Goal: Transaction & Acquisition: Book appointment/travel/reservation

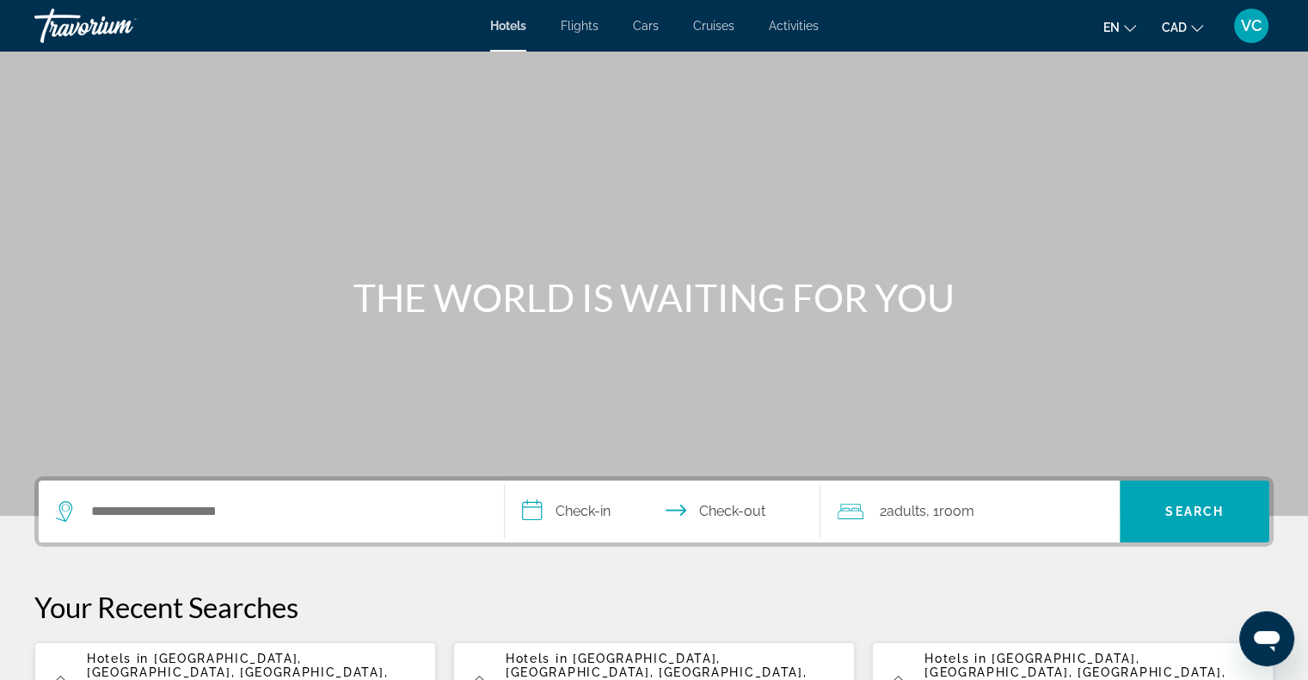
click at [585, 28] on span "Flights" at bounding box center [580, 26] width 38 height 14
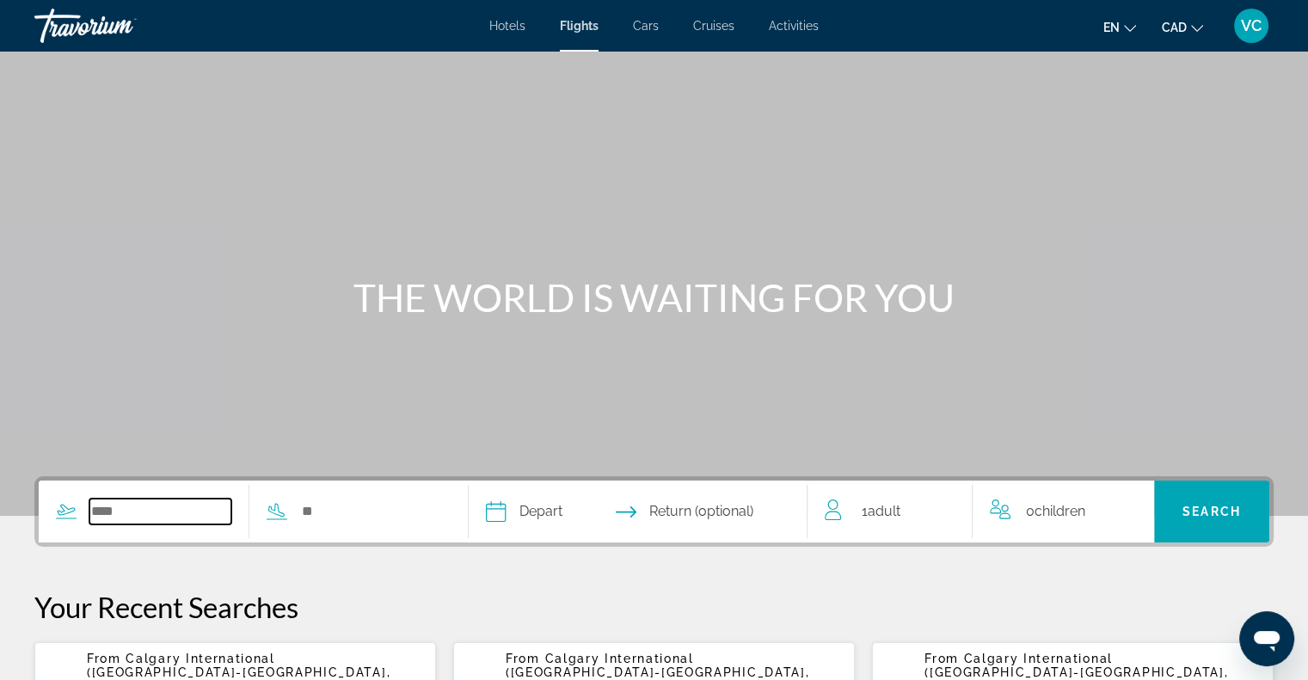
click at [105, 512] on input "Search widget" at bounding box center [160, 512] width 142 height 26
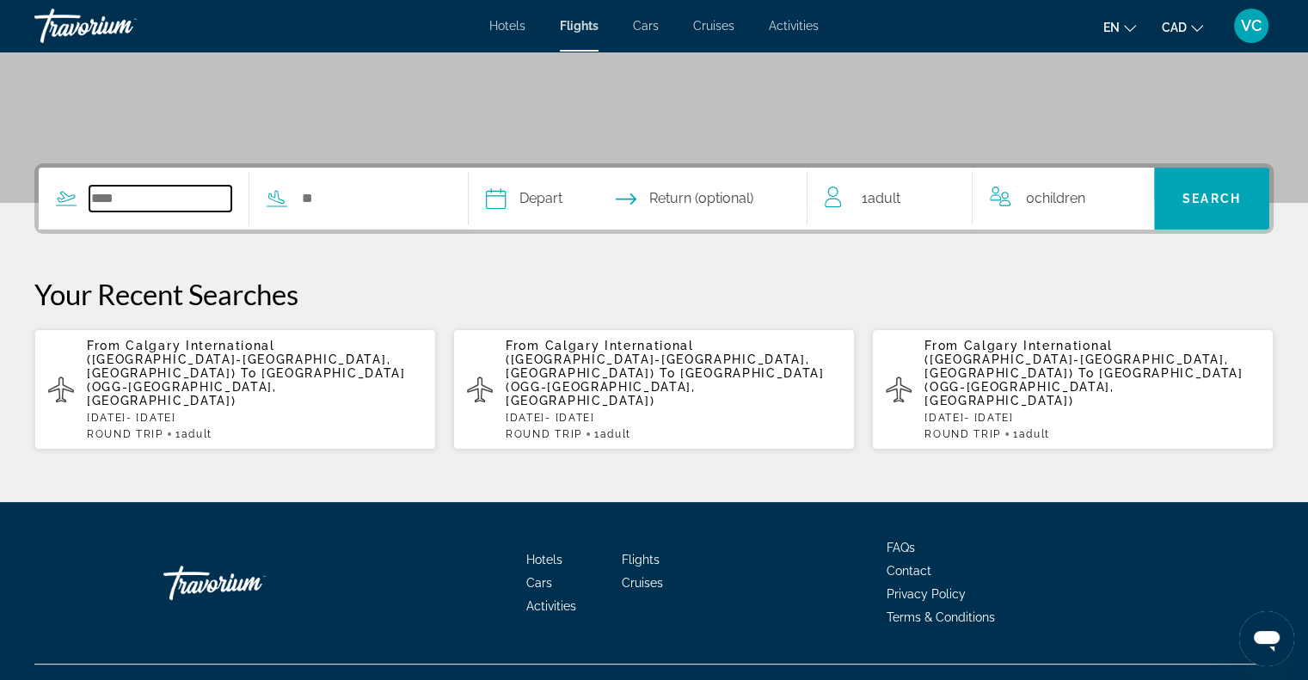
scroll to position [316, 0]
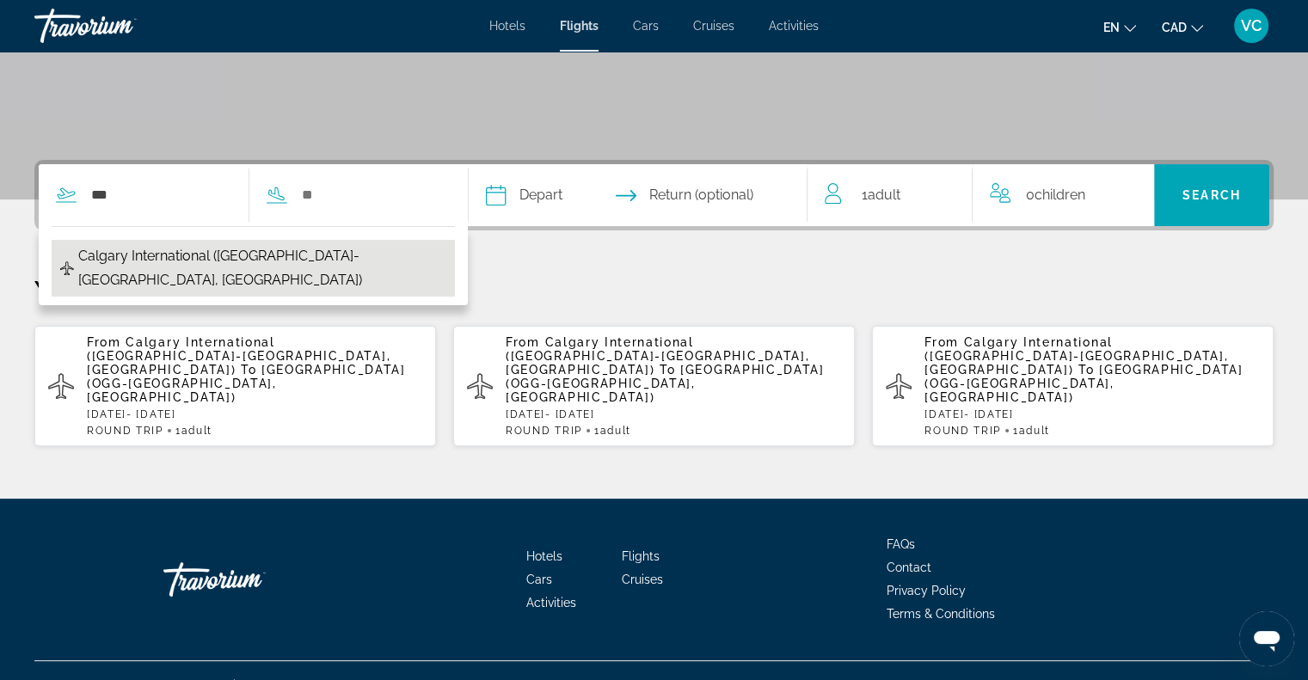
click at [205, 263] on span "Calgary International (YYC-Calgary, CA)" at bounding box center [262, 268] width 368 height 48
type input "**********"
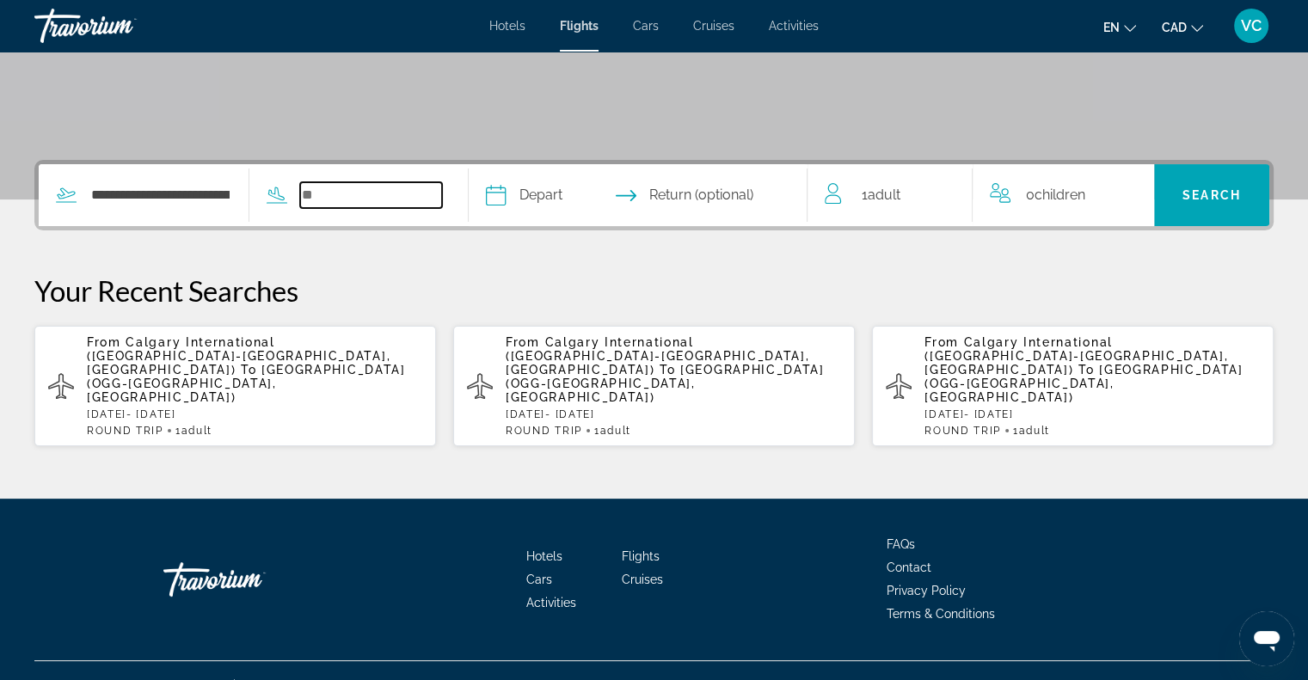
click at [356, 199] on input "Search widget" at bounding box center [371, 195] width 142 height 26
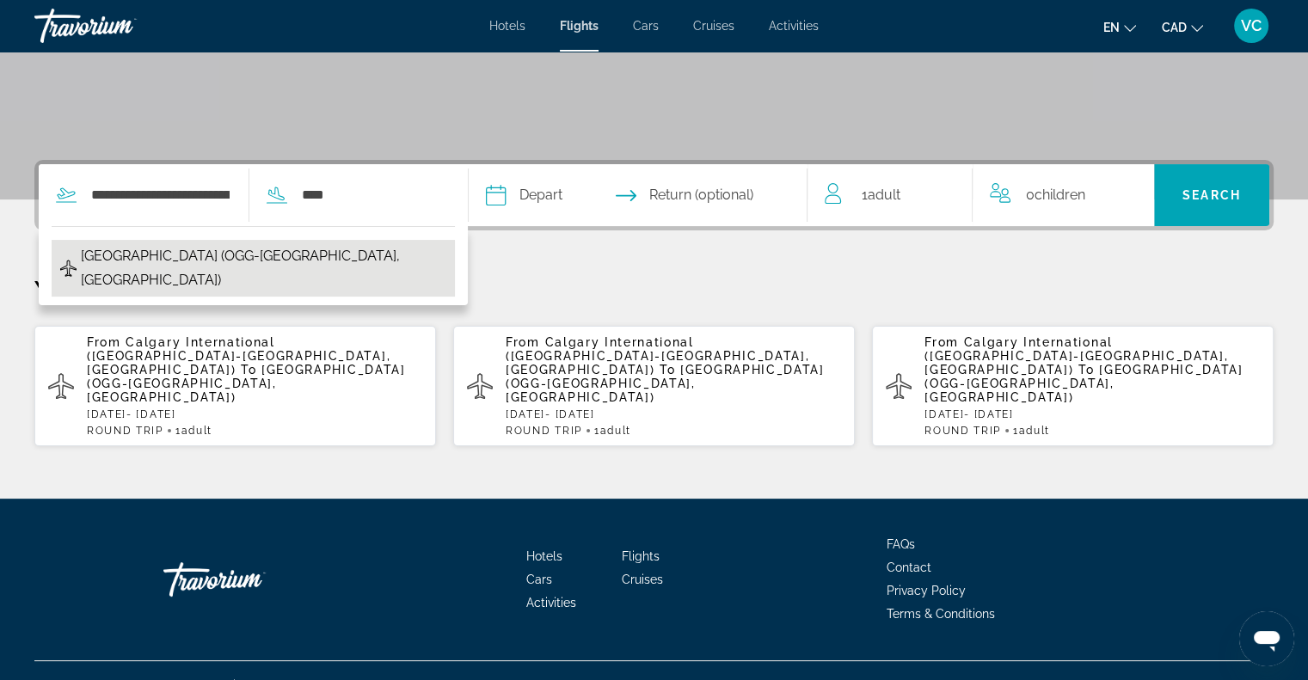
click at [162, 254] on span "Kahului Airport (OGG-Maui, United States of America)" at bounding box center [263, 268] width 365 height 48
type input "**********"
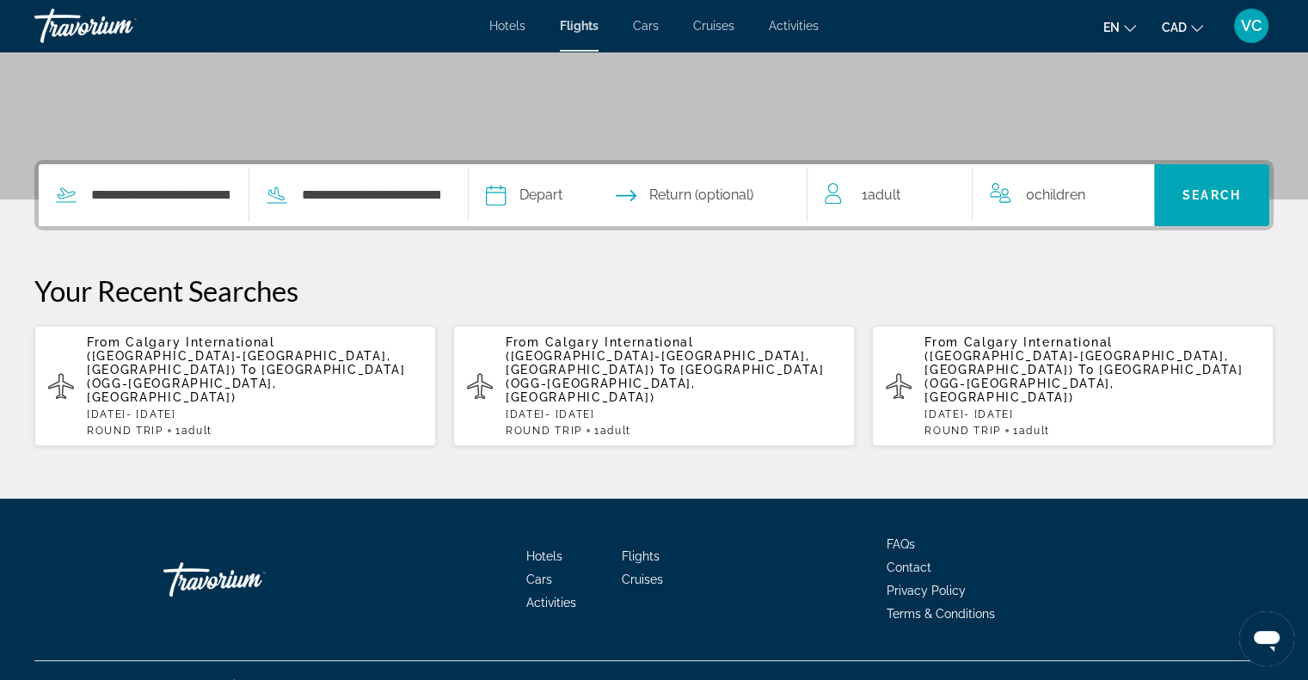
click at [664, 193] on span "Return (optional)" at bounding box center [701, 195] width 104 height 24
click at [565, 197] on input "Depart date" at bounding box center [565, 197] width 168 height 67
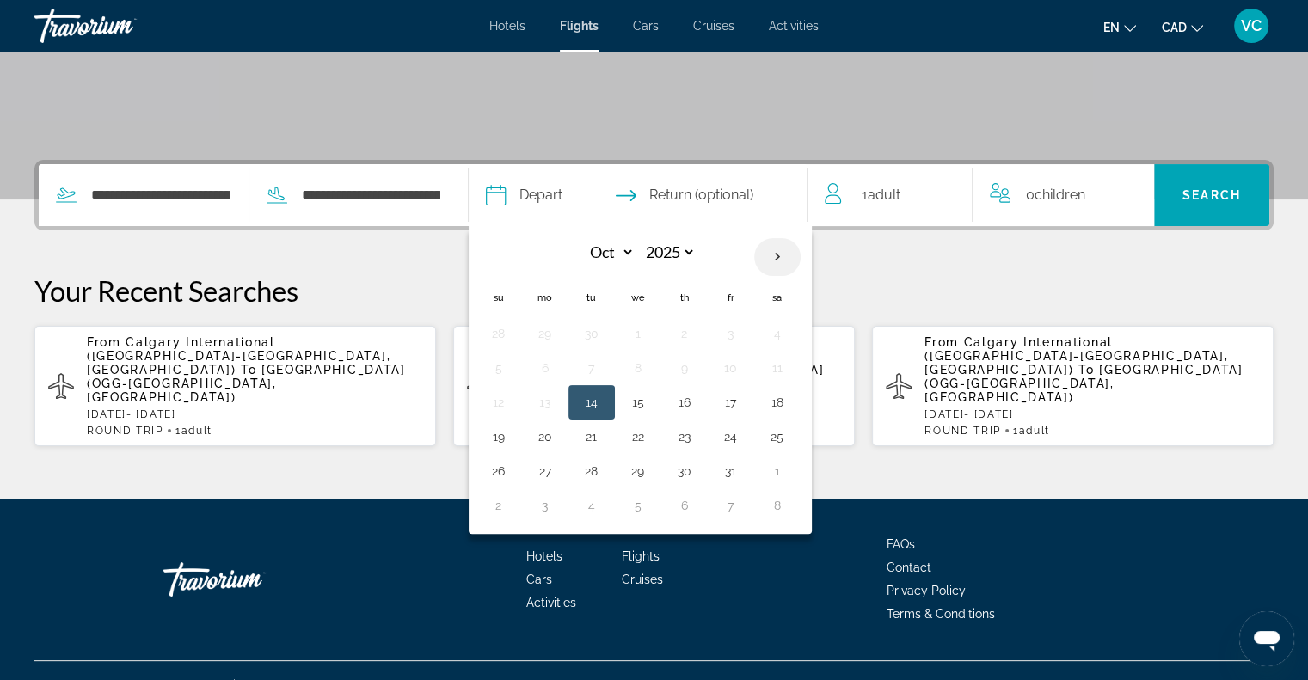
click at [800, 259] on th "Next month" at bounding box center [777, 257] width 46 height 38
select select "**"
click at [791, 333] on button "6" at bounding box center [777, 334] width 28 height 24
type input "**********"
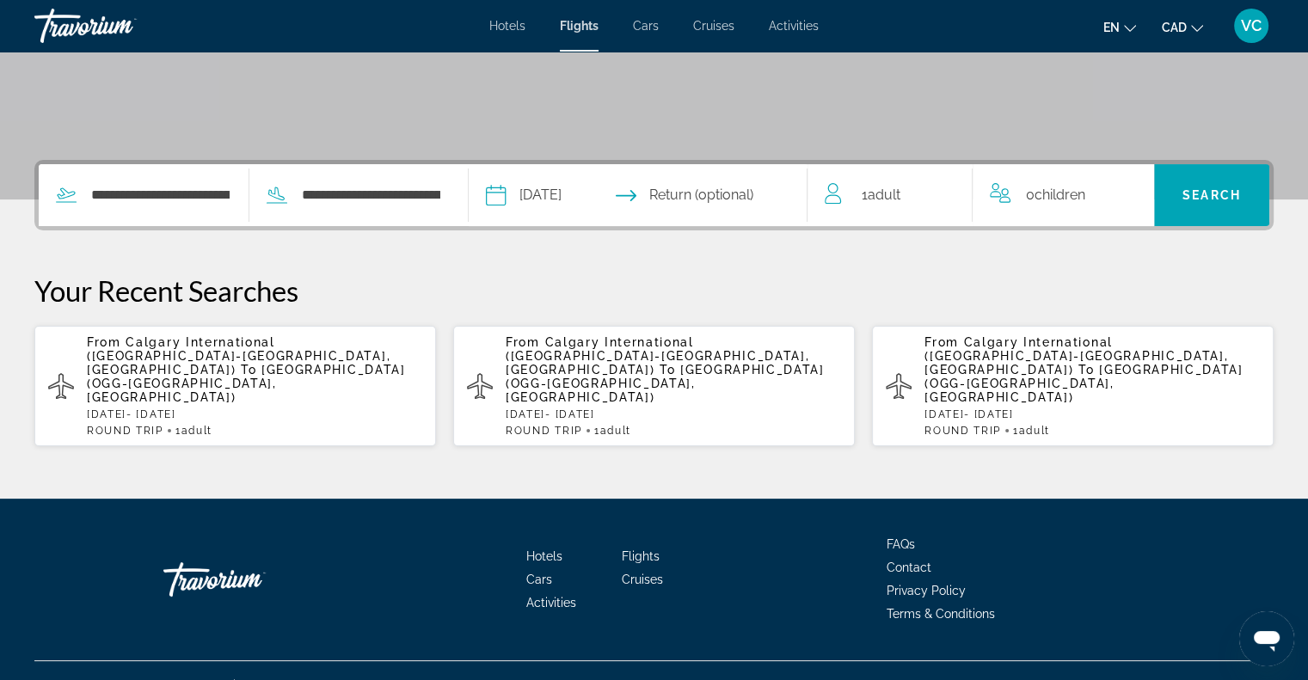
click at [732, 195] on input "Return date" at bounding box center [730, 197] width 168 height 67
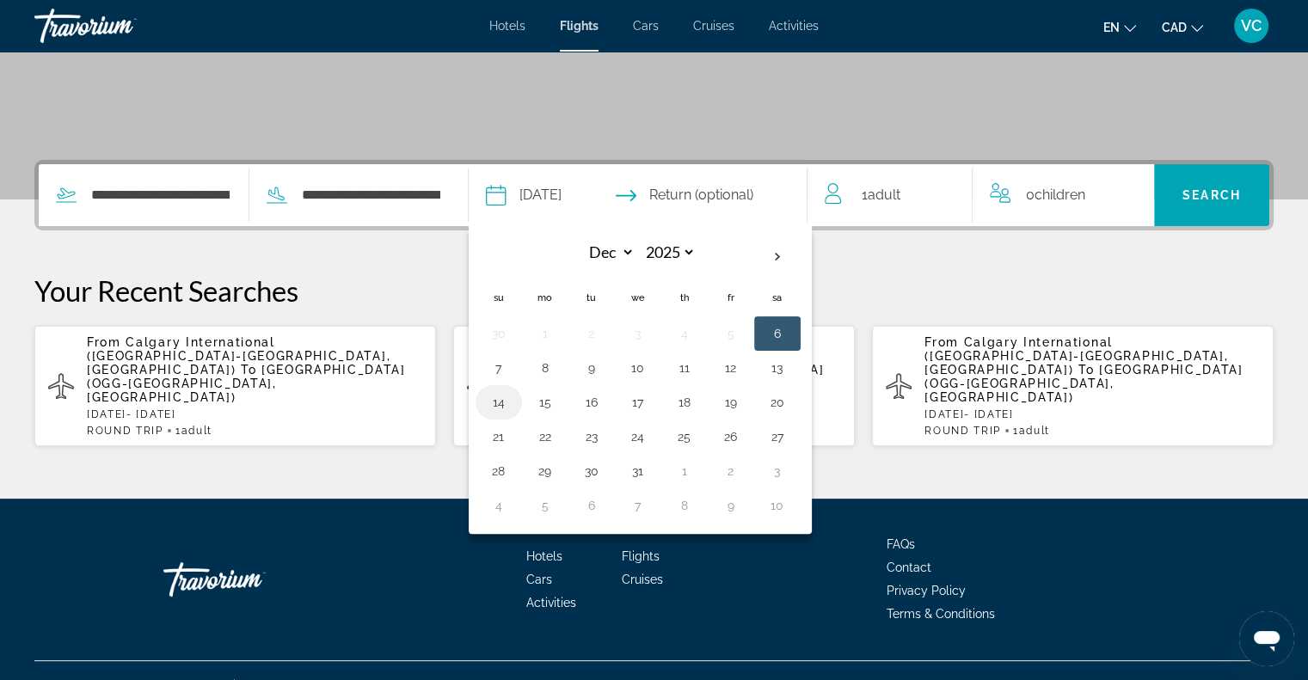
click at [512, 401] on button "14" at bounding box center [499, 402] width 28 height 24
type input "**********"
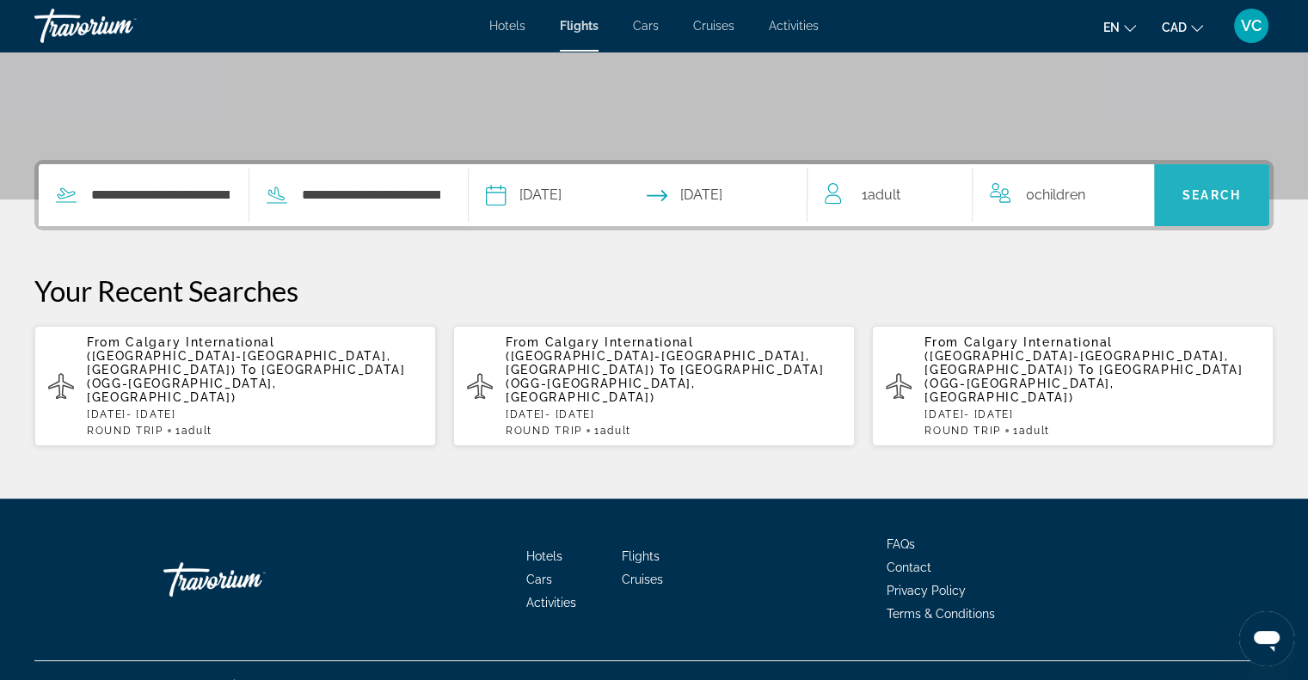
click at [1204, 193] on span "Search" at bounding box center [1211, 195] width 58 height 14
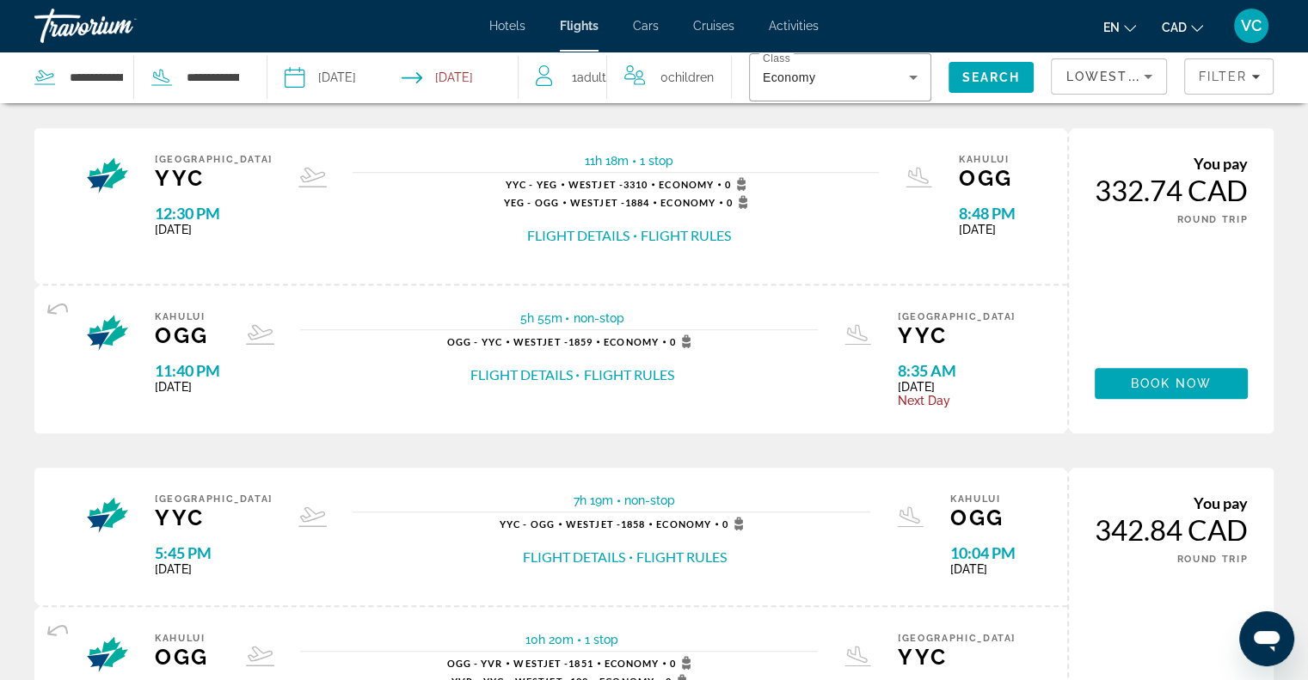
scroll to position [1768, 0]
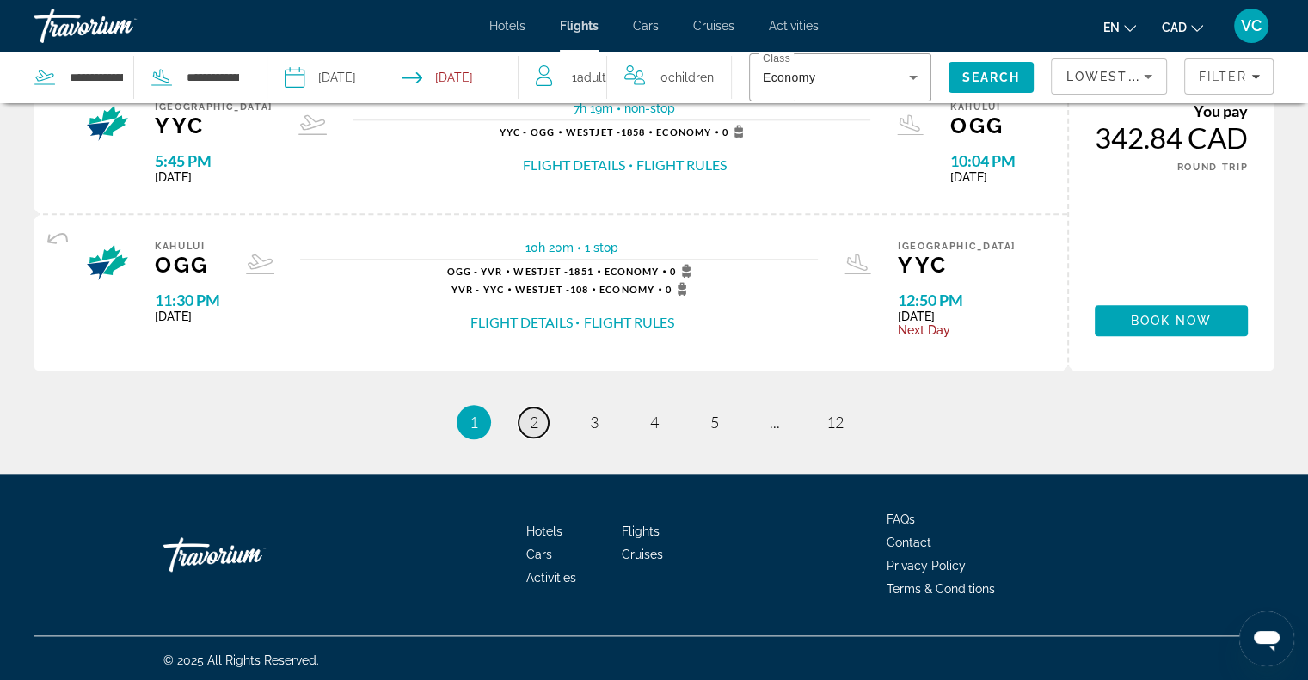
click at [533, 422] on span "2" at bounding box center [534, 422] width 9 height 19
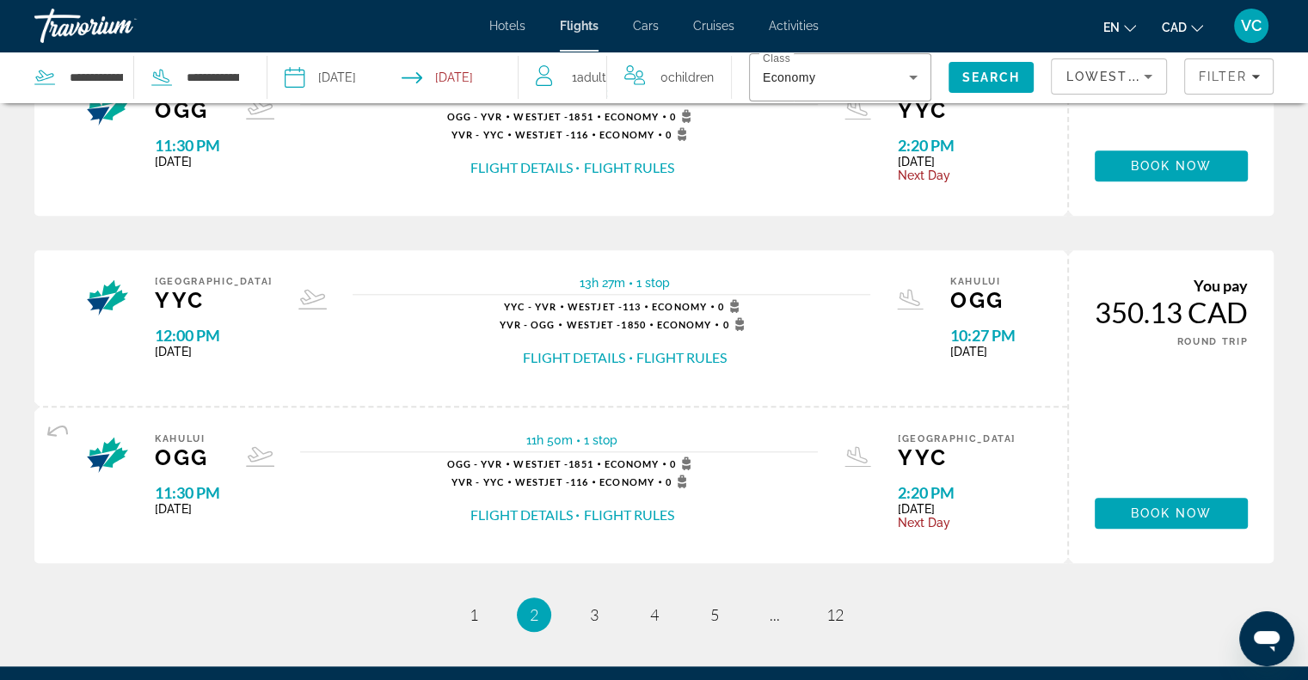
scroll to position [1719, 0]
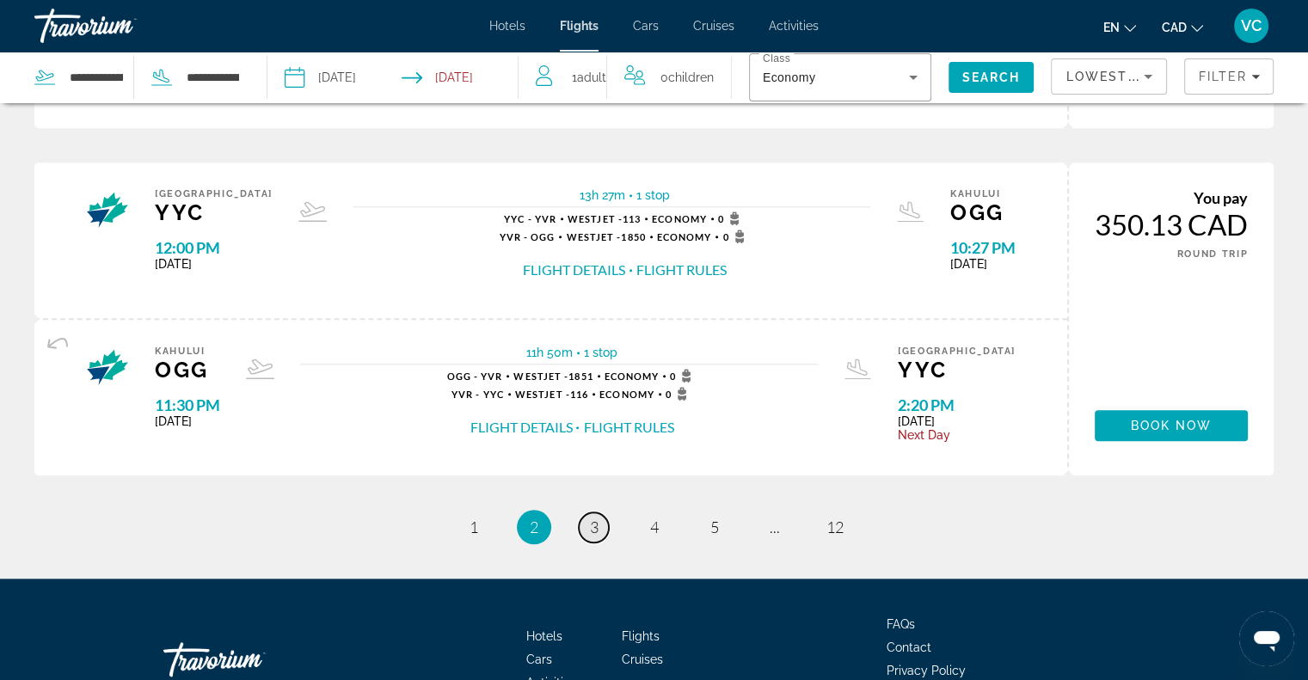
click at [596, 523] on span "3" at bounding box center [594, 527] width 9 height 19
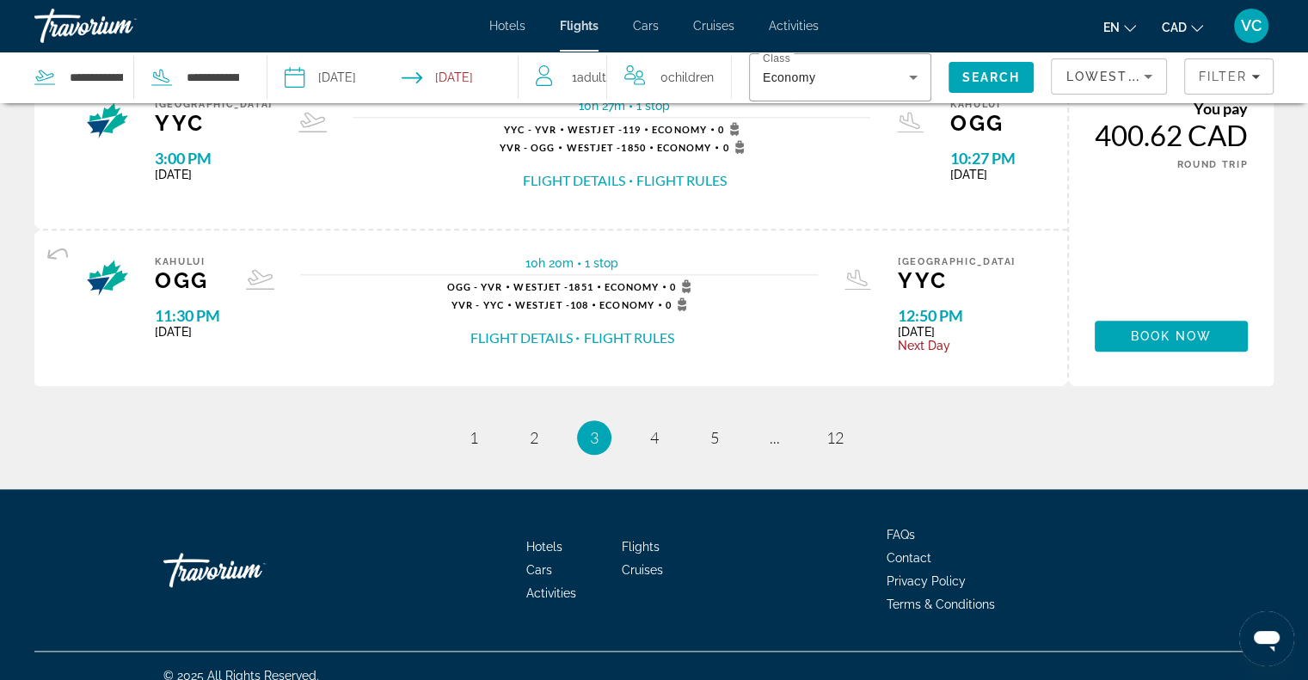
scroll to position [1835, 0]
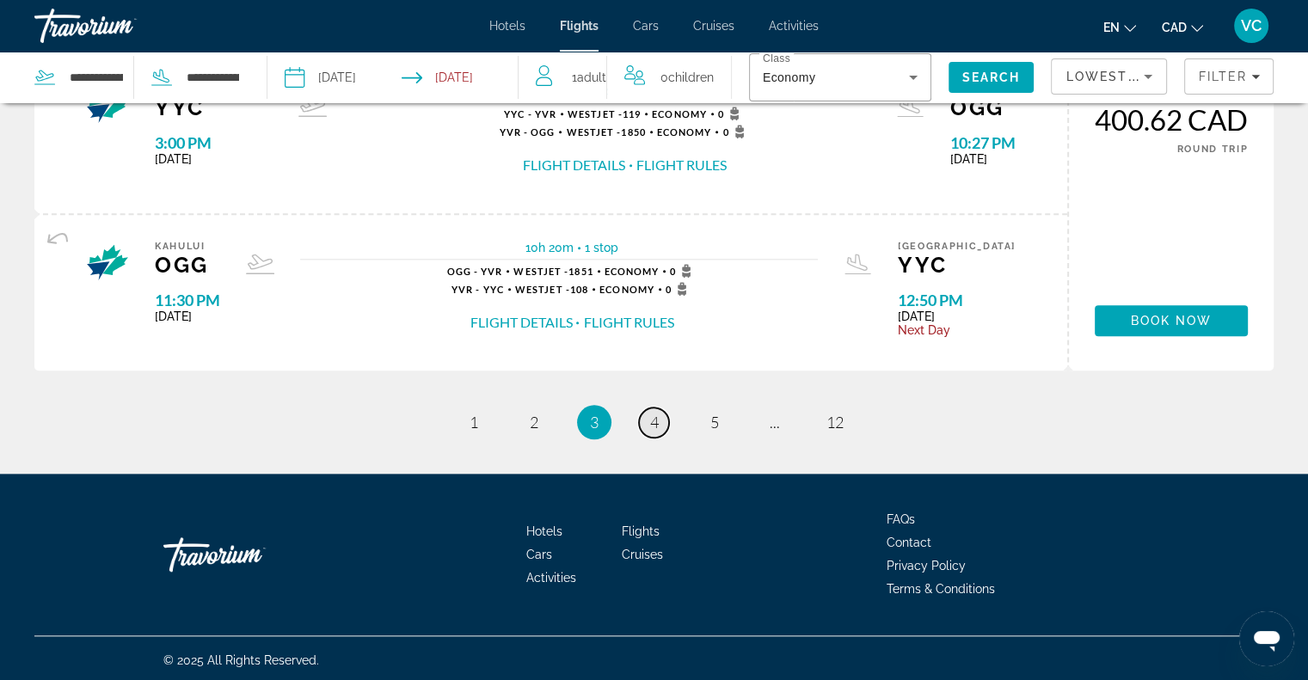
click at [659, 426] on link "page 4" at bounding box center [654, 422] width 30 height 30
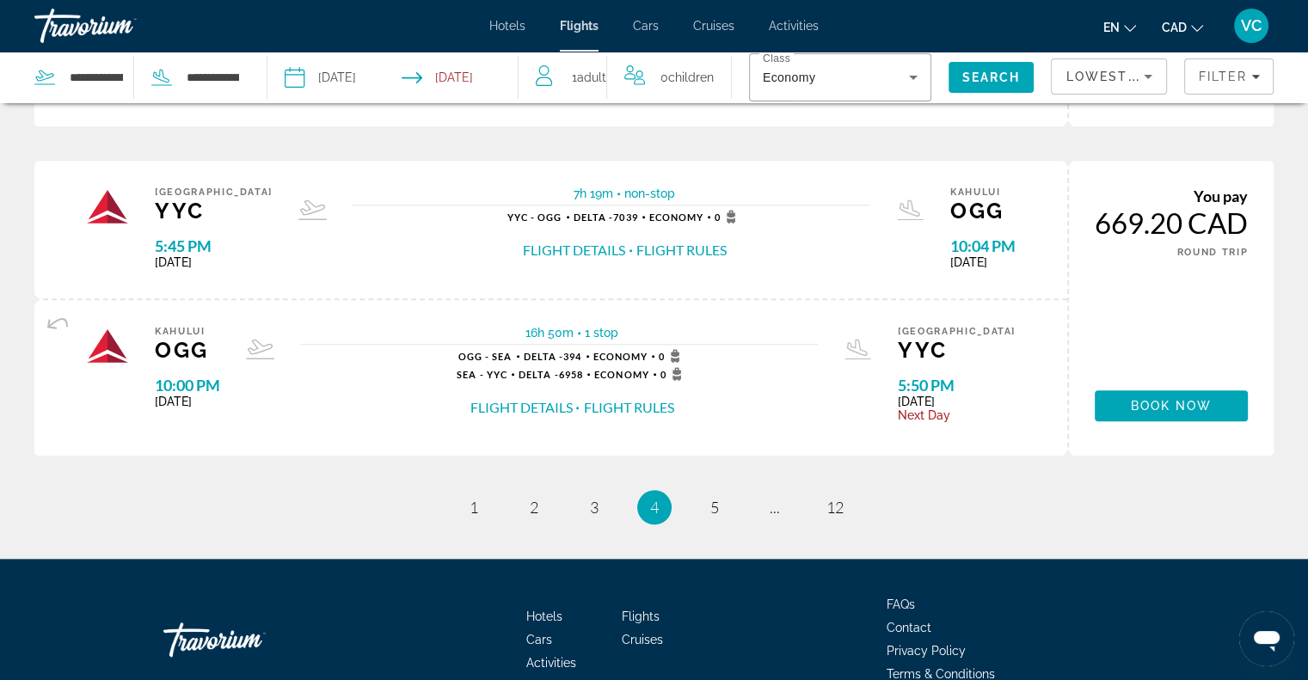
scroll to position [1719, 0]
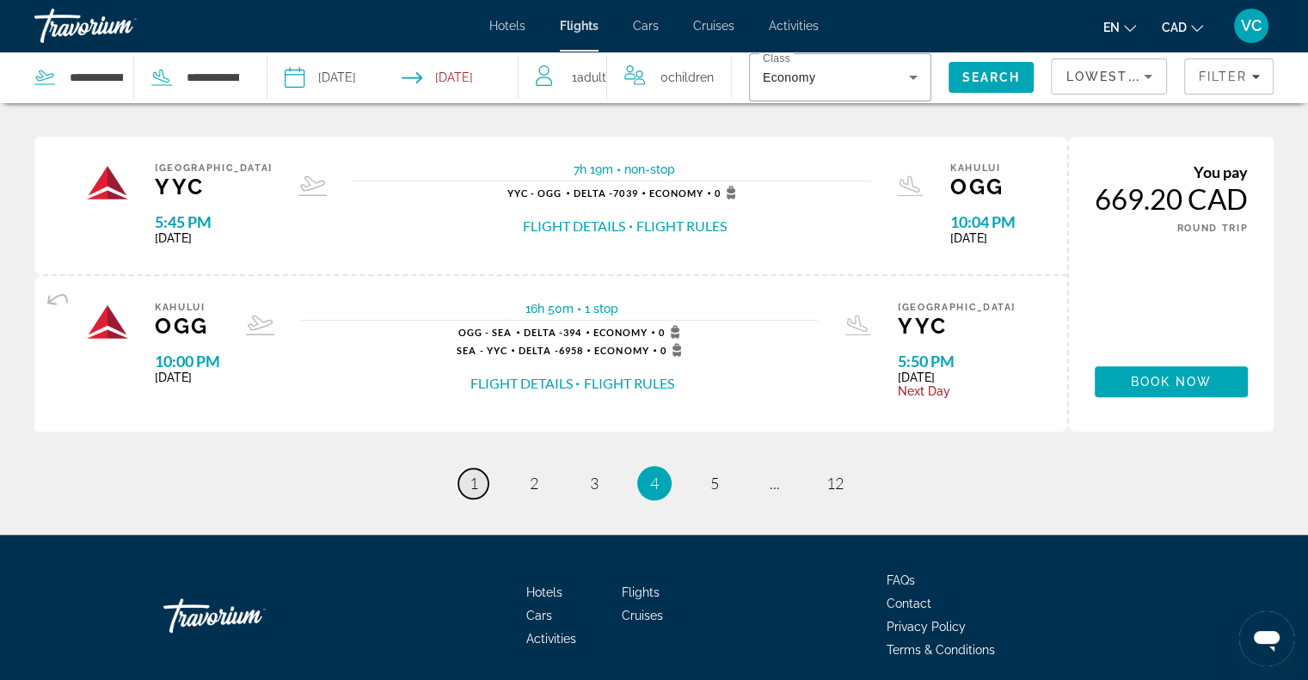
click at [472, 476] on span "1" at bounding box center [473, 483] width 9 height 19
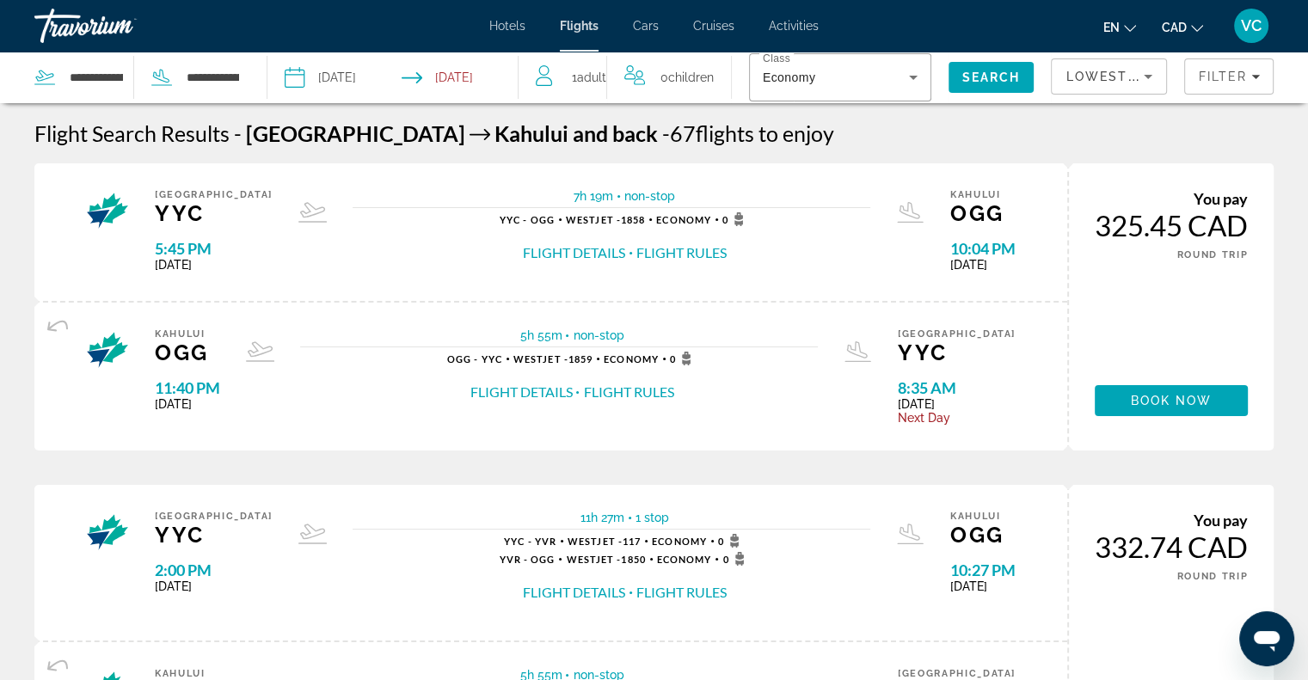
click at [301, 78] on input "Depart date: Dec 6, 2025" at bounding box center [342, 80] width 124 height 57
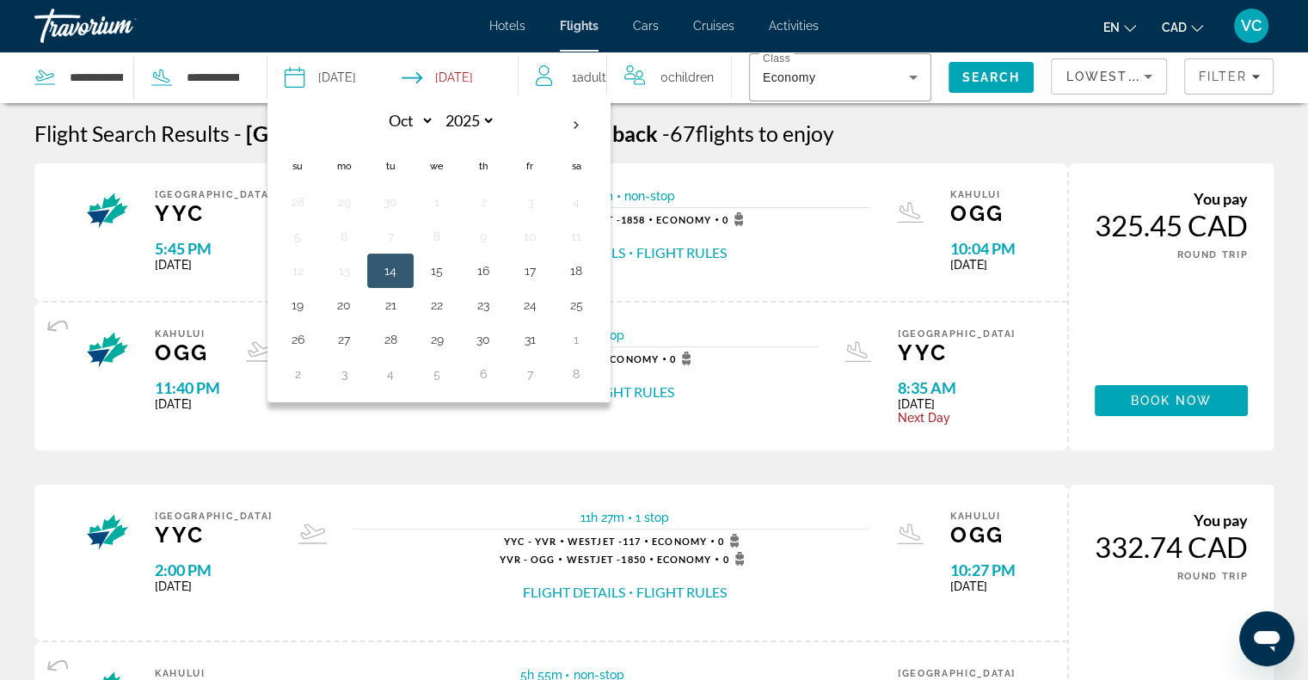
click at [299, 76] on input "Depart date: Dec 6, 2025" at bounding box center [342, 80] width 124 height 57
click at [576, 124] on th "Next month" at bounding box center [576, 126] width 46 height 38
select select "**"
click at [533, 202] on button "5" at bounding box center [530, 202] width 28 height 24
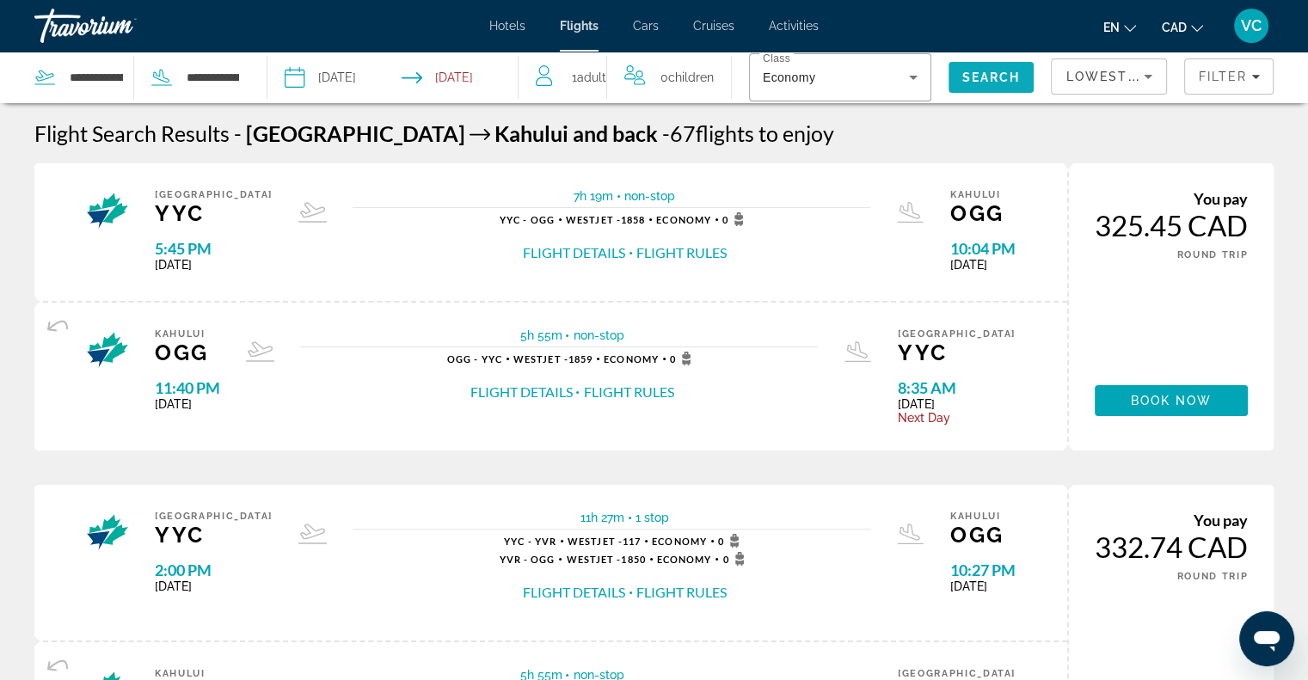
click at [978, 75] on span "Search" at bounding box center [991, 77] width 58 height 14
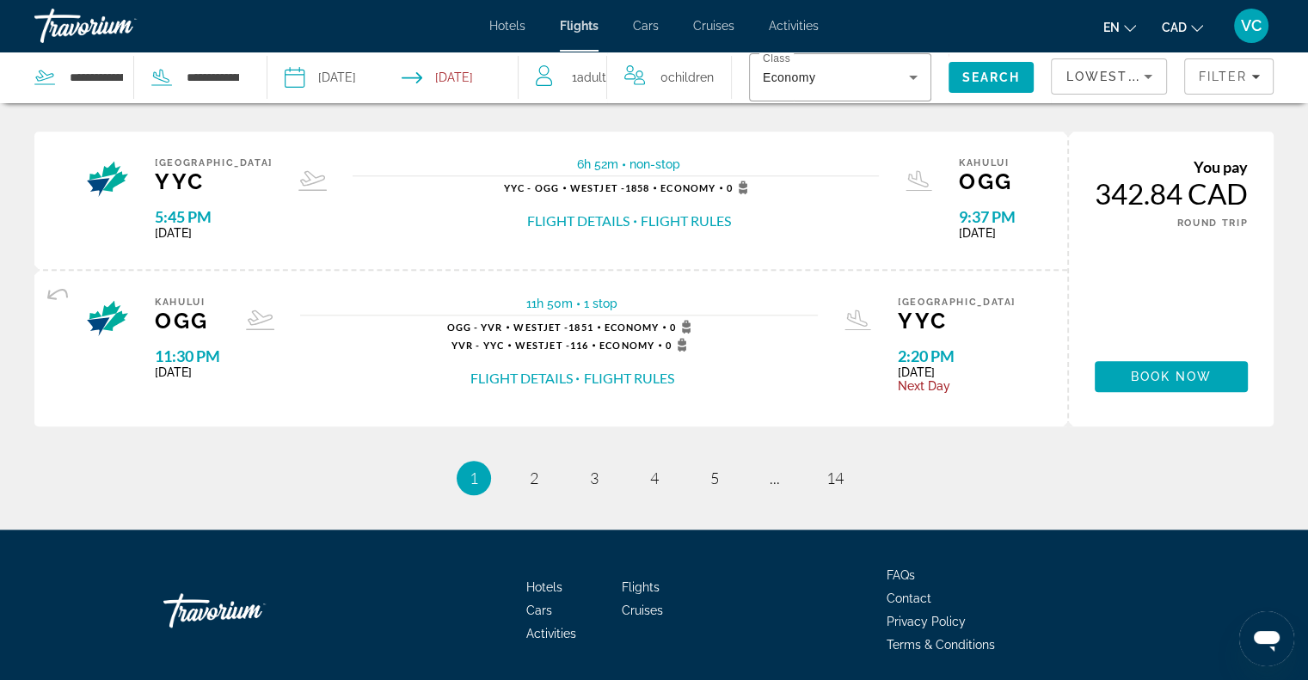
scroll to position [1671, 0]
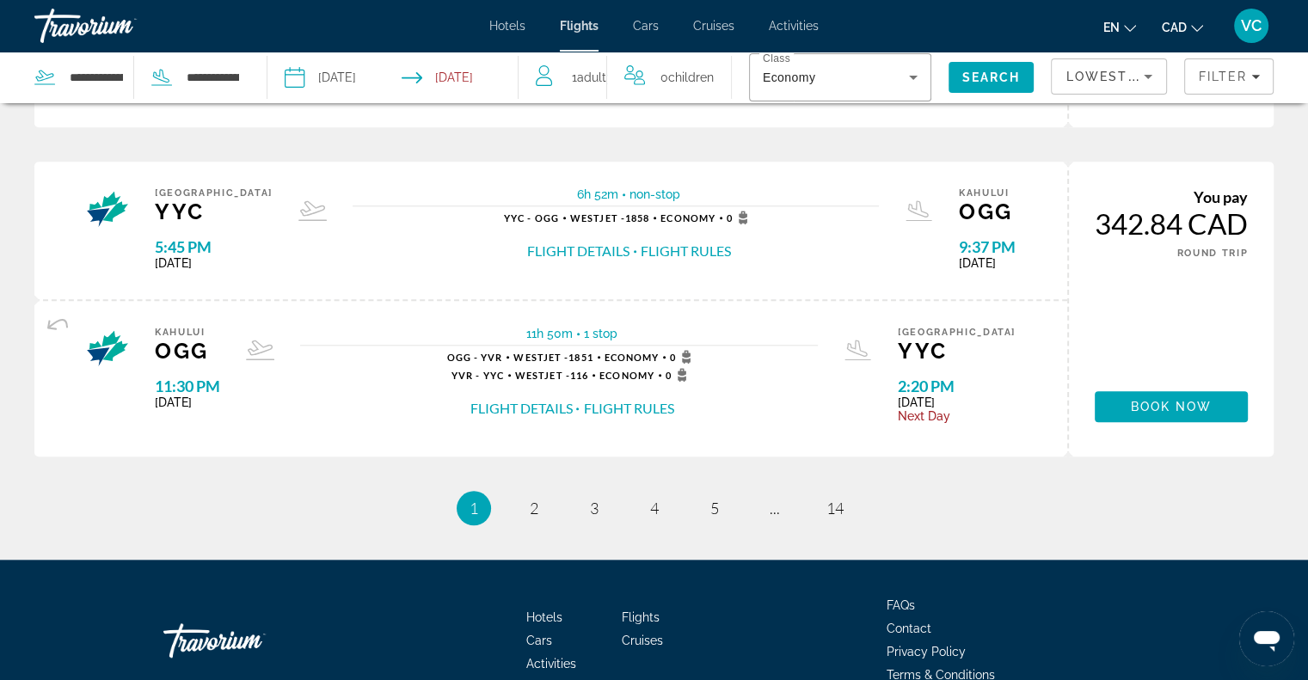
click at [346, 82] on input "**********" at bounding box center [342, 80] width 124 height 57
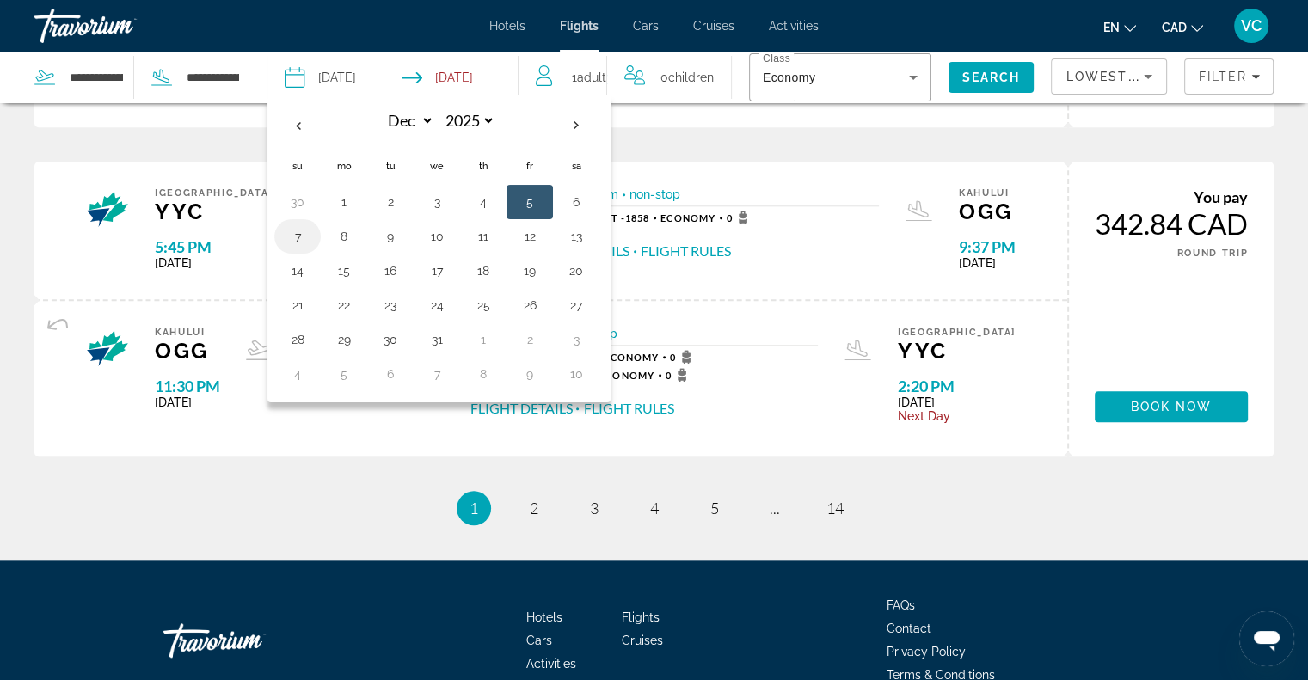
click at [294, 236] on button "7" at bounding box center [298, 236] width 28 height 24
type input "**********"
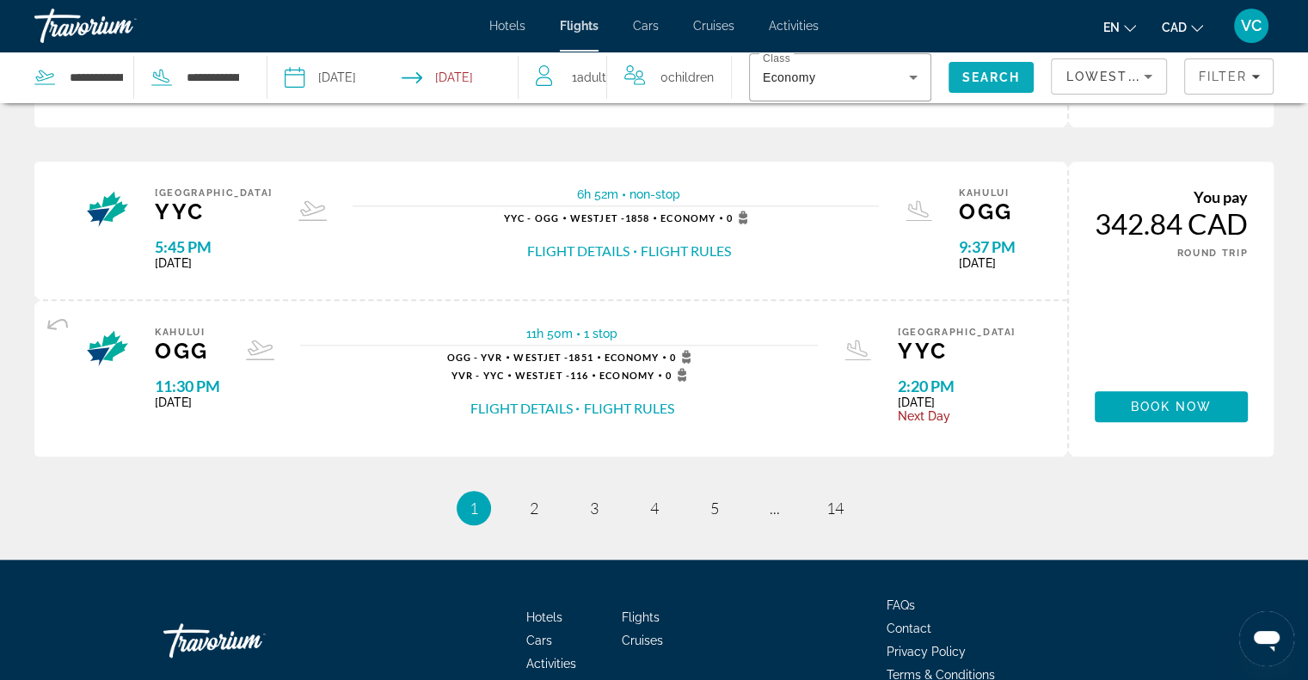
click at [1001, 69] on span "Search" at bounding box center [991, 77] width 86 height 41
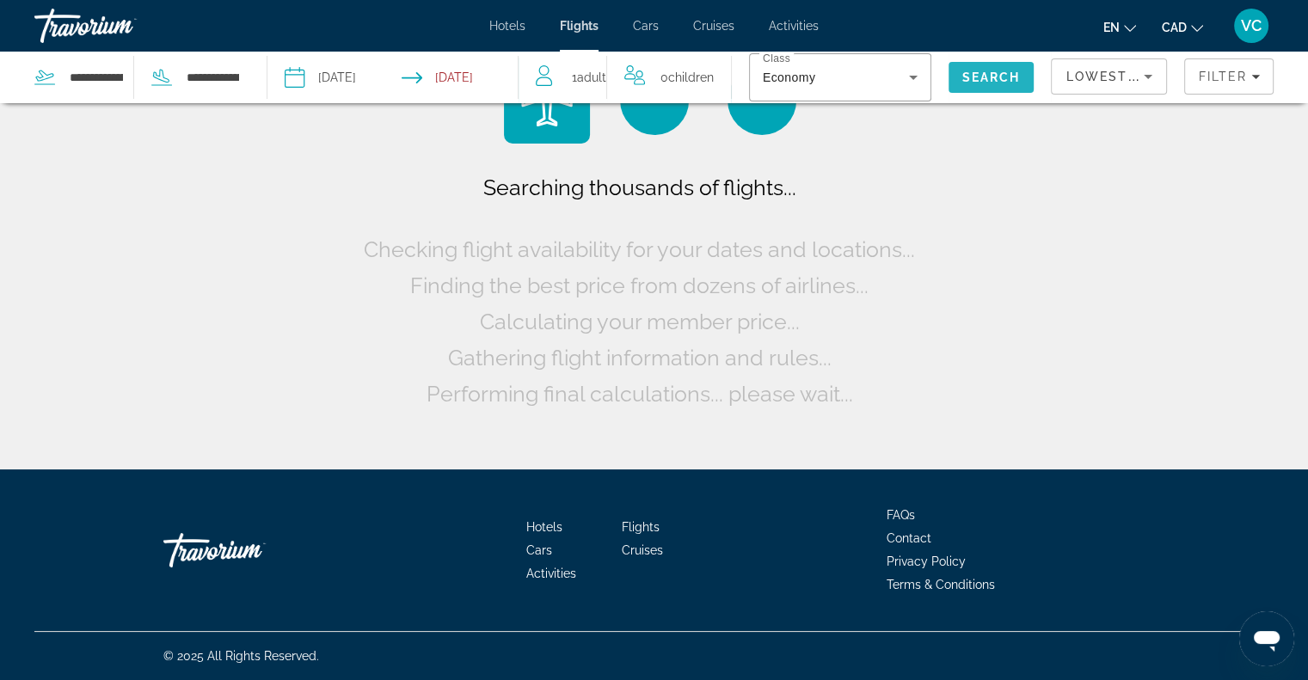
scroll to position [0, 0]
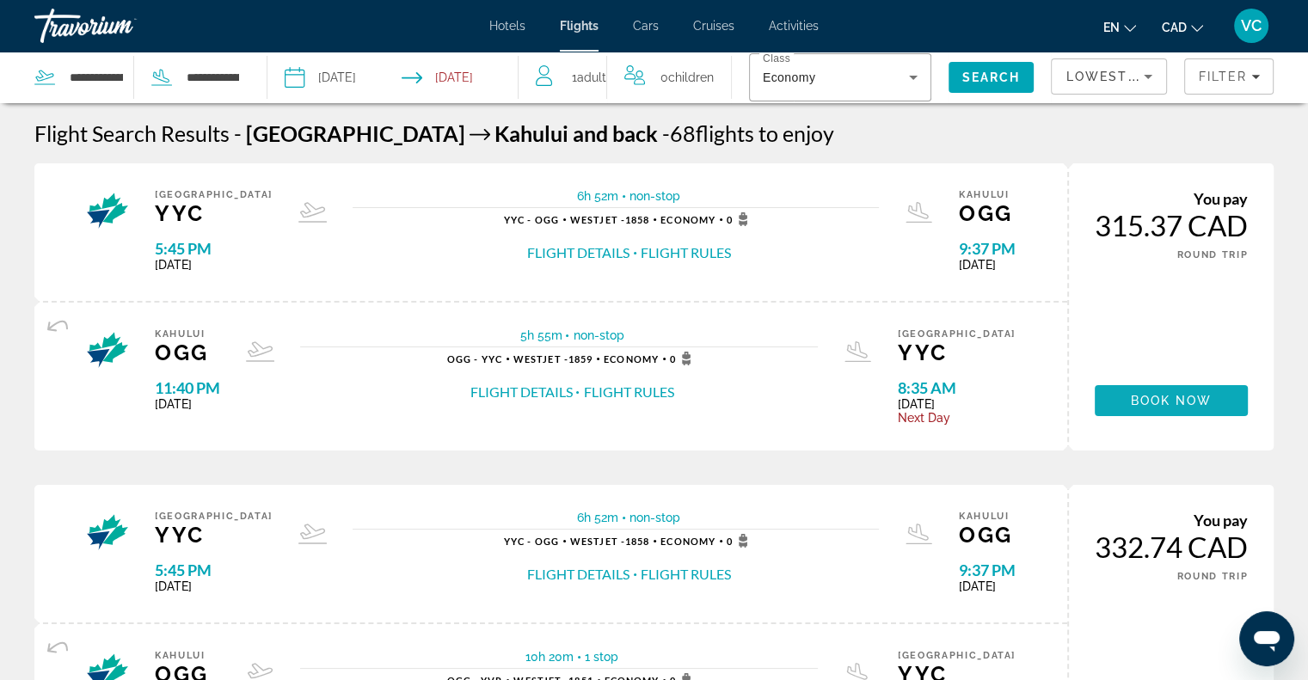
click at [1171, 401] on span "Book now" at bounding box center [1171, 401] width 82 height 14
click at [825, 70] on div "Economy" at bounding box center [836, 77] width 146 height 21
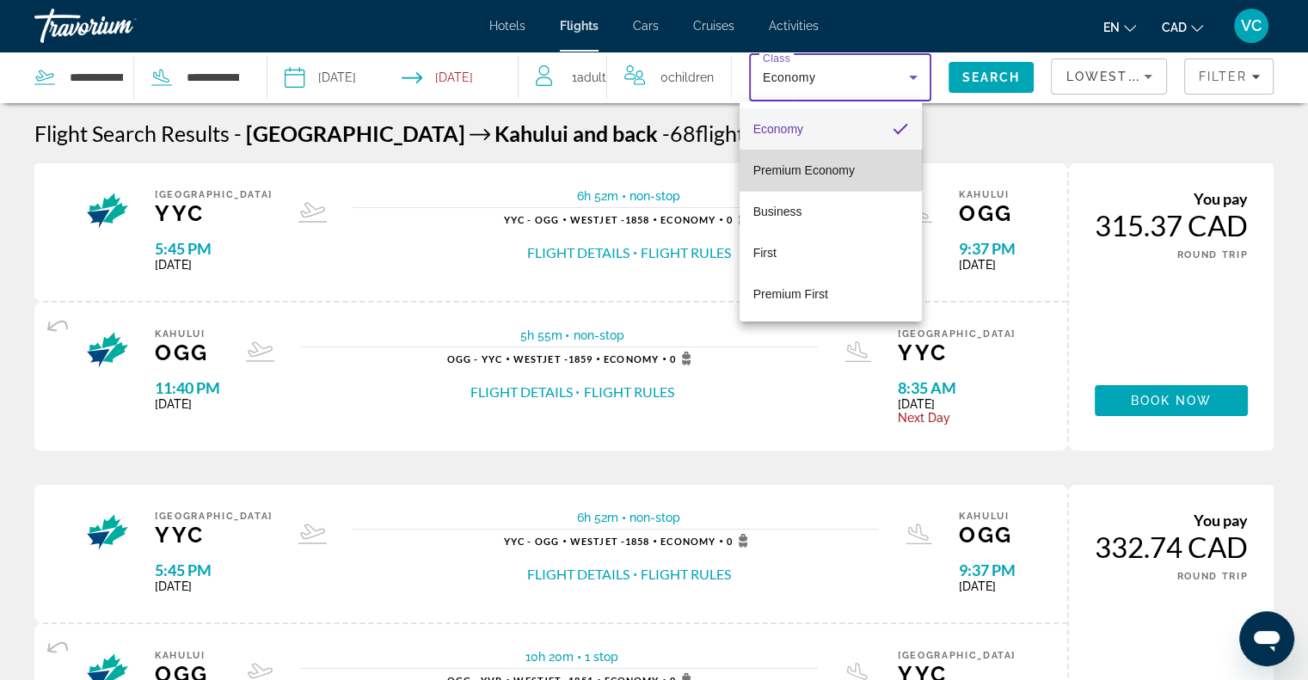
click at [815, 167] on span "Premium Economy" at bounding box center [803, 170] width 101 height 14
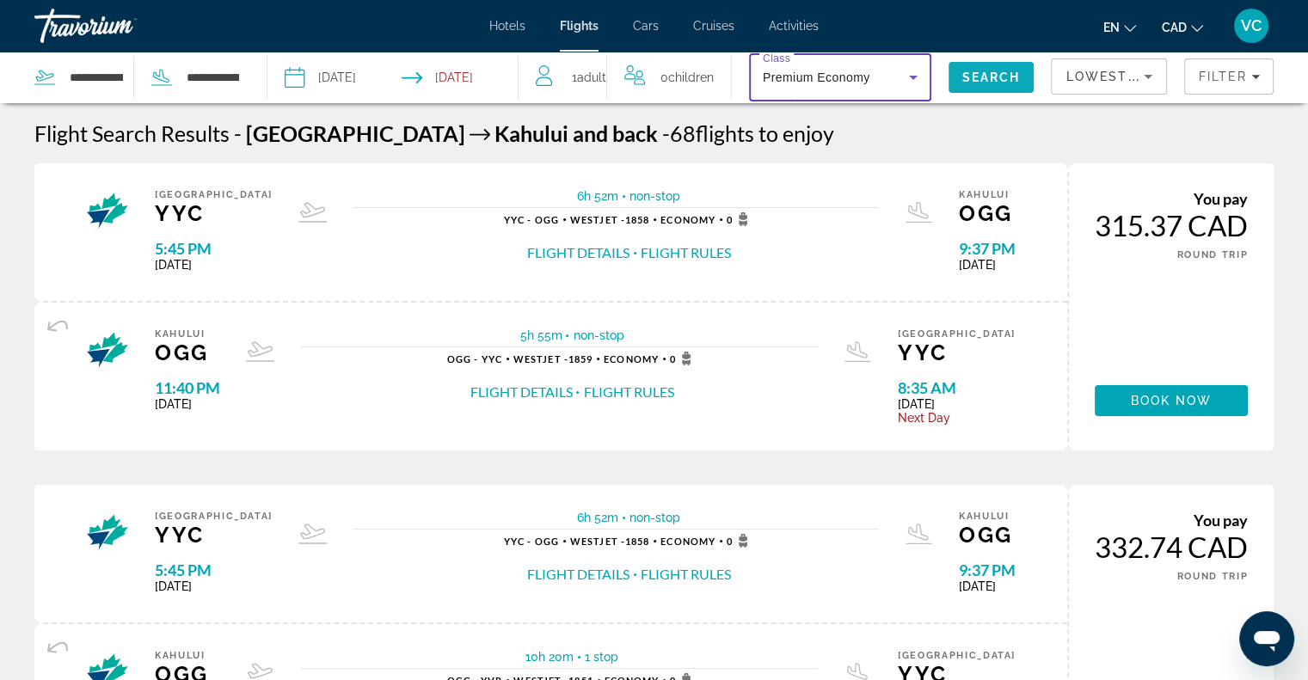
click at [983, 78] on span "Search" at bounding box center [991, 77] width 58 height 14
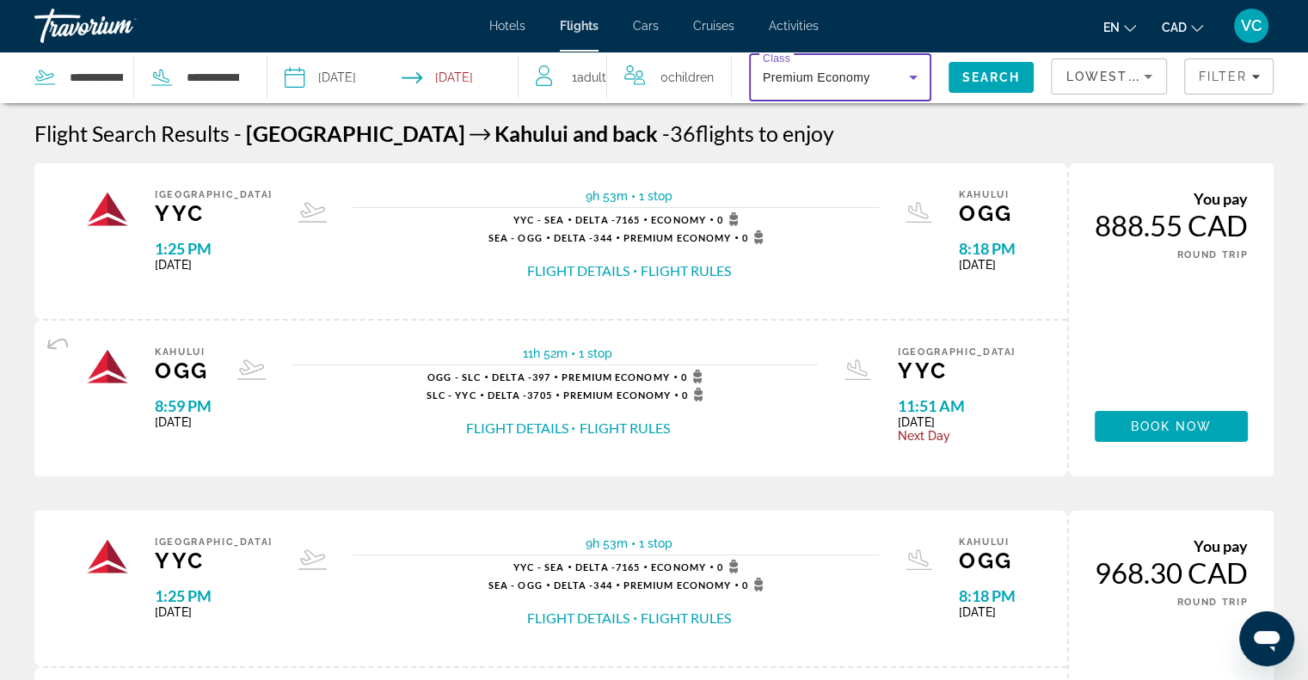
click at [825, 81] on span "Premium Economy" at bounding box center [816, 77] width 107 height 14
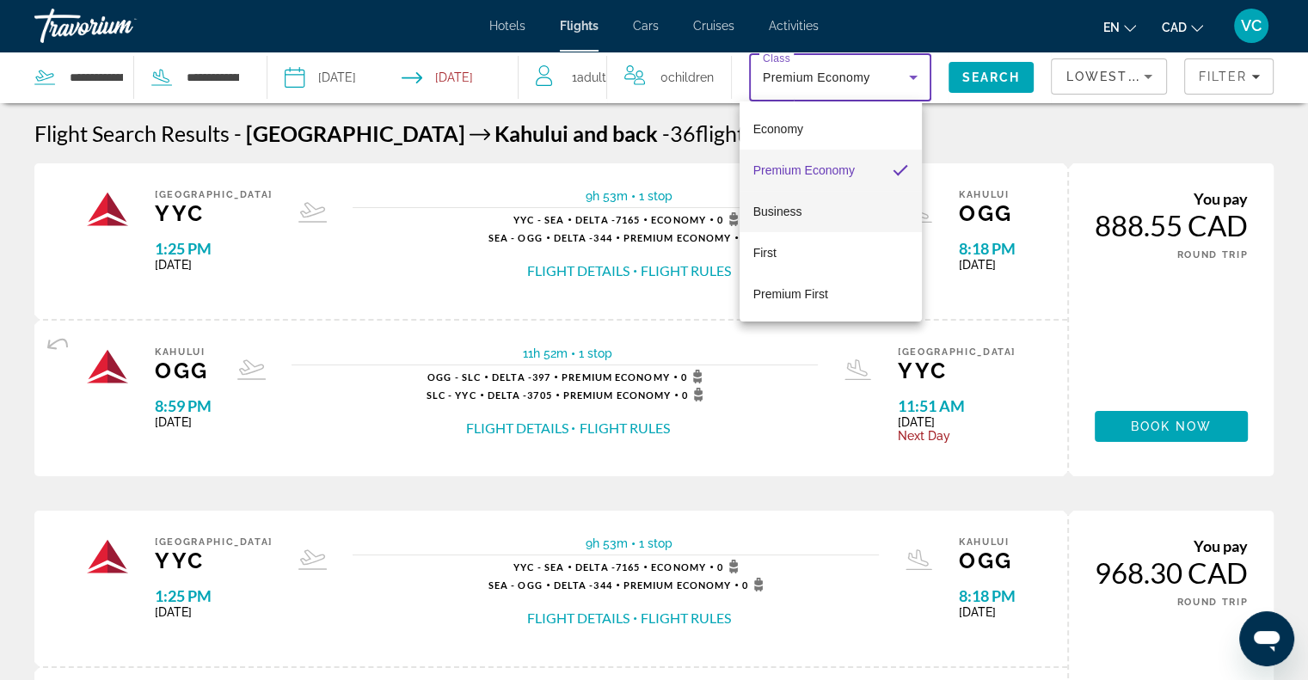
click at [787, 209] on span "Business" at bounding box center [777, 212] width 49 height 14
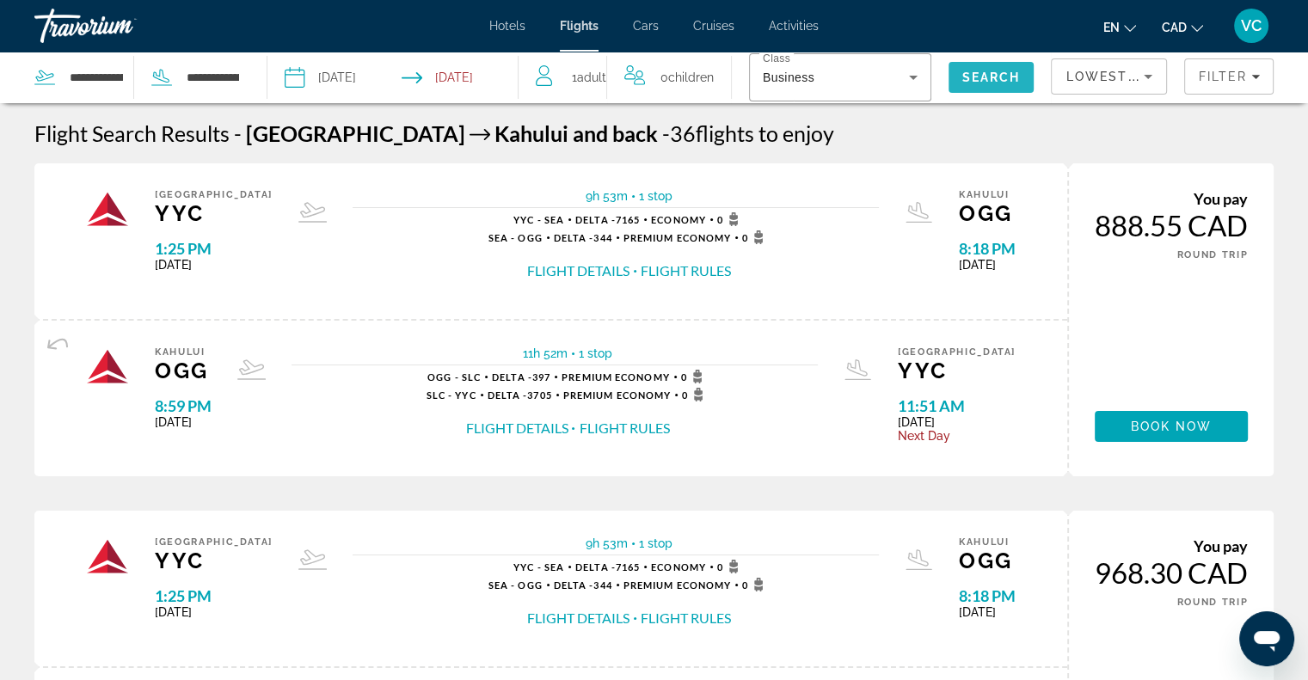
click at [983, 74] on span "Search" at bounding box center [991, 77] width 58 height 14
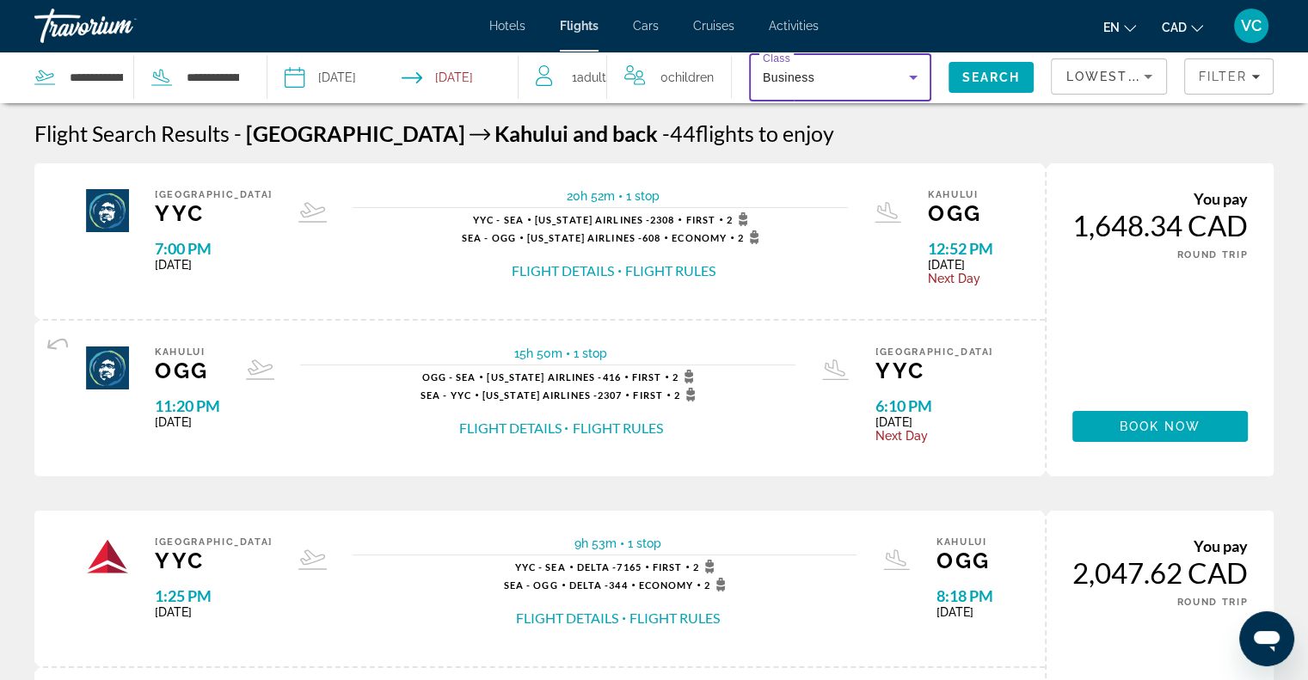
click at [808, 82] on div "Business" at bounding box center [836, 77] width 146 height 21
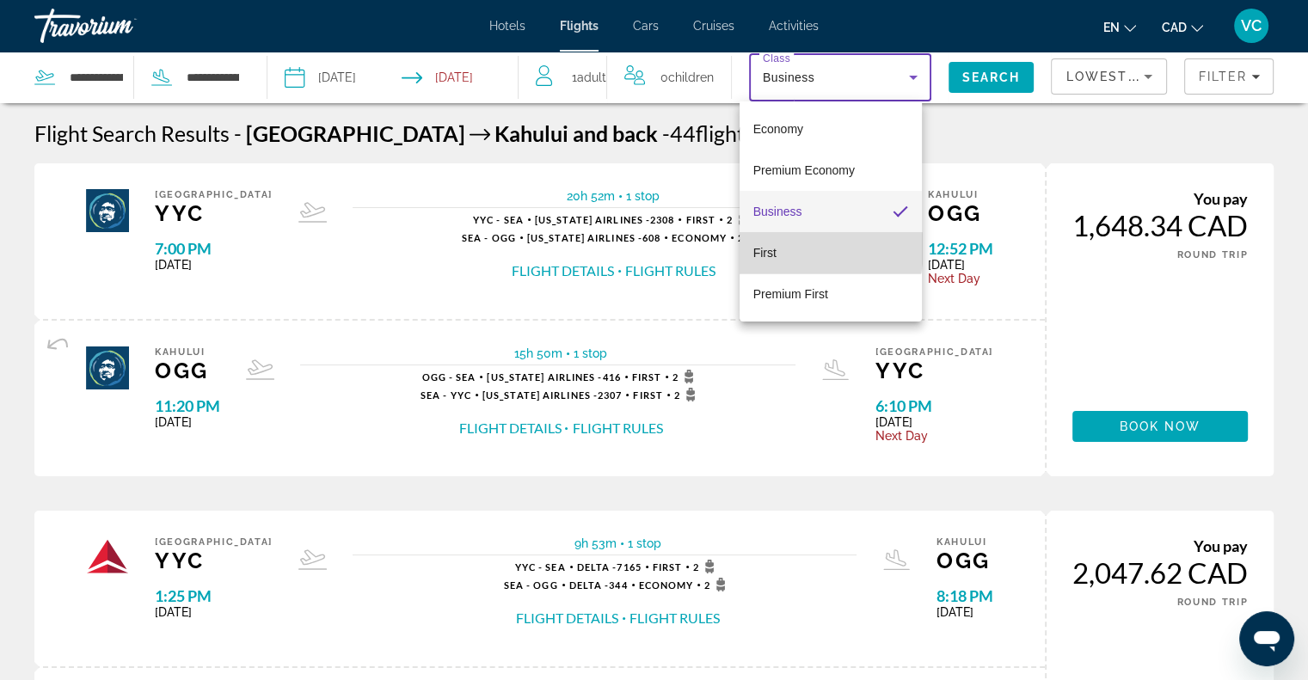
click at [787, 248] on mat-option "First" at bounding box center [830, 252] width 182 height 41
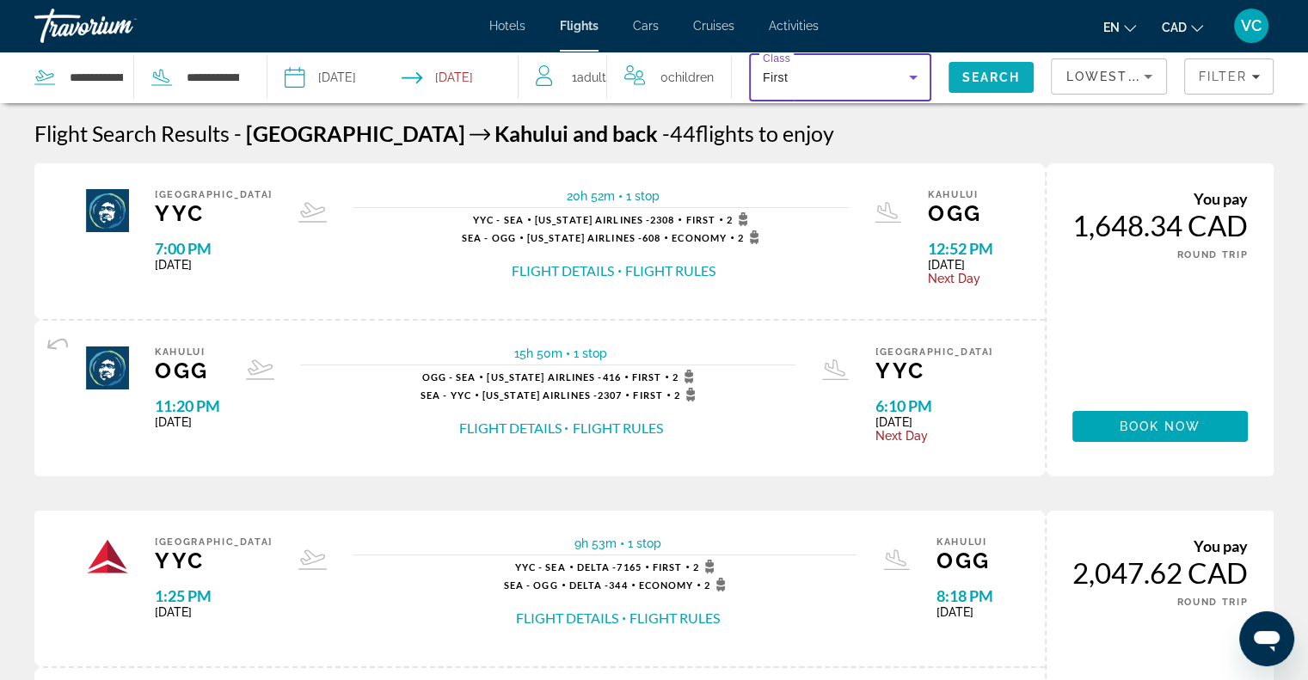
click at [995, 76] on span "Search" at bounding box center [991, 77] width 58 height 14
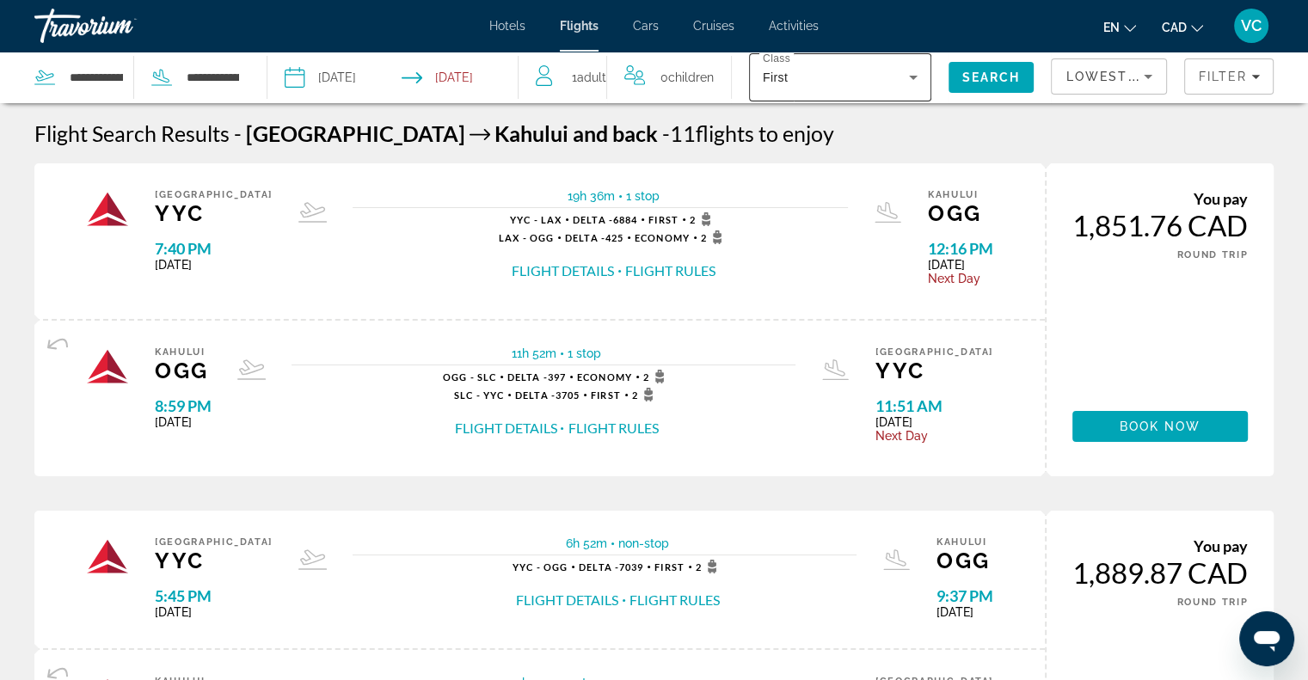
click at [870, 71] on div "First" at bounding box center [836, 77] width 146 height 21
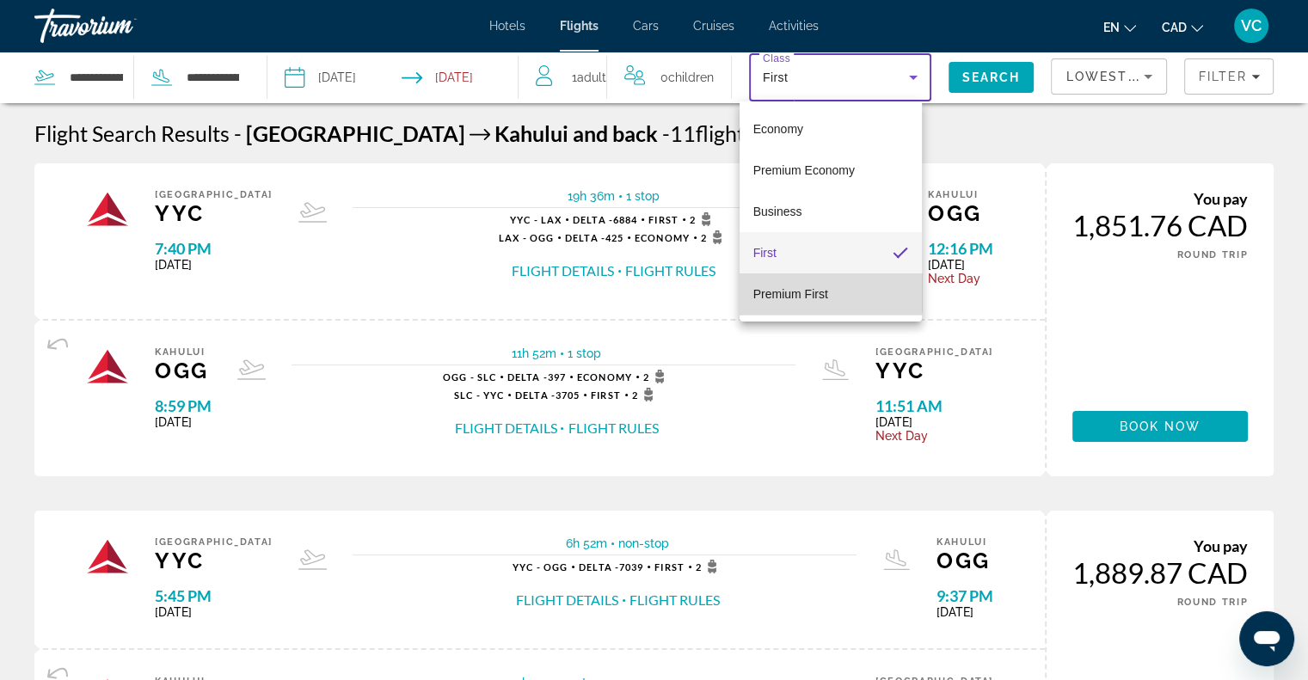
click at [818, 291] on span "Premium First" at bounding box center [790, 294] width 75 height 14
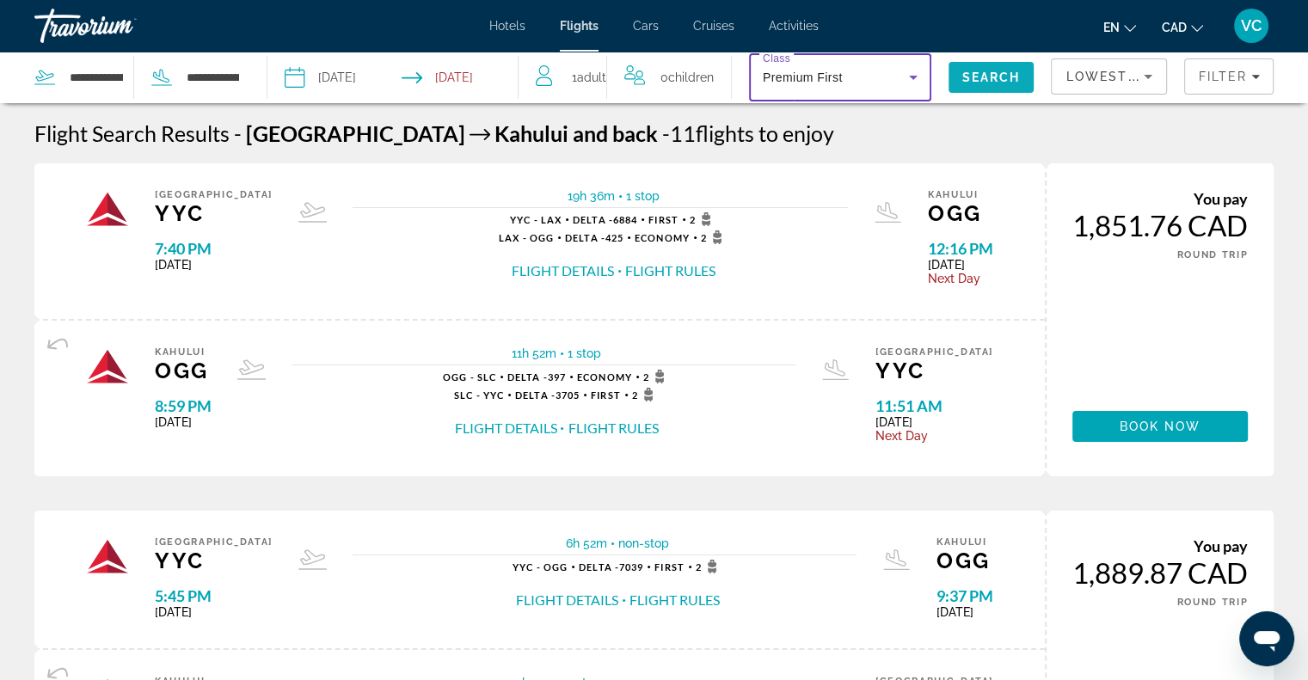
click at [971, 72] on span "Search" at bounding box center [991, 77] width 58 height 14
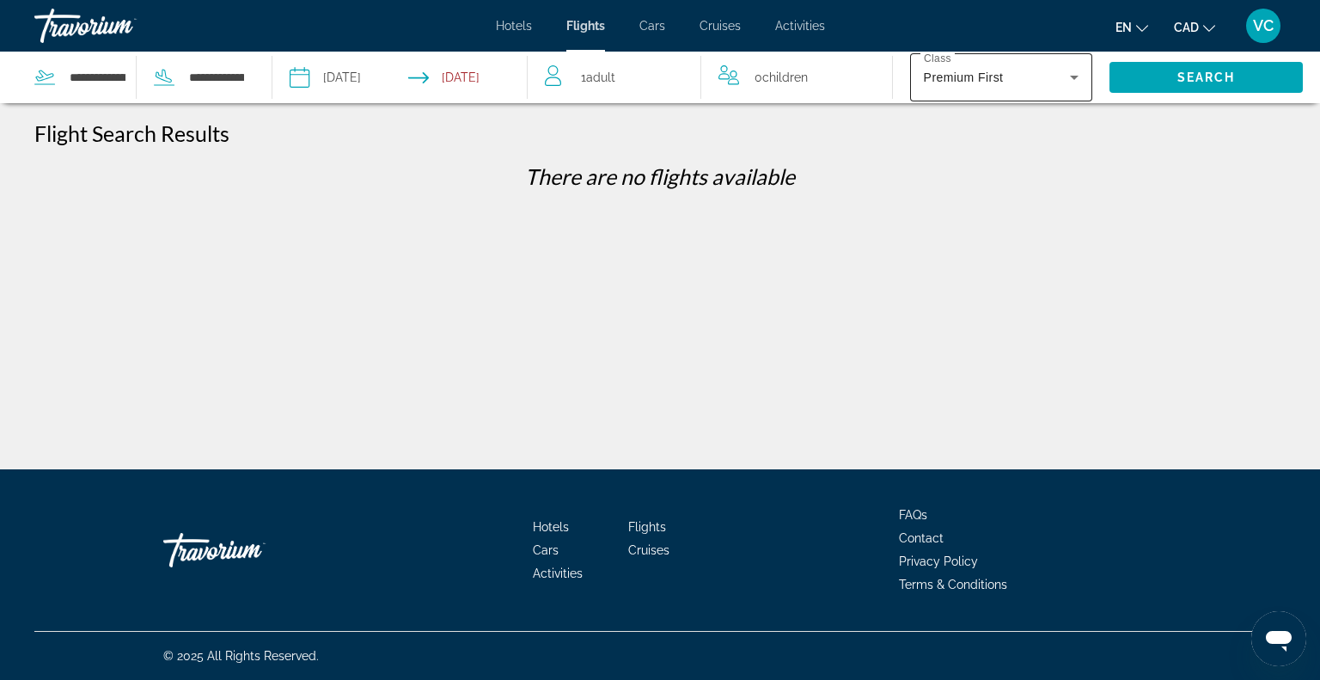
click at [1050, 81] on div "Premium First" at bounding box center [997, 77] width 146 height 21
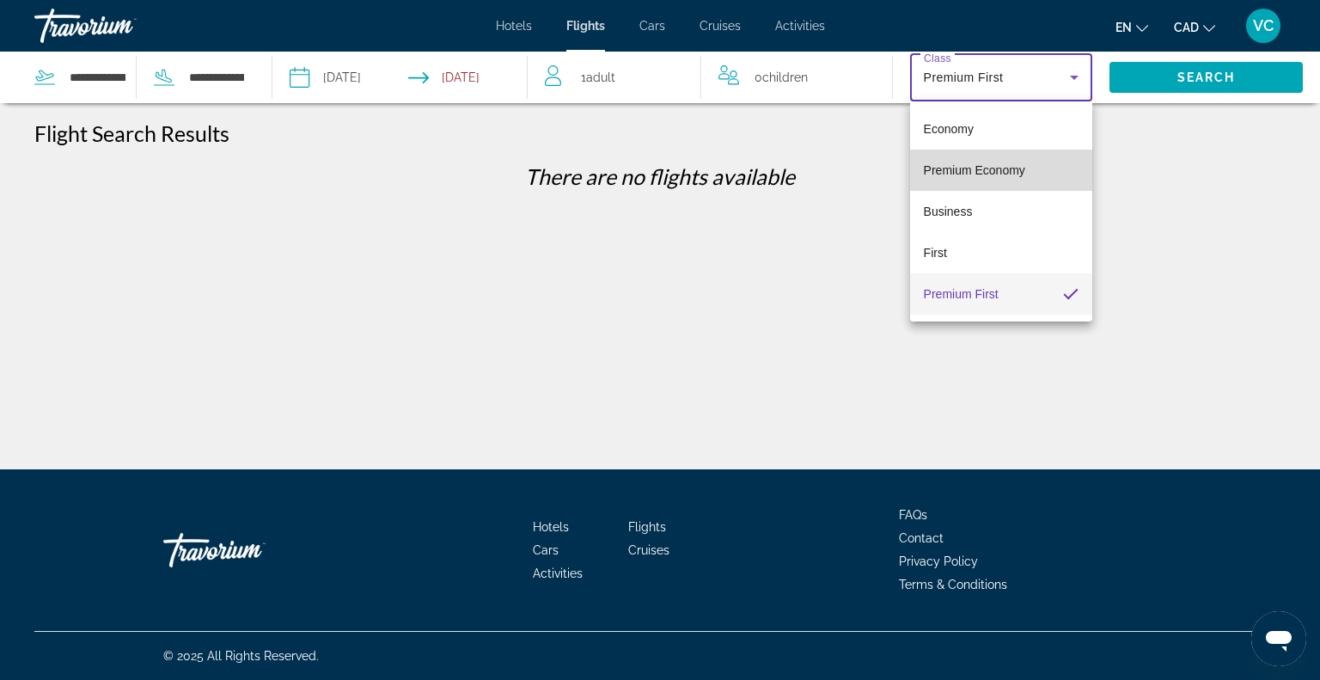
click at [981, 174] on span "Premium Economy" at bounding box center [974, 170] width 101 height 14
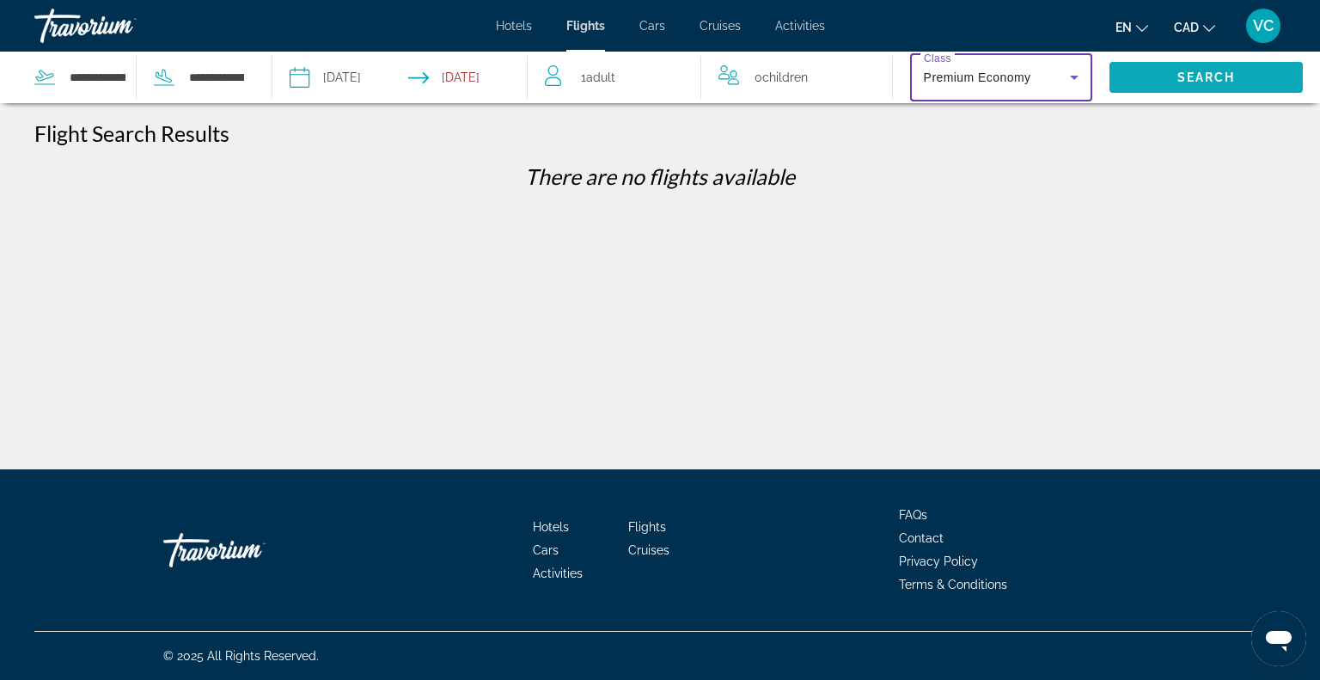
click at [1175, 80] on span "Search" at bounding box center [1206, 77] width 193 height 41
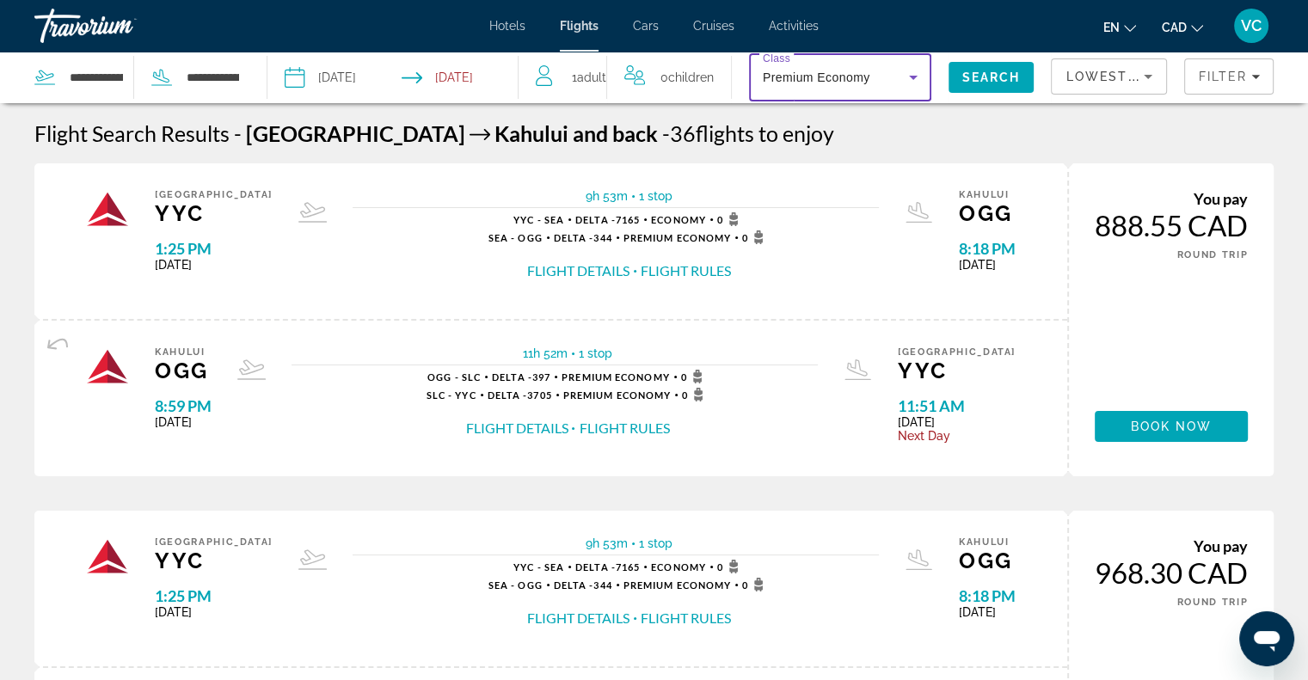
click at [906, 77] on icon "Search widget" at bounding box center [913, 77] width 21 height 21
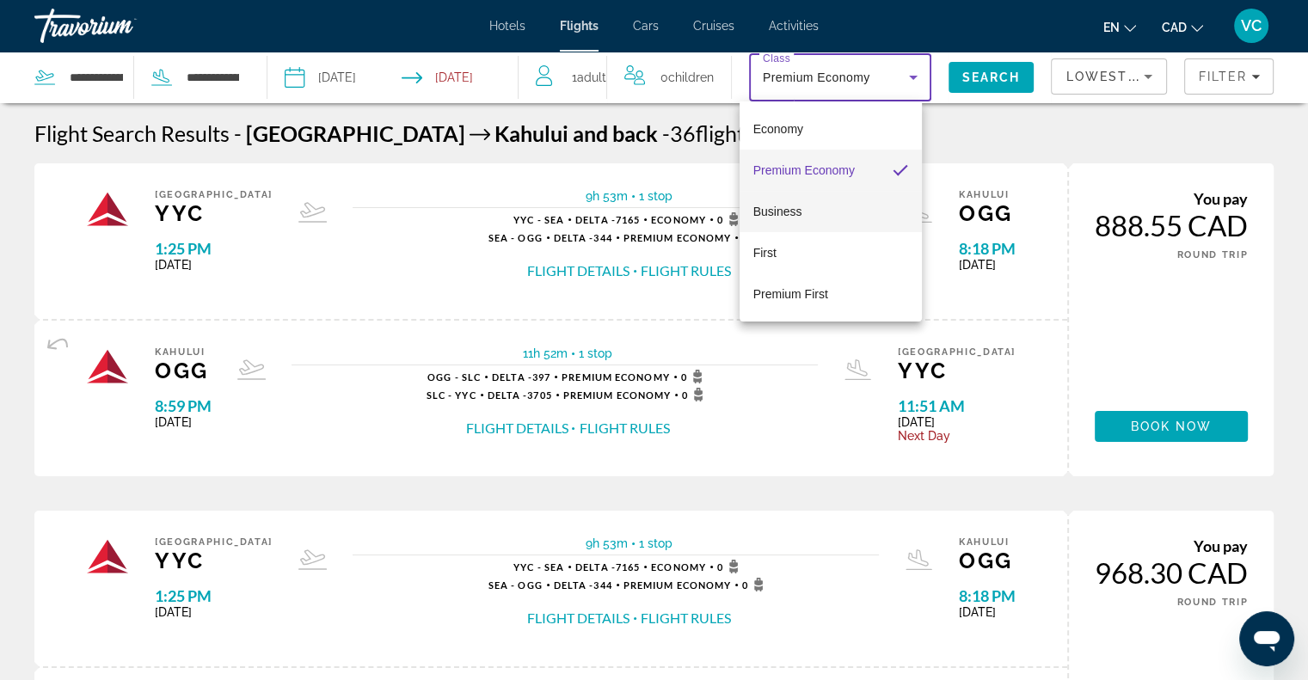
click at [812, 211] on mat-option "Business" at bounding box center [830, 211] width 182 height 41
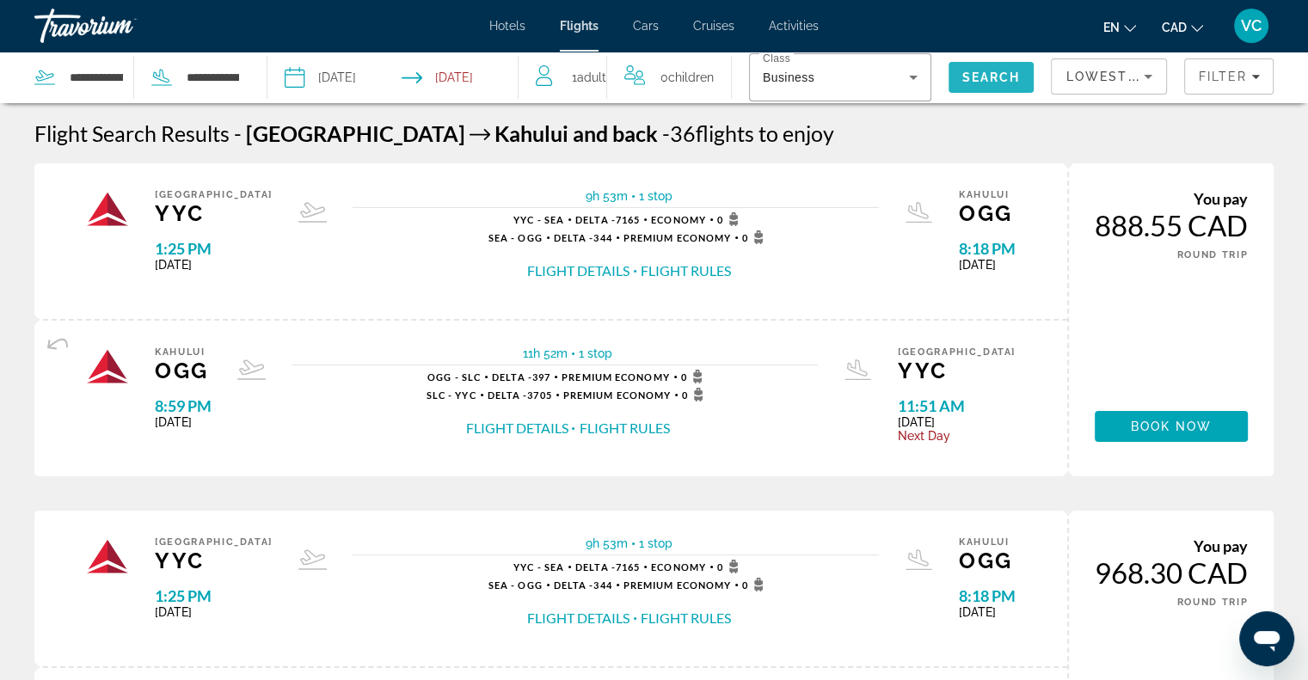
click at [976, 81] on span "Search" at bounding box center [991, 77] width 58 height 14
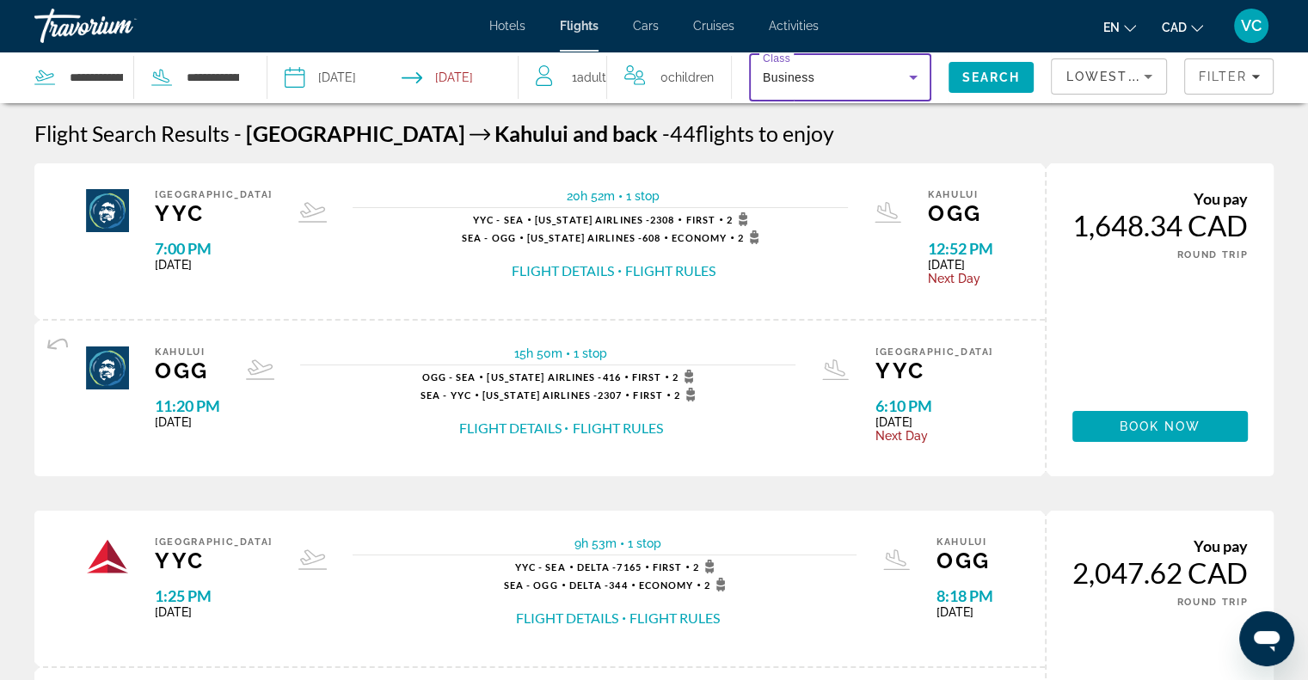
click at [870, 75] on div "Business" at bounding box center [836, 77] width 146 height 21
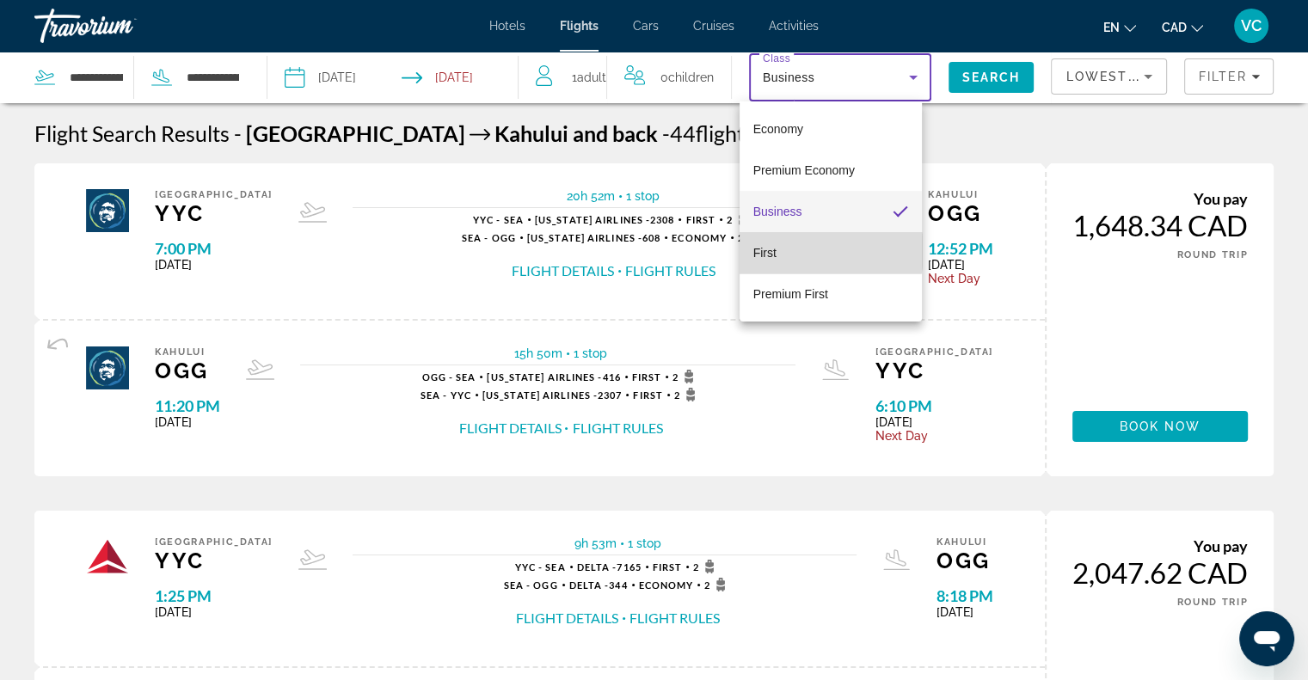
click at [781, 251] on mat-option "First" at bounding box center [830, 252] width 182 height 41
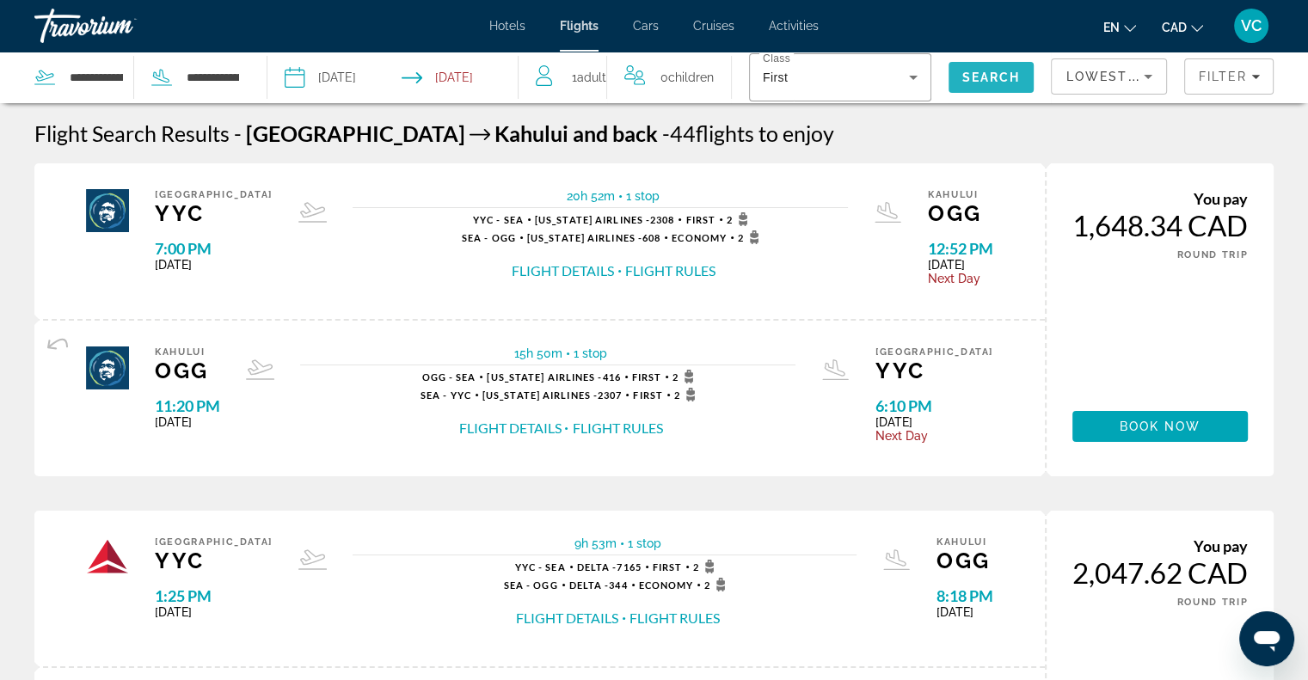
click at [983, 79] on span "Search" at bounding box center [991, 77] width 58 height 14
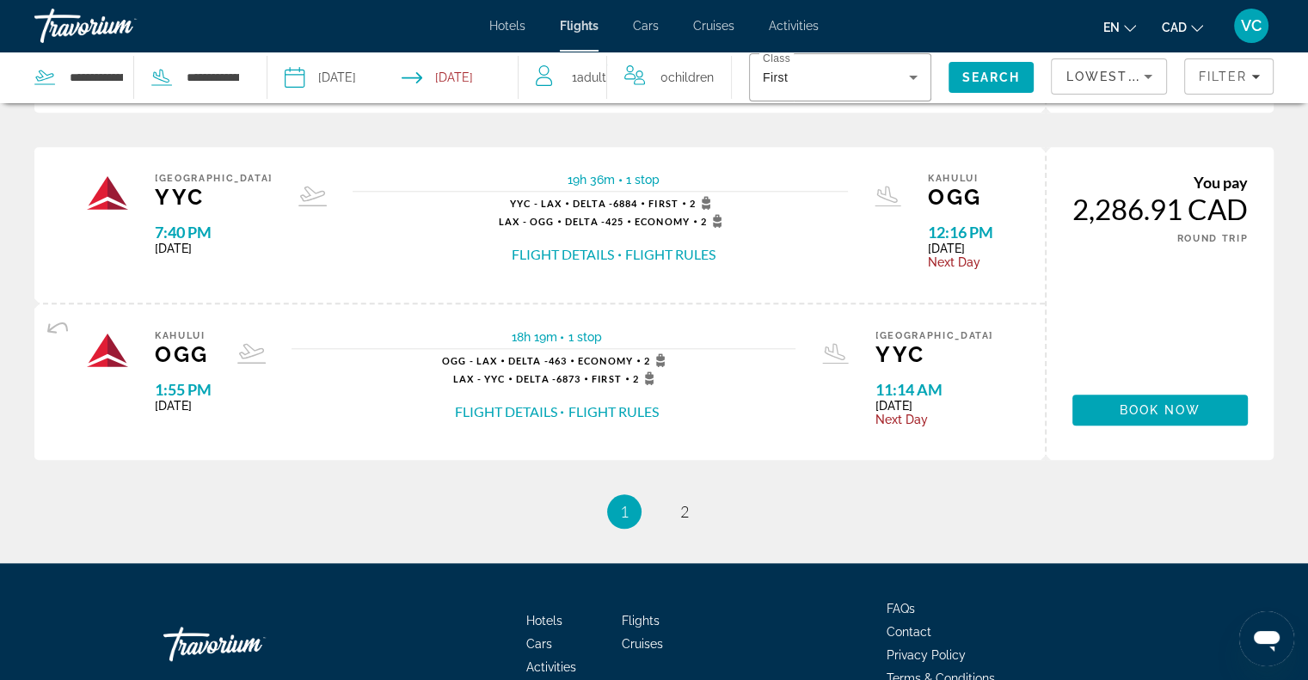
scroll to position [1805, 0]
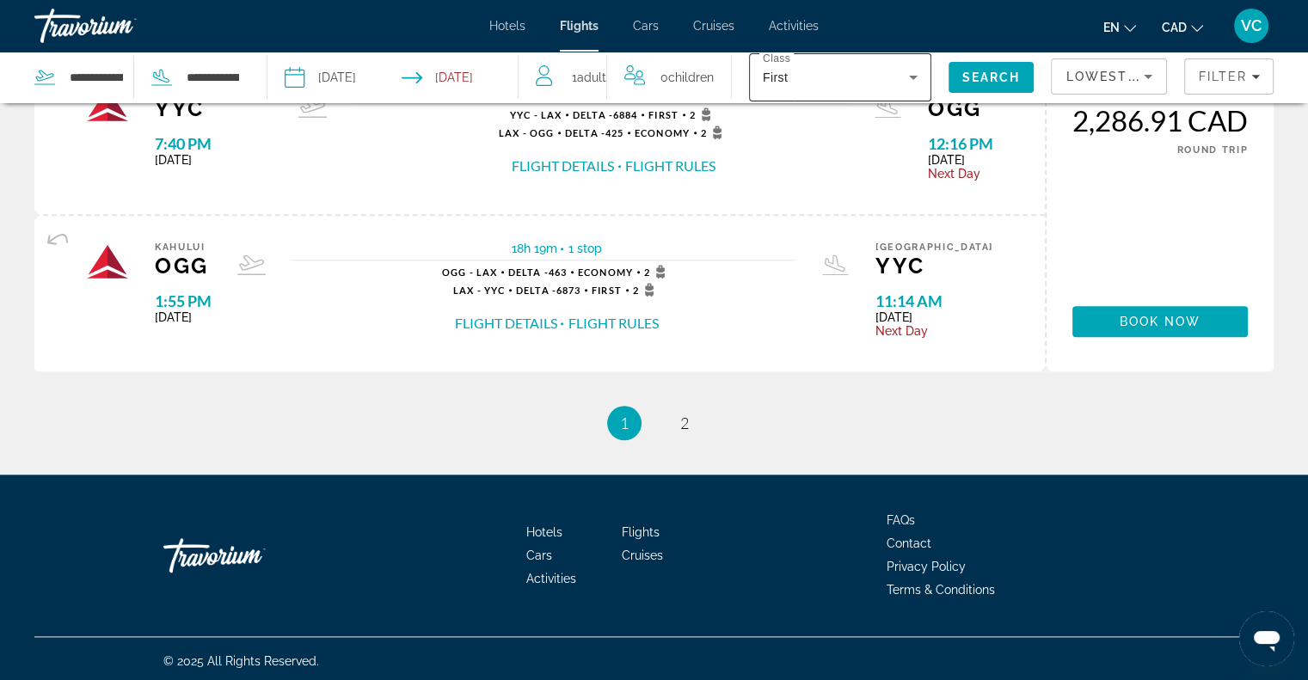
click at [824, 77] on div "First" at bounding box center [836, 77] width 146 height 21
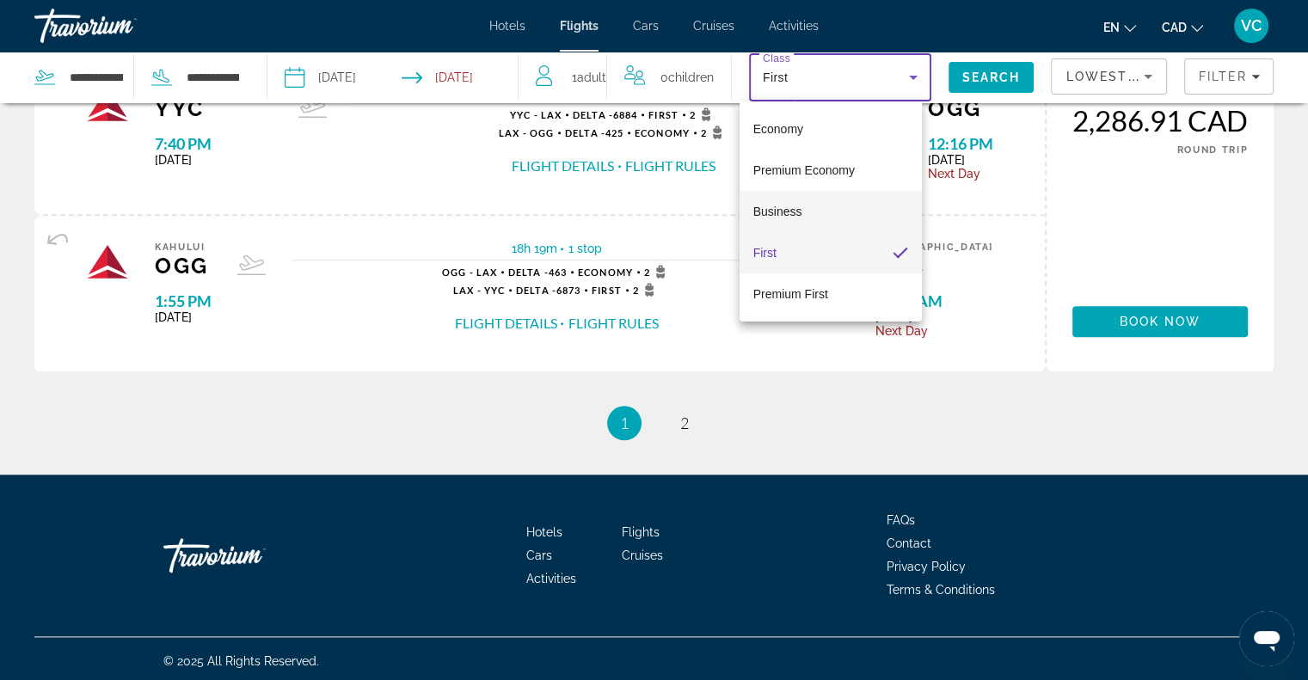
click at [791, 201] on span "Business" at bounding box center [777, 211] width 49 height 21
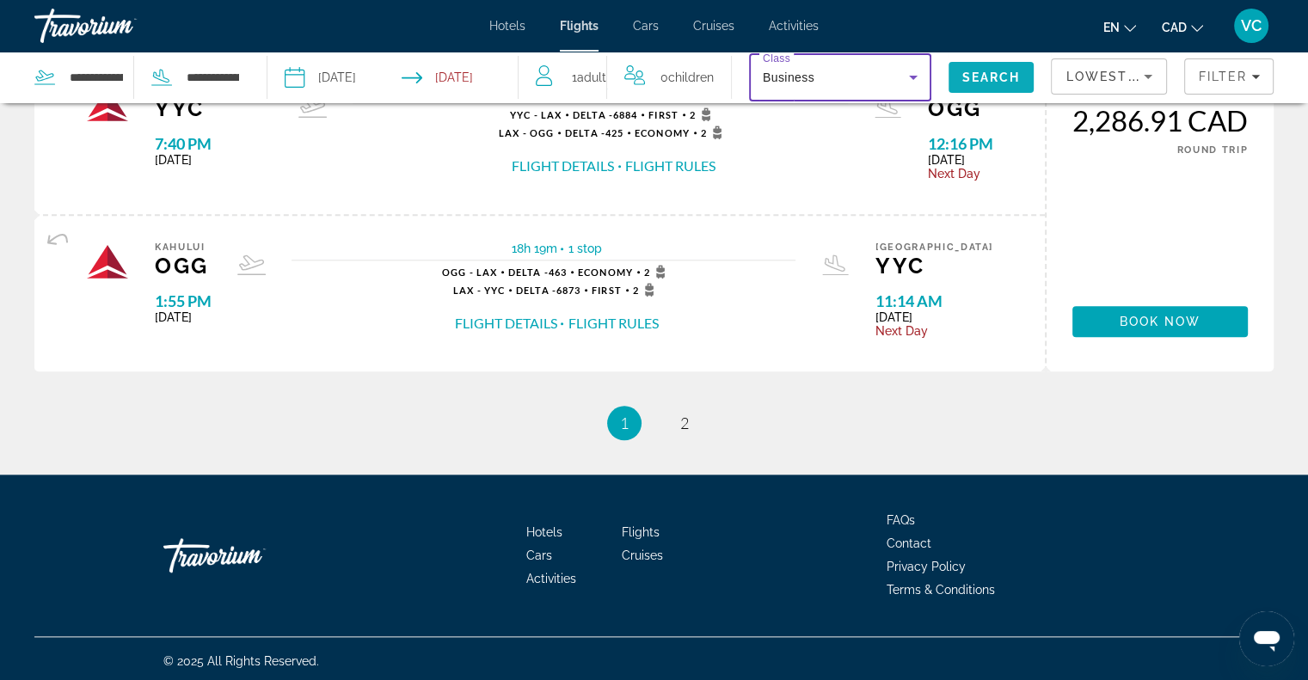
click at [985, 78] on span "Search" at bounding box center [991, 77] width 58 height 14
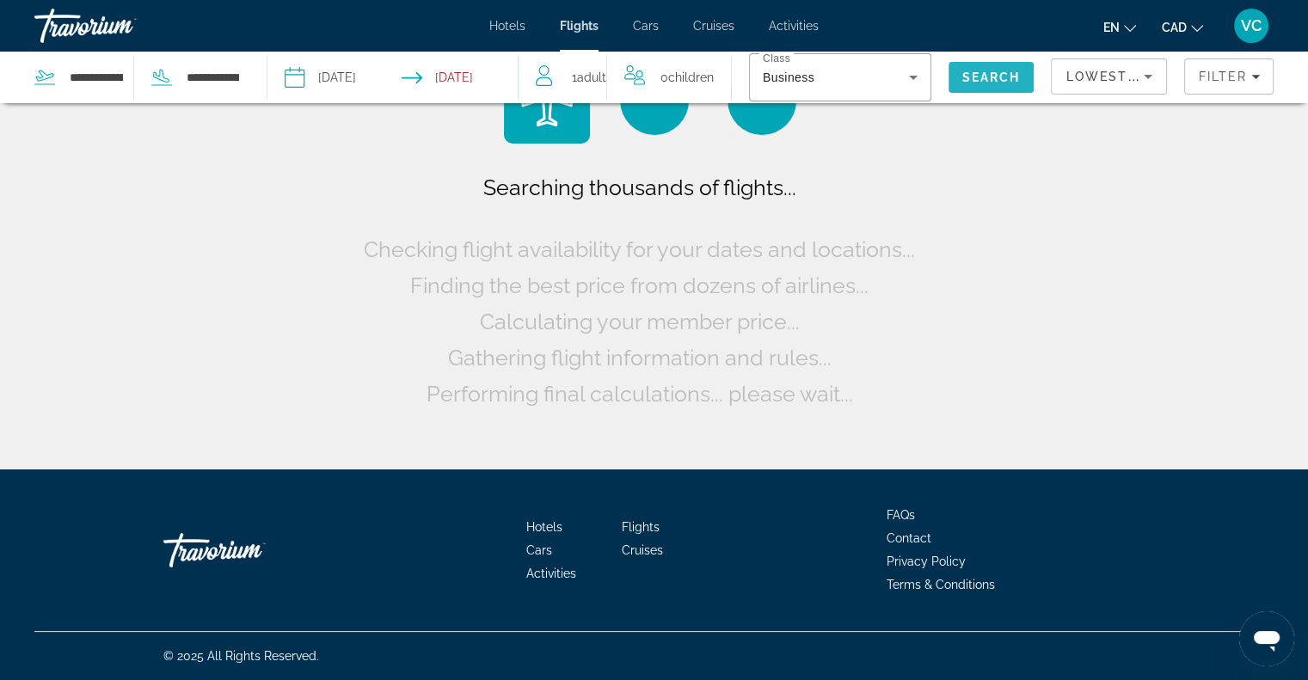
scroll to position [0, 0]
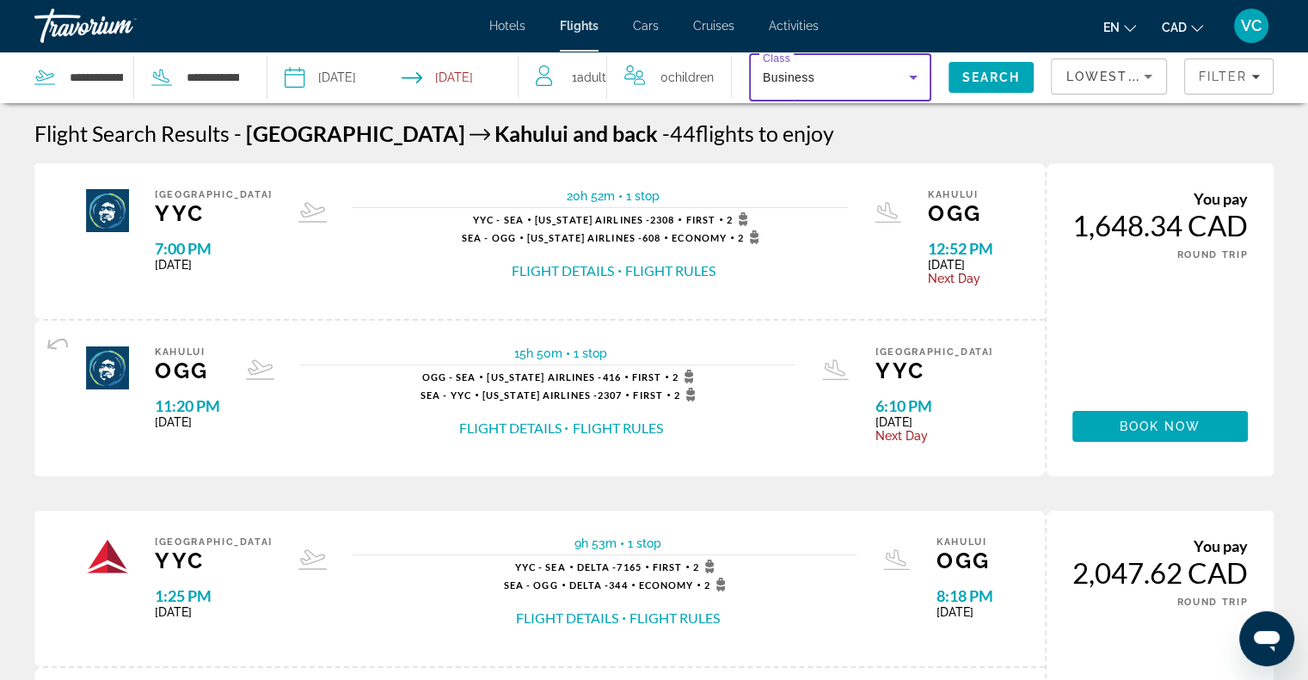
click at [812, 85] on div "Business" at bounding box center [836, 77] width 146 height 21
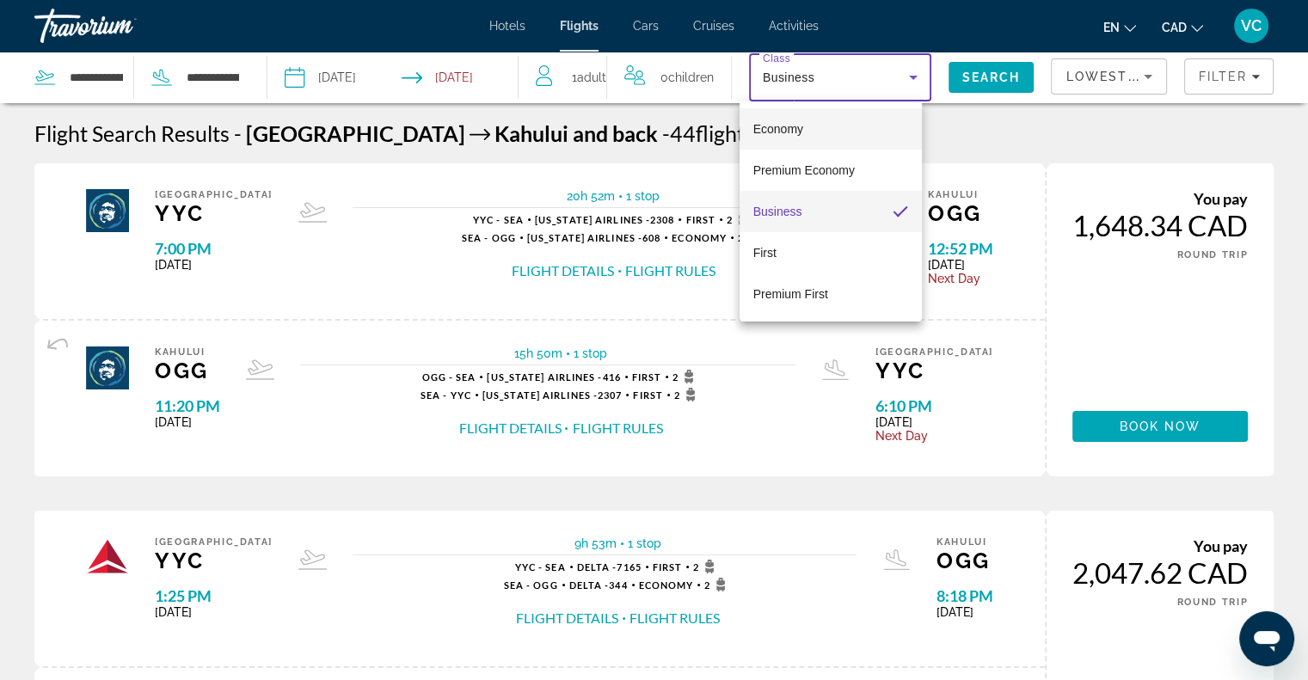
click at [795, 126] on span "Economy" at bounding box center [778, 129] width 50 height 14
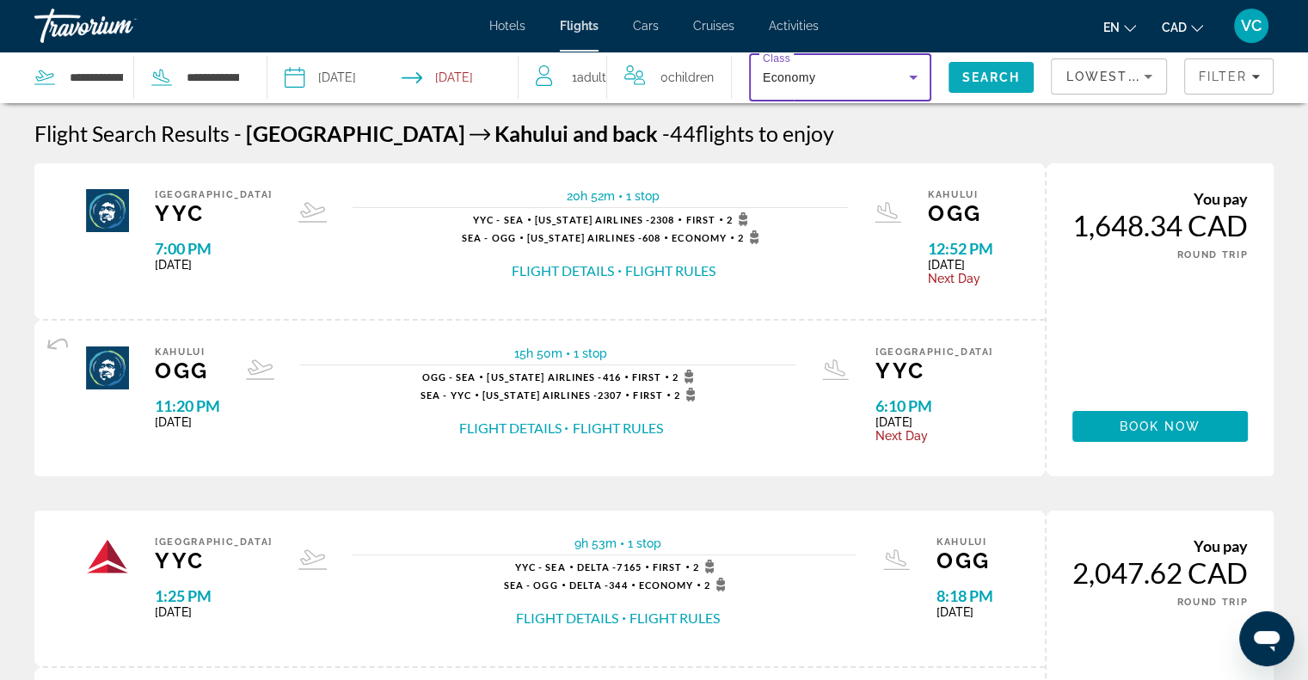
click at [966, 77] on span "Search" at bounding box center [991, 77] width 58 height 14
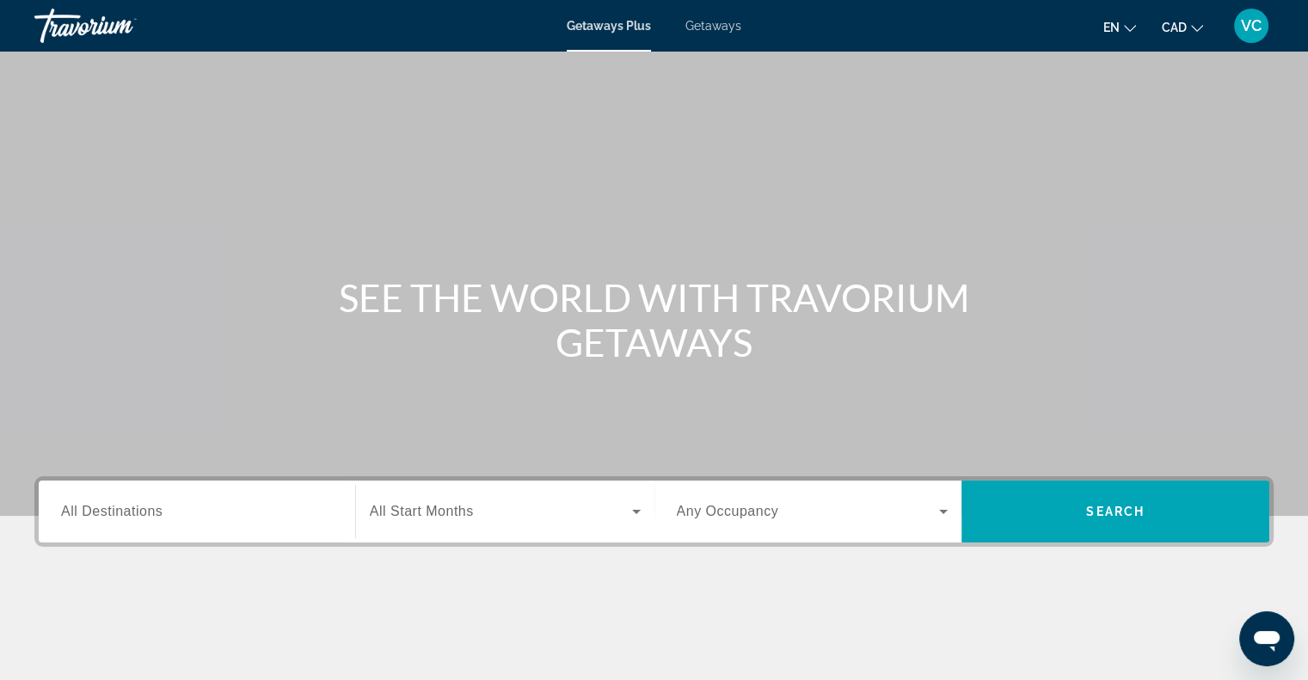
click at [110, 511] on span "All Destinations" at bounding box center [111, 511] width 101 height 15
click at [110, 511] on input "Destination All Destinations" at bounding box center [197, 512] width 272 height 21
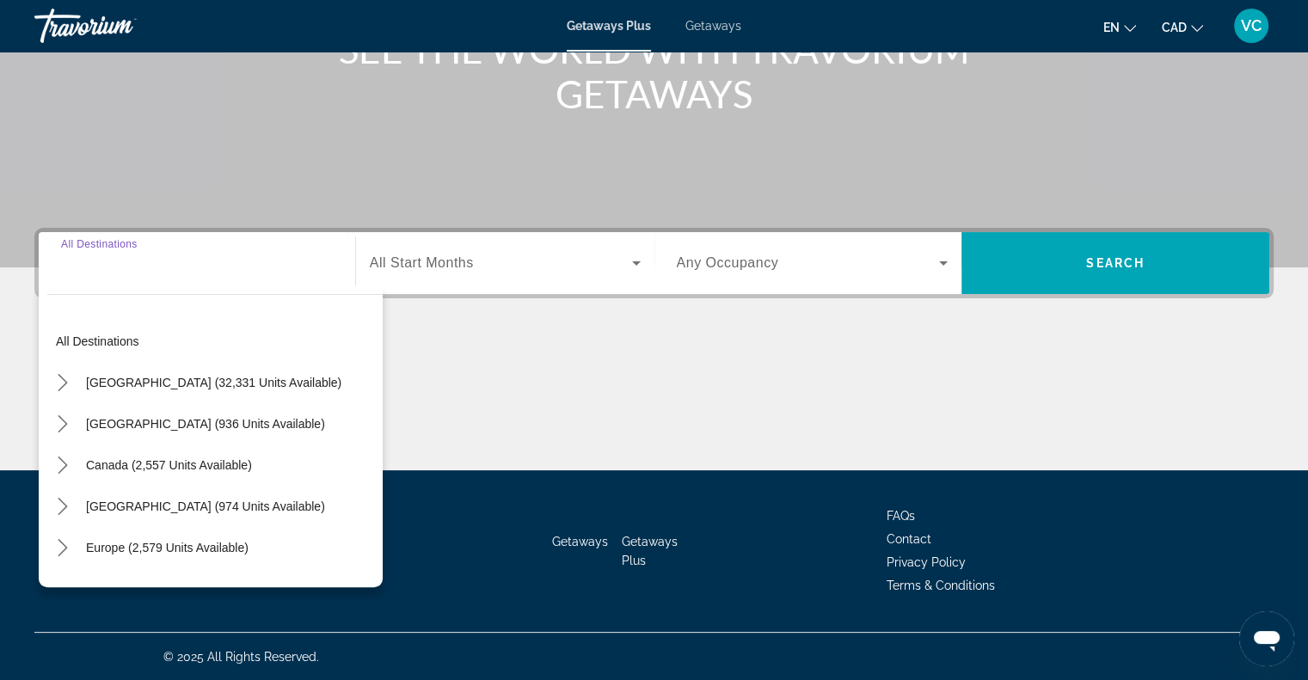
click at [80, 280] on div "Search widget" at bounding box center [197, 263] width 272 height 49
click at [87, 248] on div "Destination All Destinations" at bounding box center [197, 263] width 272 height 49
click at [127, 377] on span "United States (32,331 units available)" at bounding box center [213, 383] width 255 height 14
type input "**********"
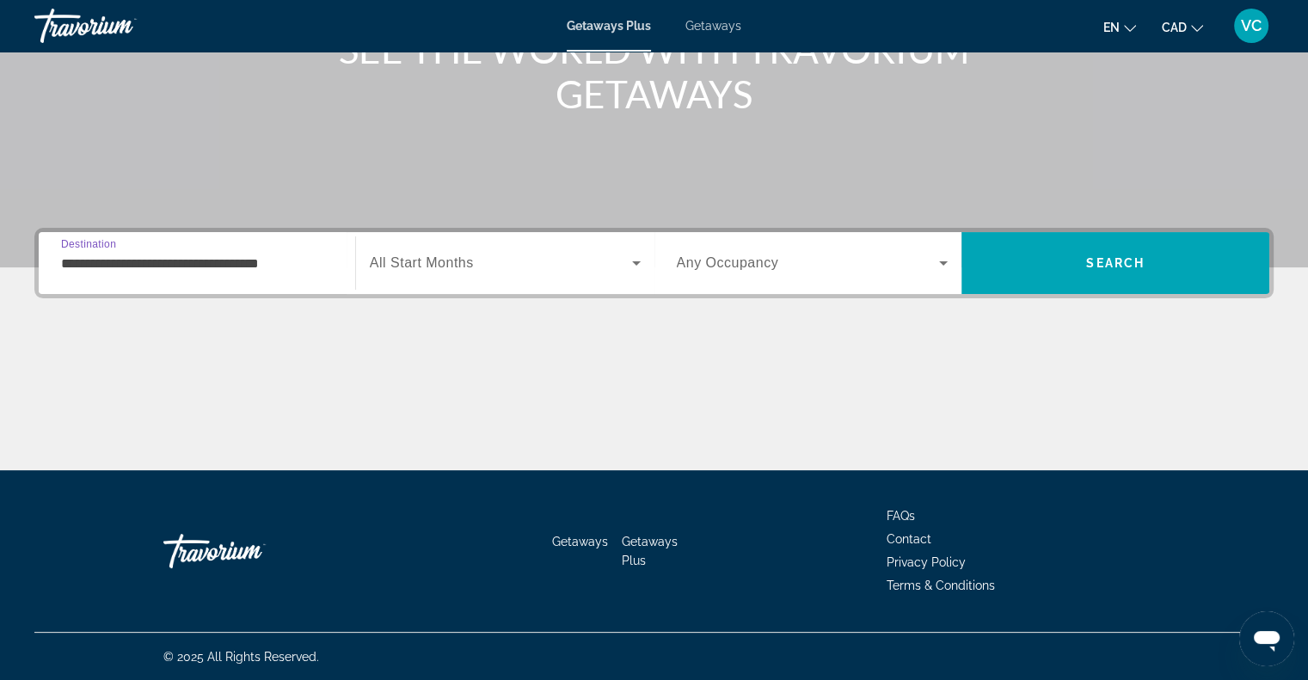
click at [68, 266] on input "**********" at bounding box center [197, 264] width 272 height 21
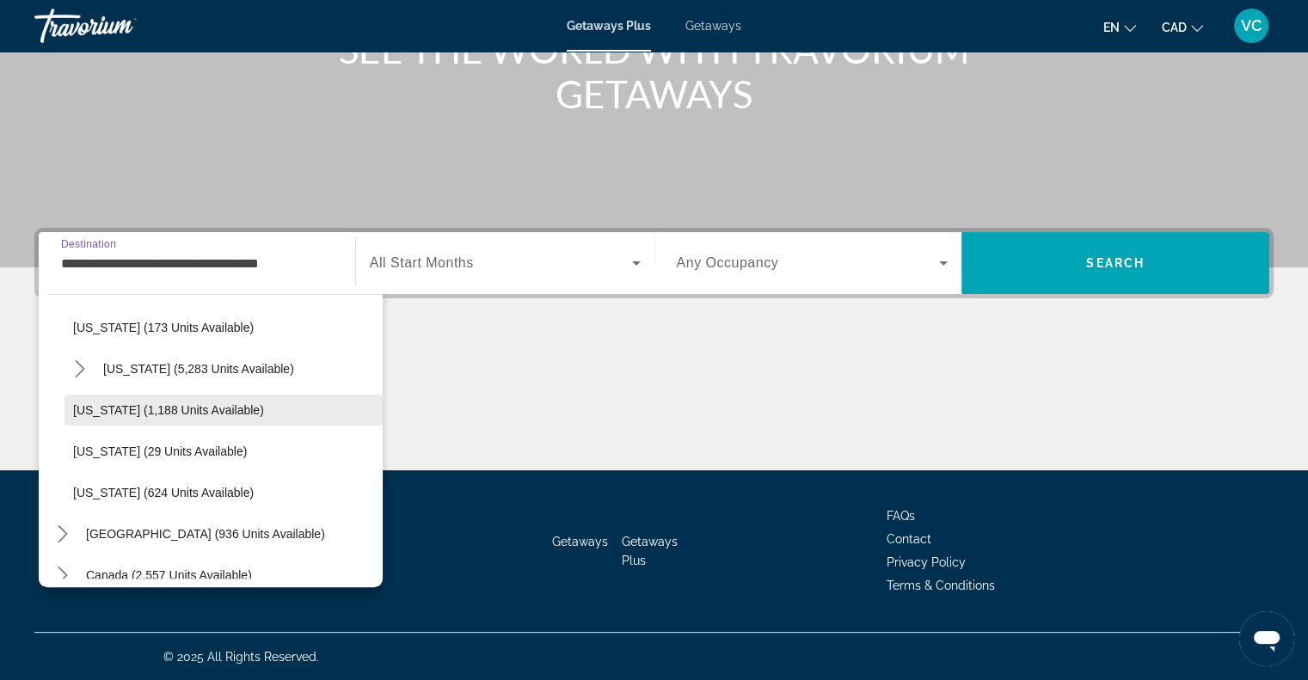
scroll to position [1461, 0]
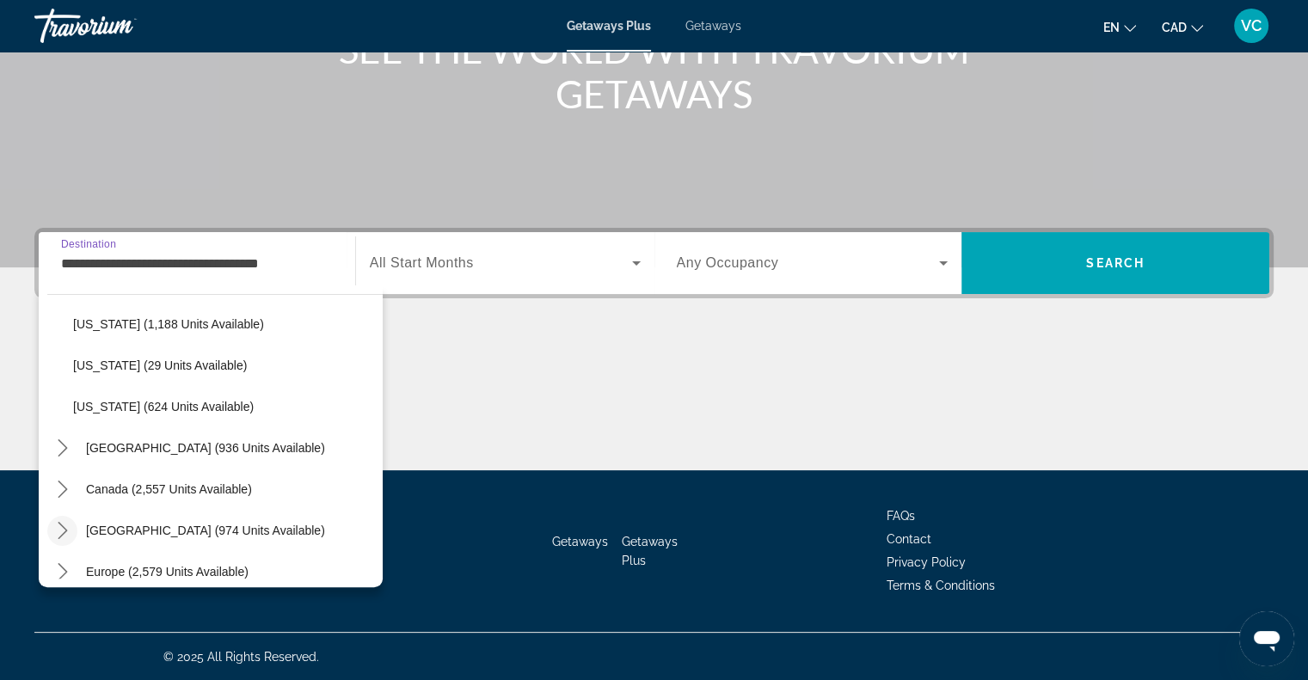
click at [58, 529] on icon "Toggle Caribbean & Atlantic Islands (974 units available) submenu" at bounding box center [62, 530] width 17 height 17
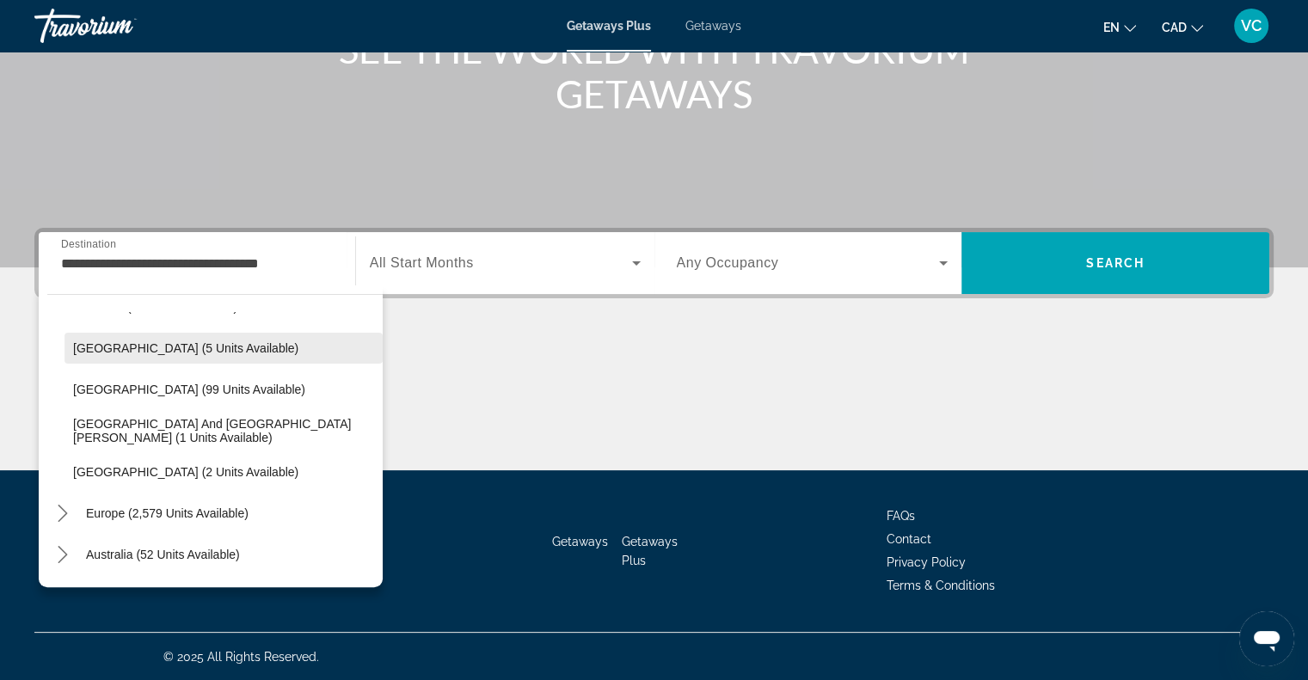
scroll to position [1812, 0]
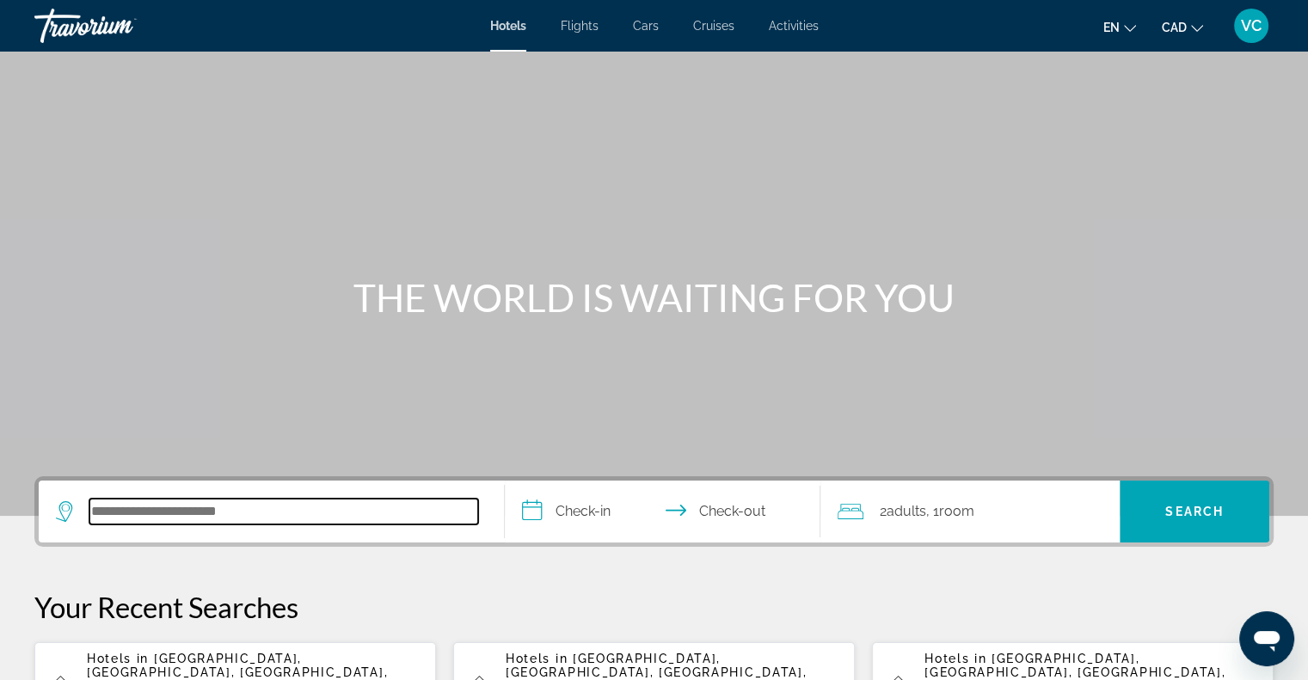
click at [199, 515] on input "Search hotel destination" at bounding box center [283, 512] width 389 height 26
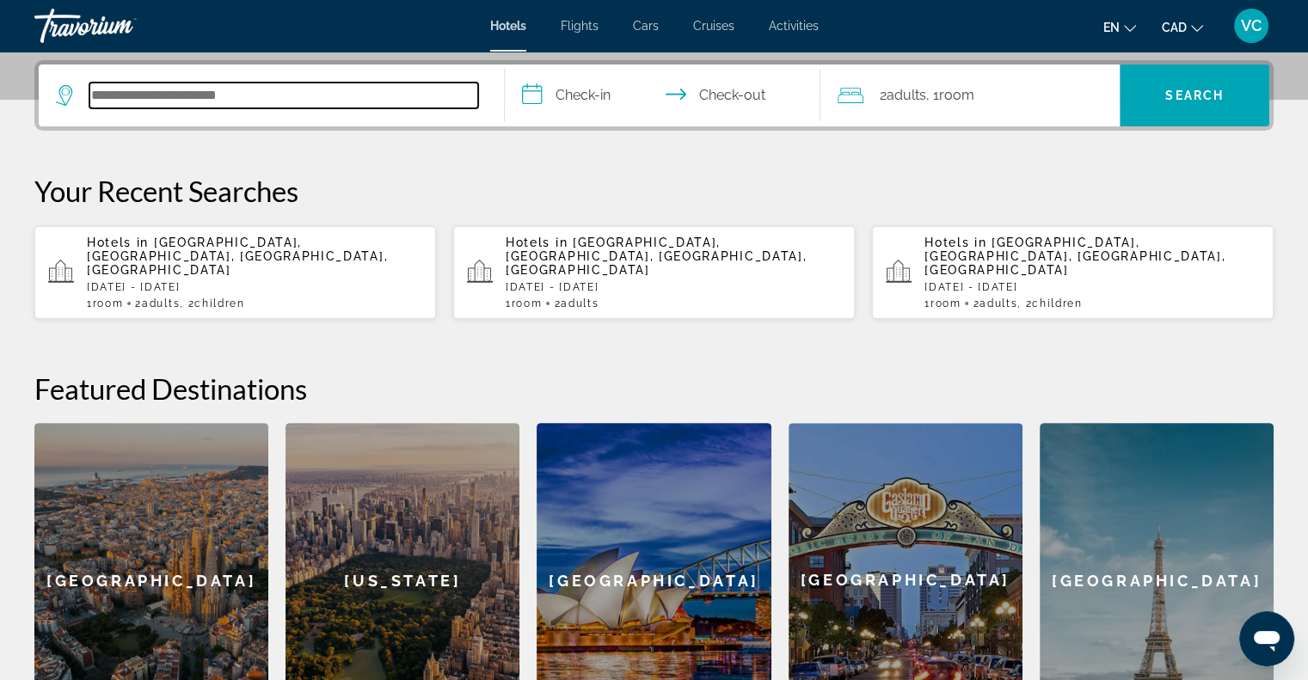
scroll to position [420, 0]
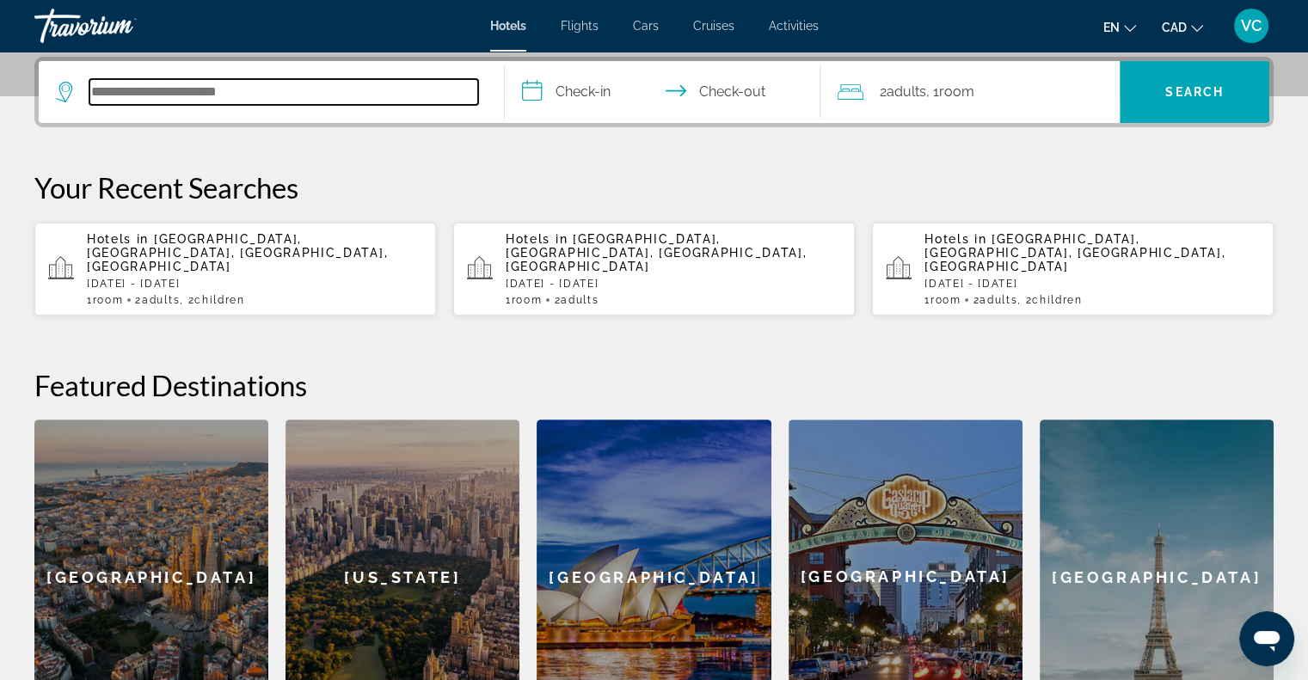
paste input "**********"
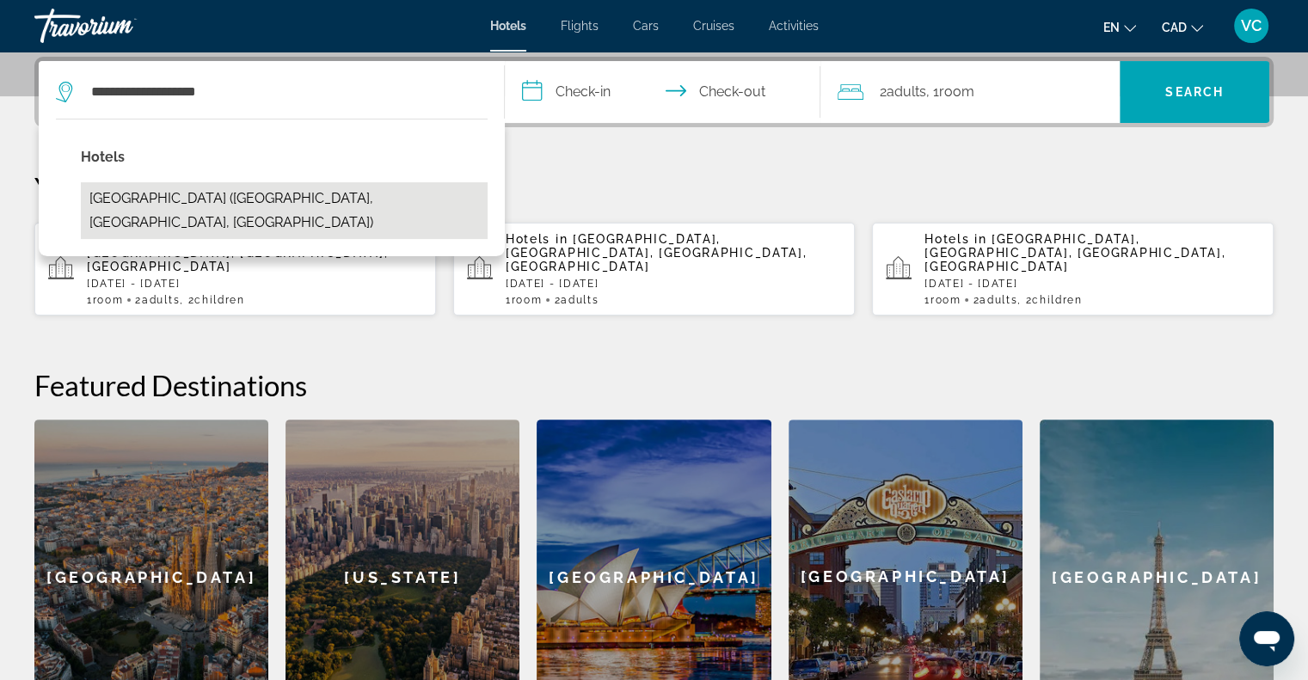
click at [184, 195] on button "[GEOGRAPHIC_DATA] ([GEOGRAPHIC_DATA], [GEOGRAPHIC_DATA], [GEOGRAPHIC_DATA])" at bounding box center [284, 210] width 407 height 57
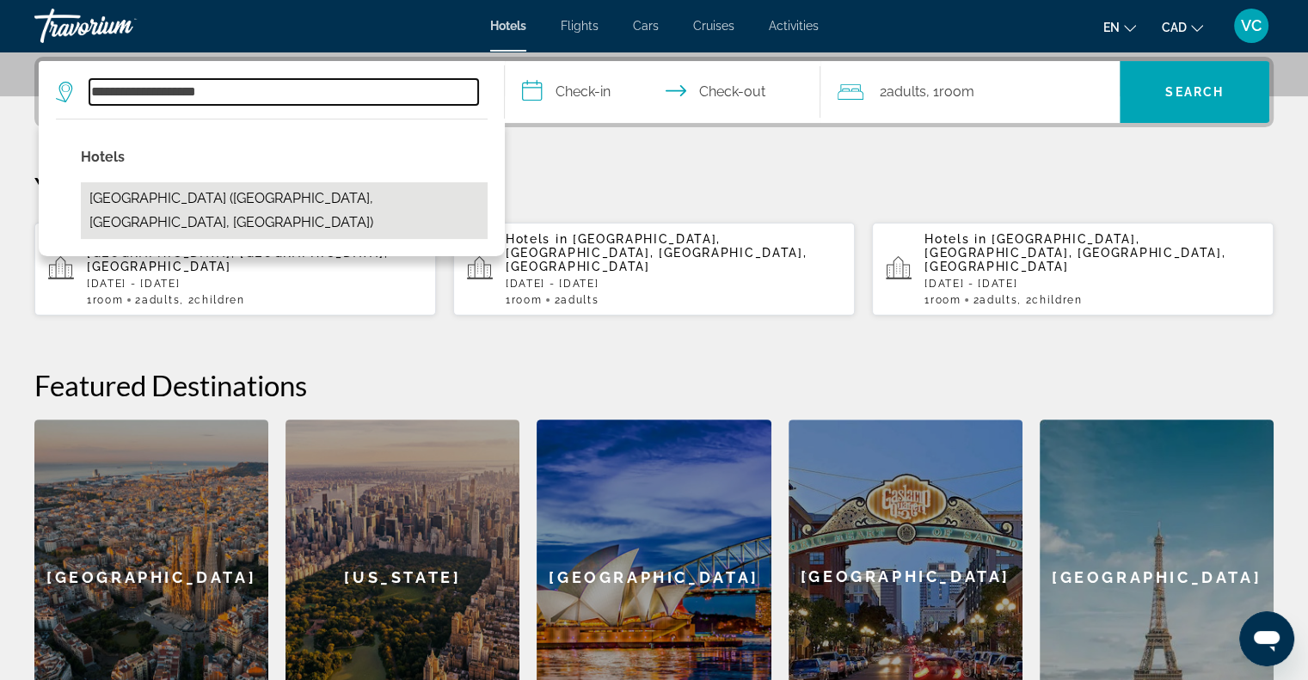
type input "**********"
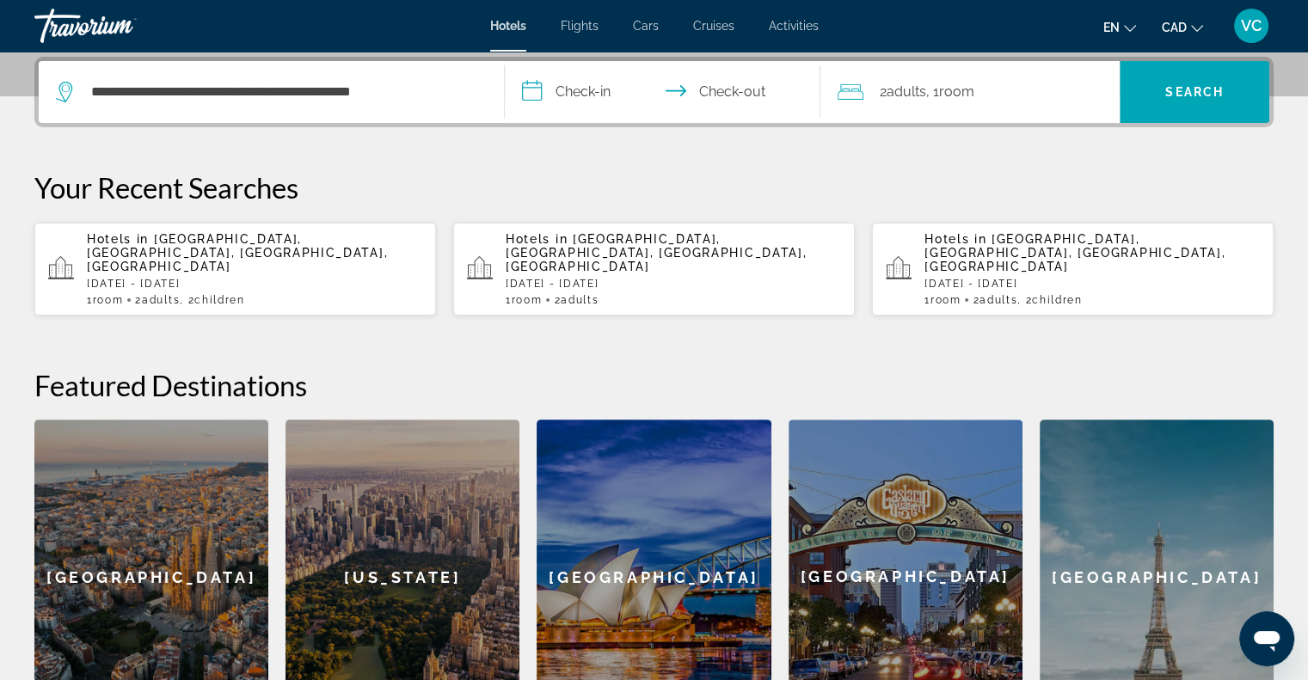
click at [580, 89] on input "**********" at bounding box center [666, 94] width 323 height 67
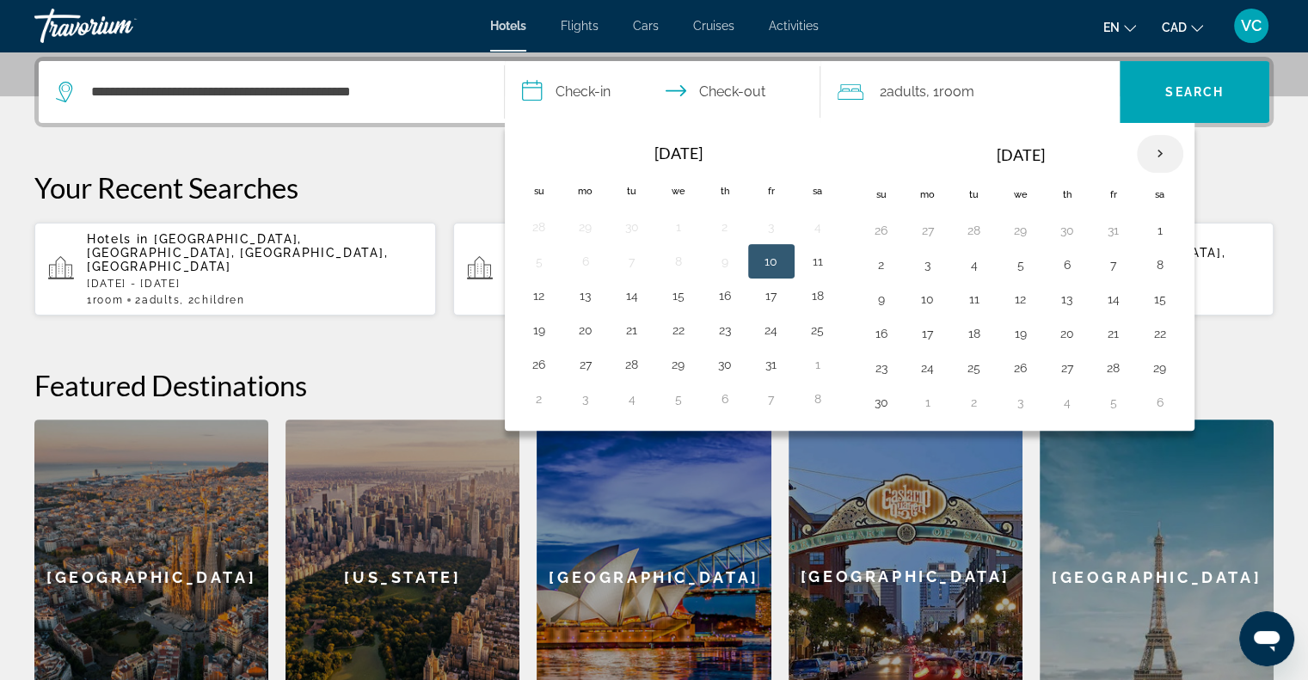
click at [1158, 151] on th "Next month" at bounding box center [1160, 154] width 46 height 38
click at [540, 264] on button "7" at bounding box center [539, 265] width 28 height 24
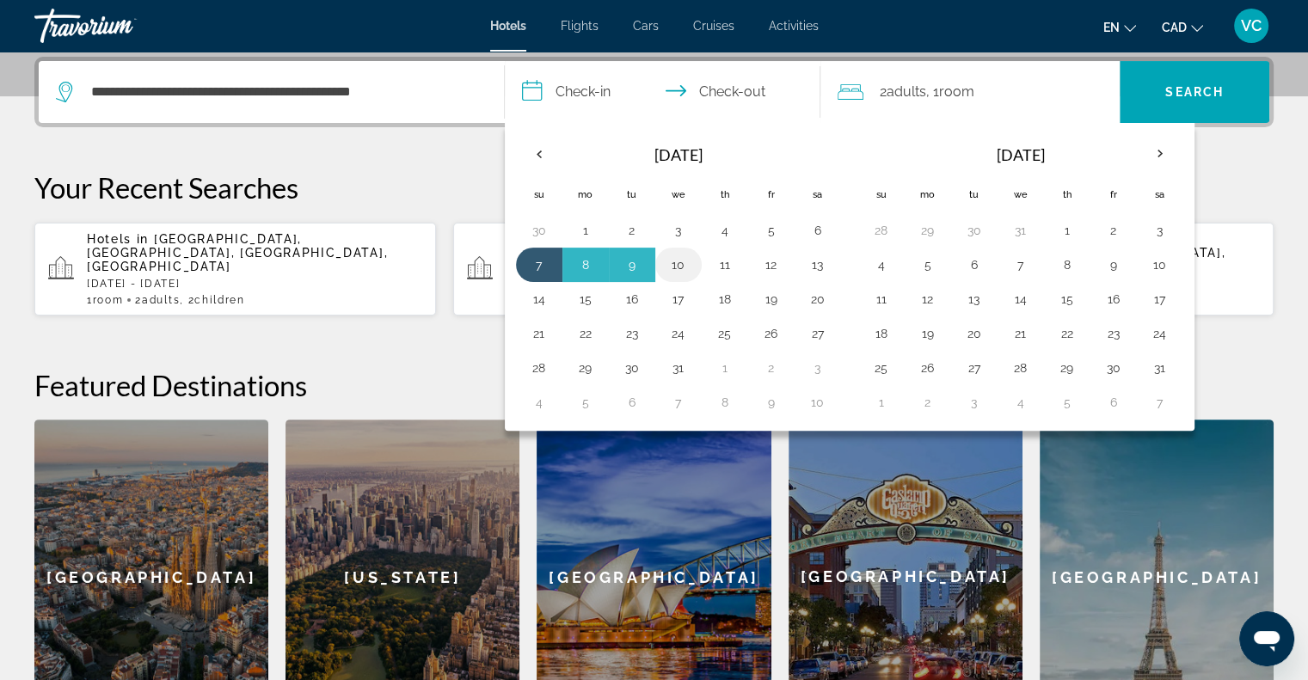
click at [669, 263] on button "10" at bounding box center [679, 265] width 28 height 24
type input "**********"
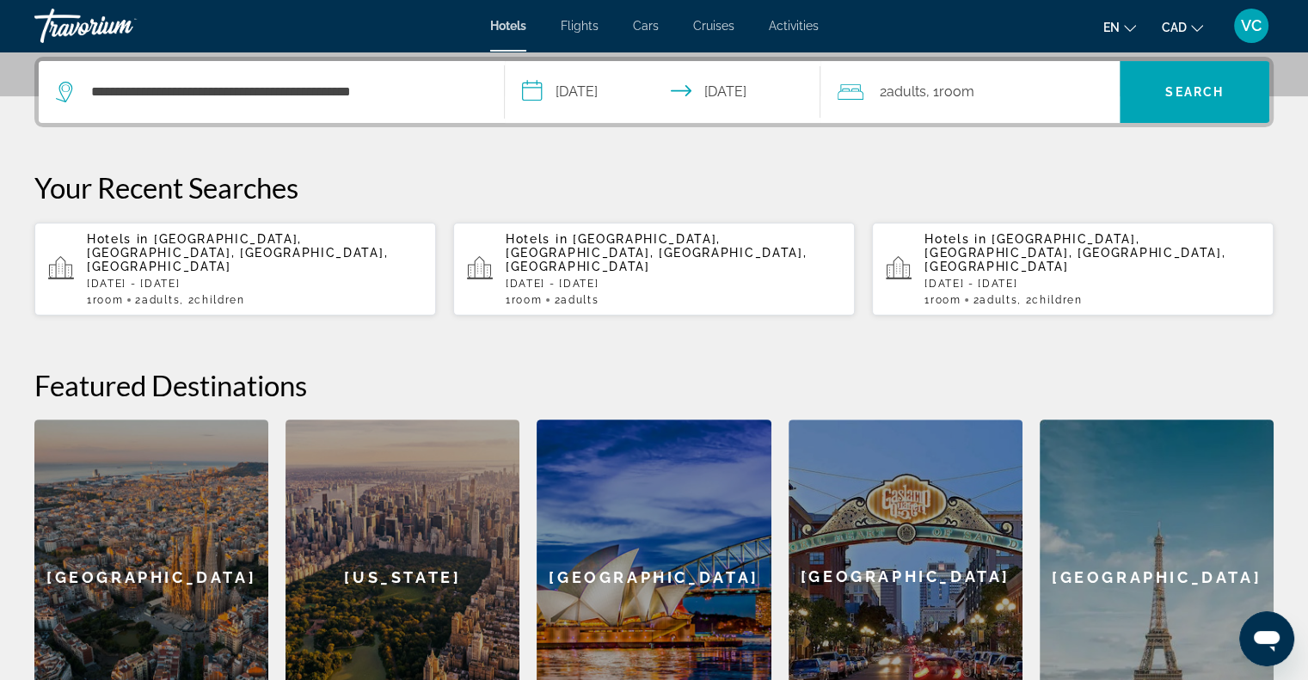
click at [956, 95] on span "Room" at bounding box center [955, 91] width 35 height 16
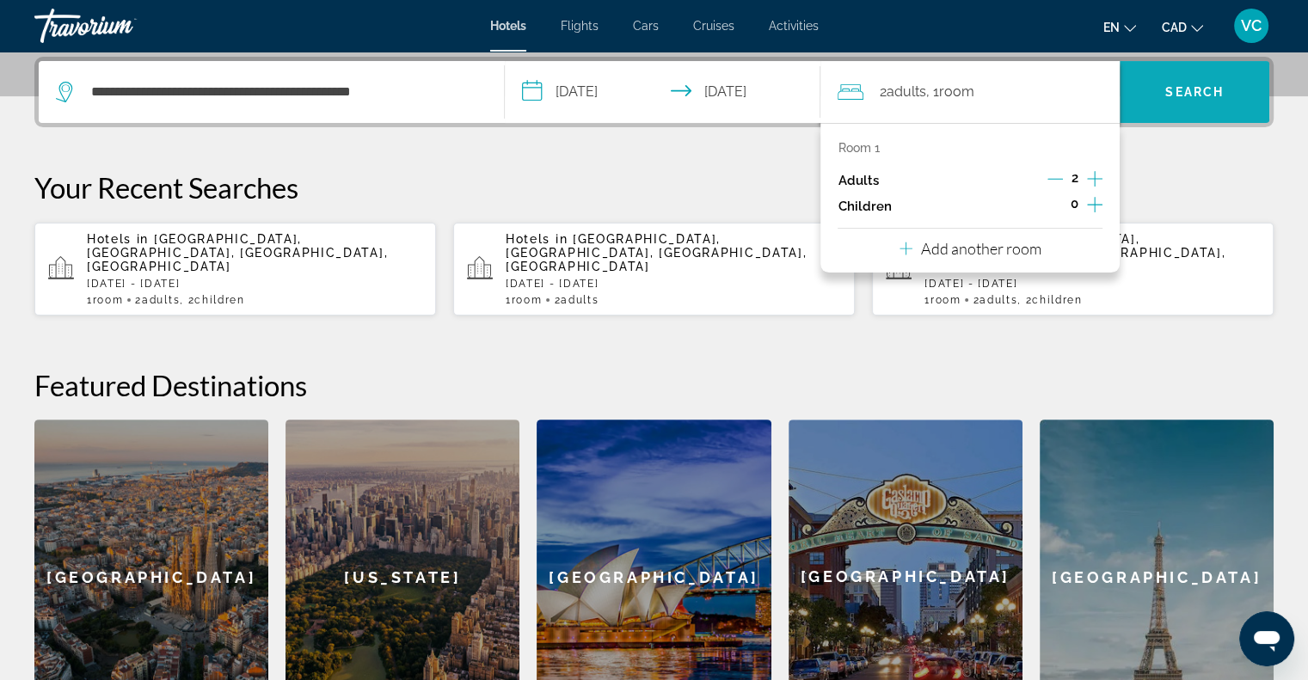
click at [1208, 94] on span "Search" at bounding box center [1194, 92] width 58 height 14
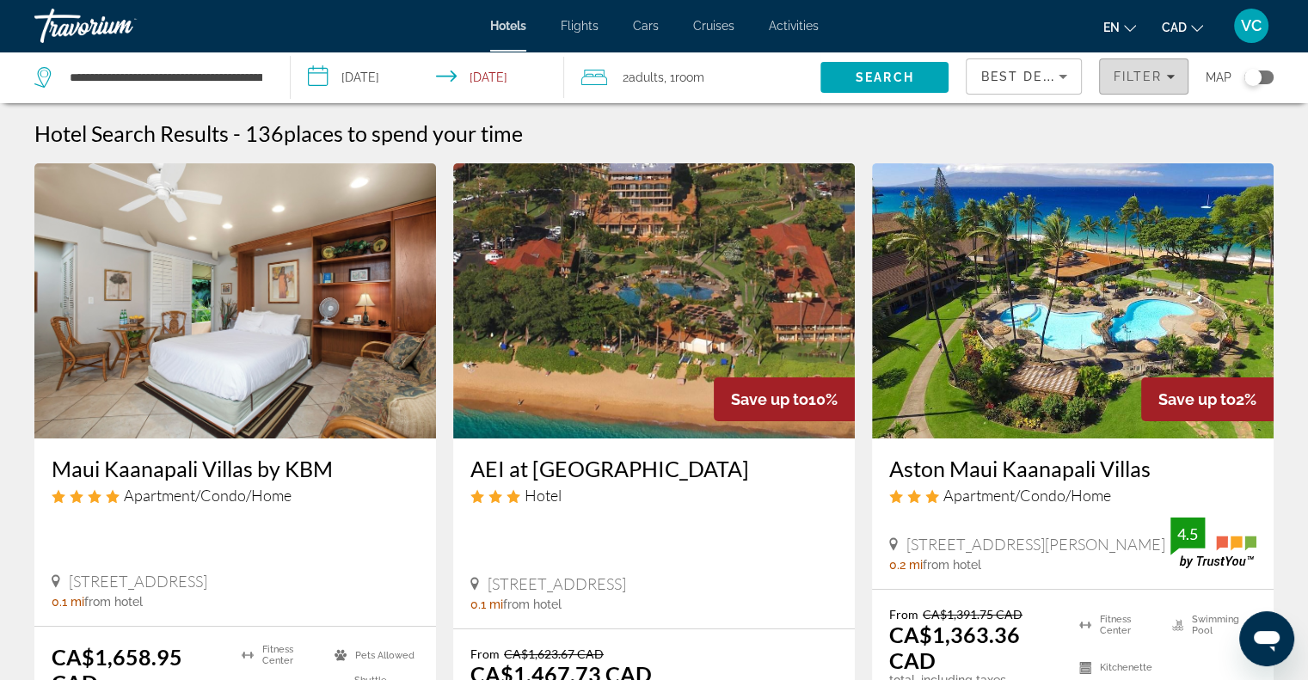
click at [1173, 75] on icon "Filters" at bounding box center [1170, 77] width 9 height 4
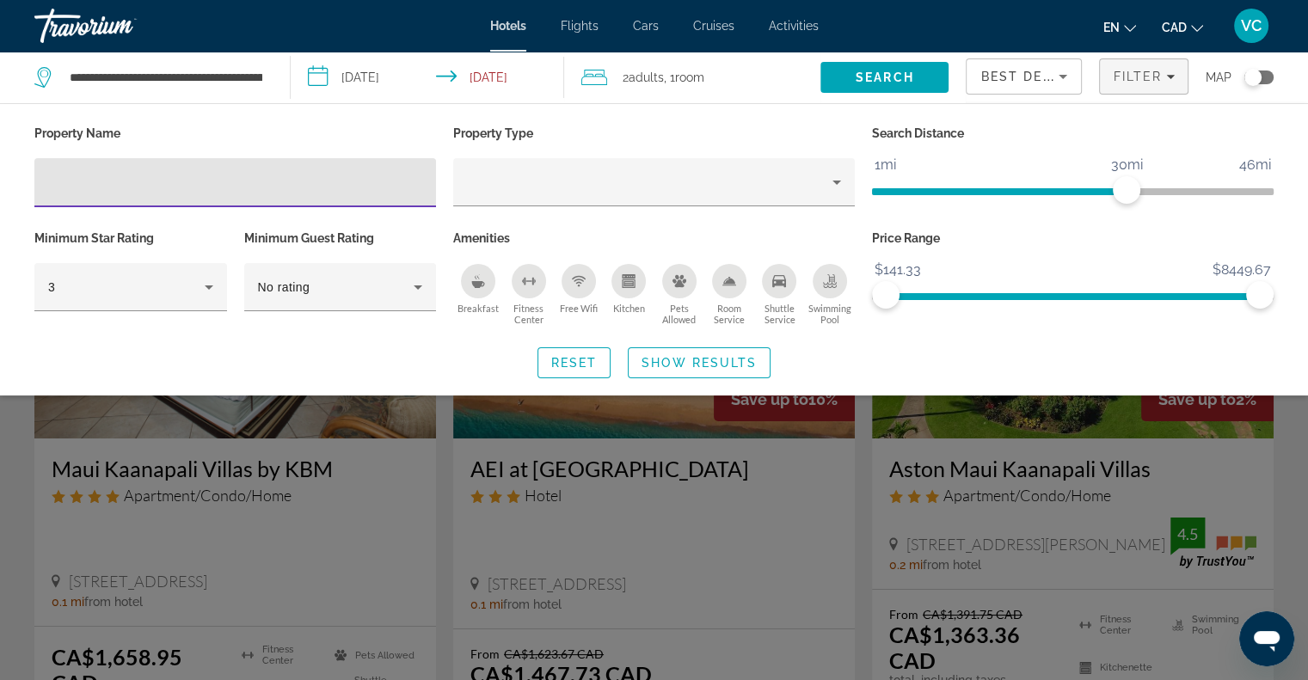
click at [444, 442] on div "Search widget" at bounding box center [654, 469] width 1308 height 422
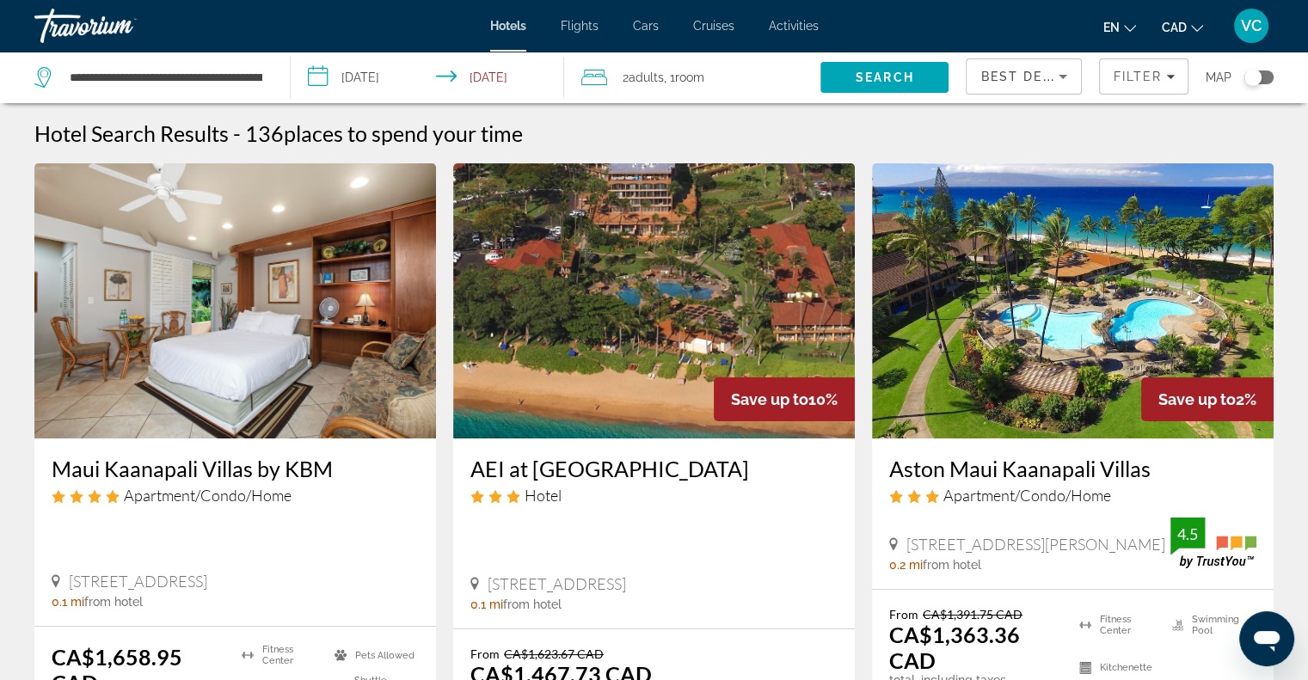
click at [1052, 80] on icon "Sort by" at bounding box center [1062, 76] width 21 height 21
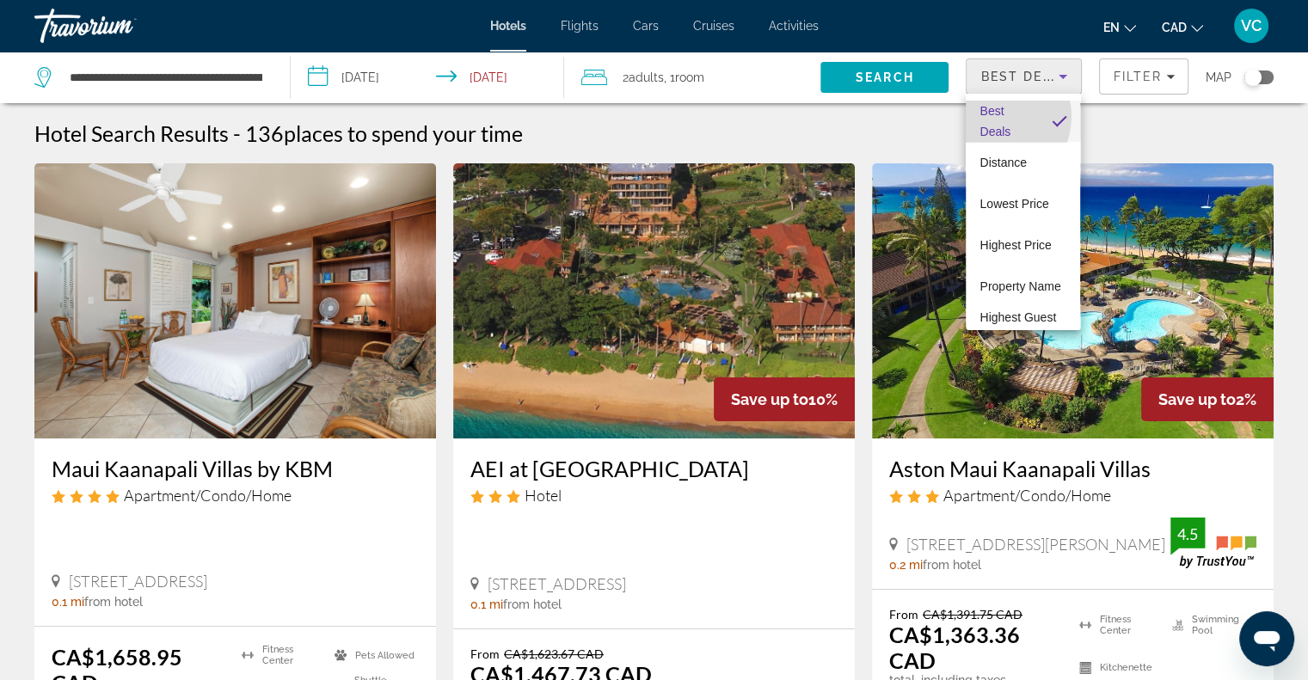
click at [989, 116] on span "Best Deals" at bounding box center [994, 121] width 31 height 34
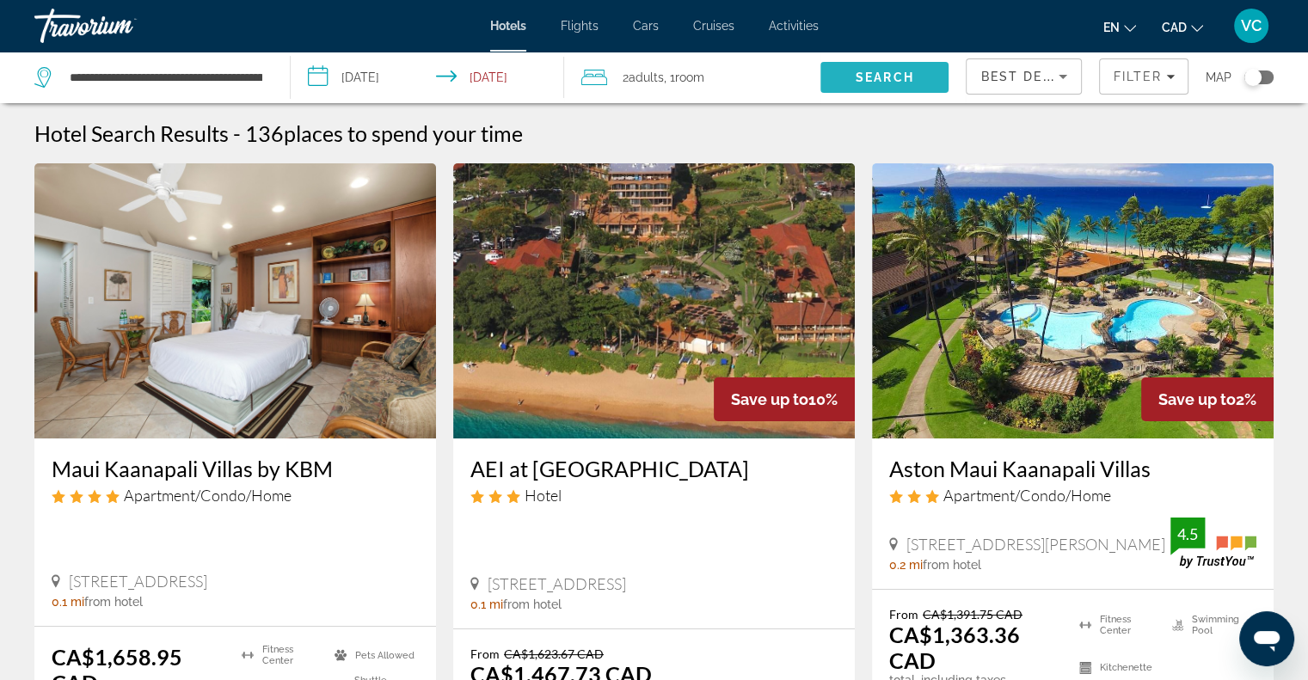
click at [887, 78] on span "Search" at bounding box center [884, 77] width 58 height 14
click at [190, 75] on input "**********" at bounding box center [166, 77] width 196 height 26
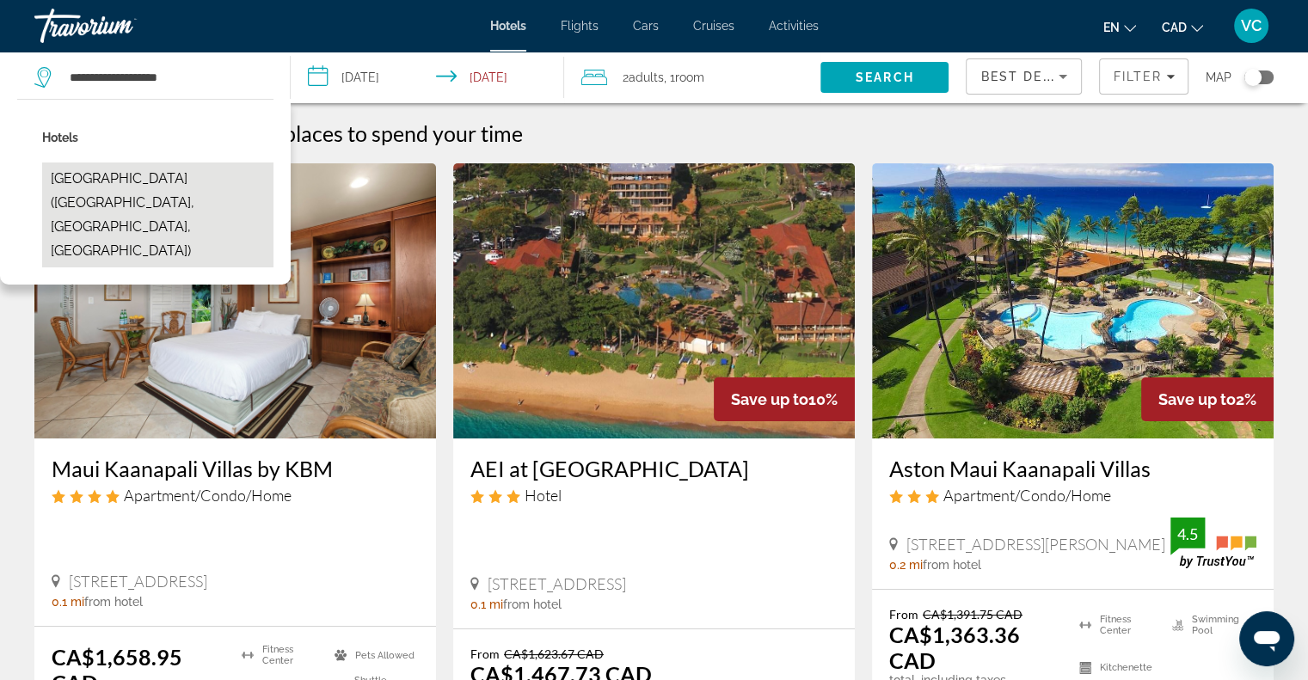
click at [122, 185] on button "[GEOGRAPHIC_DATA] ([GEOGRAPHIC_DATA], [GEOGRAPHIC_DATA], [GEOGRAPHIC_DATA])" at bounding box center [157, 214] width 231 height 105
type input "**********"
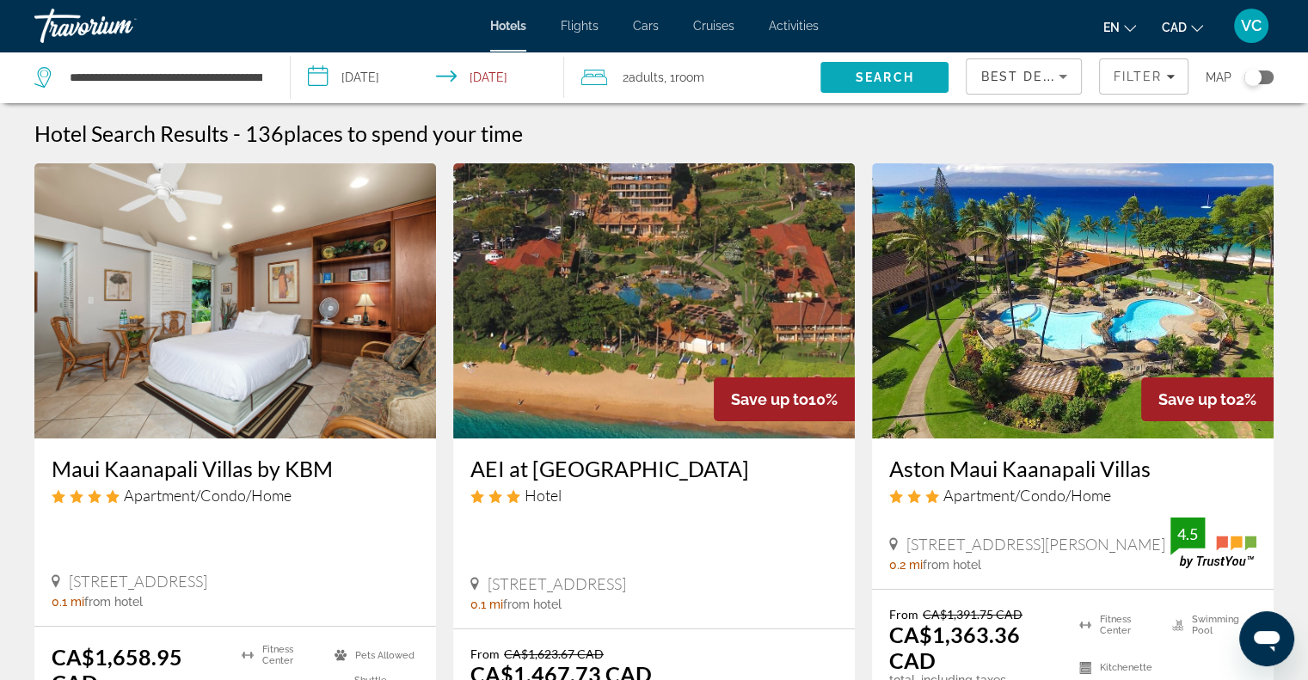
click at [906, 82] on span "Search" at bounding box center [884, 77] width 58 height 14
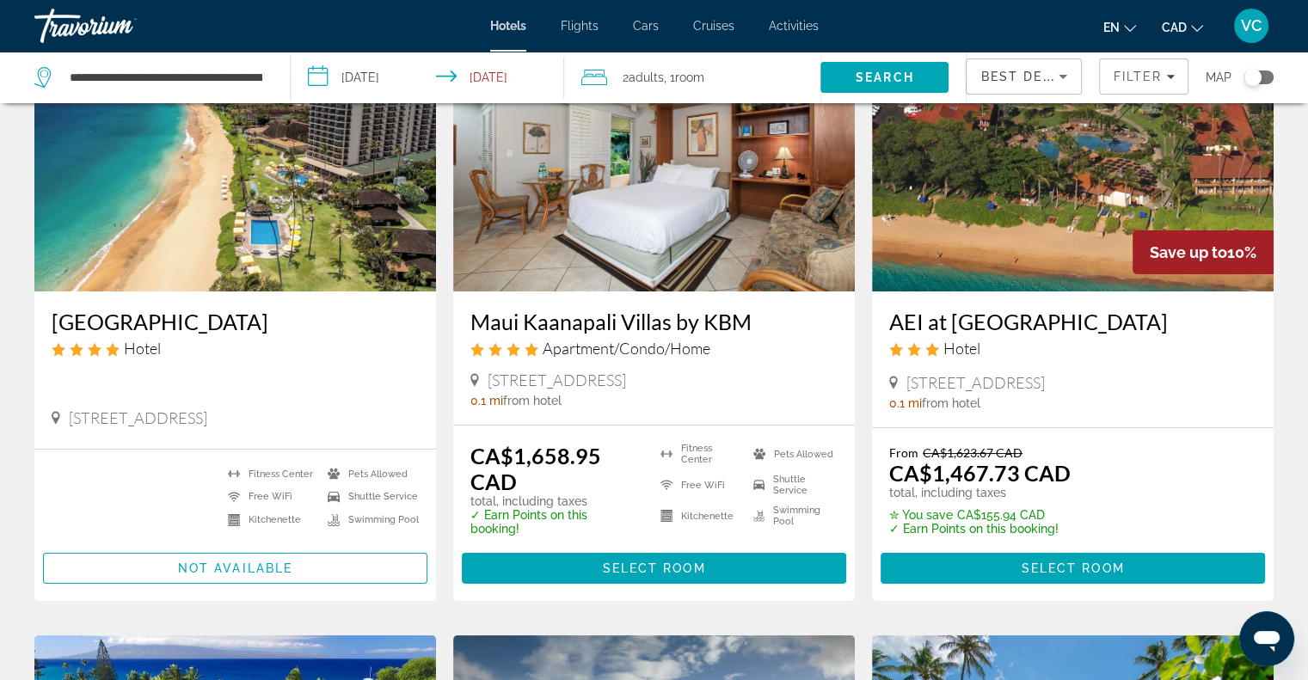
scroll to position [172, 0]
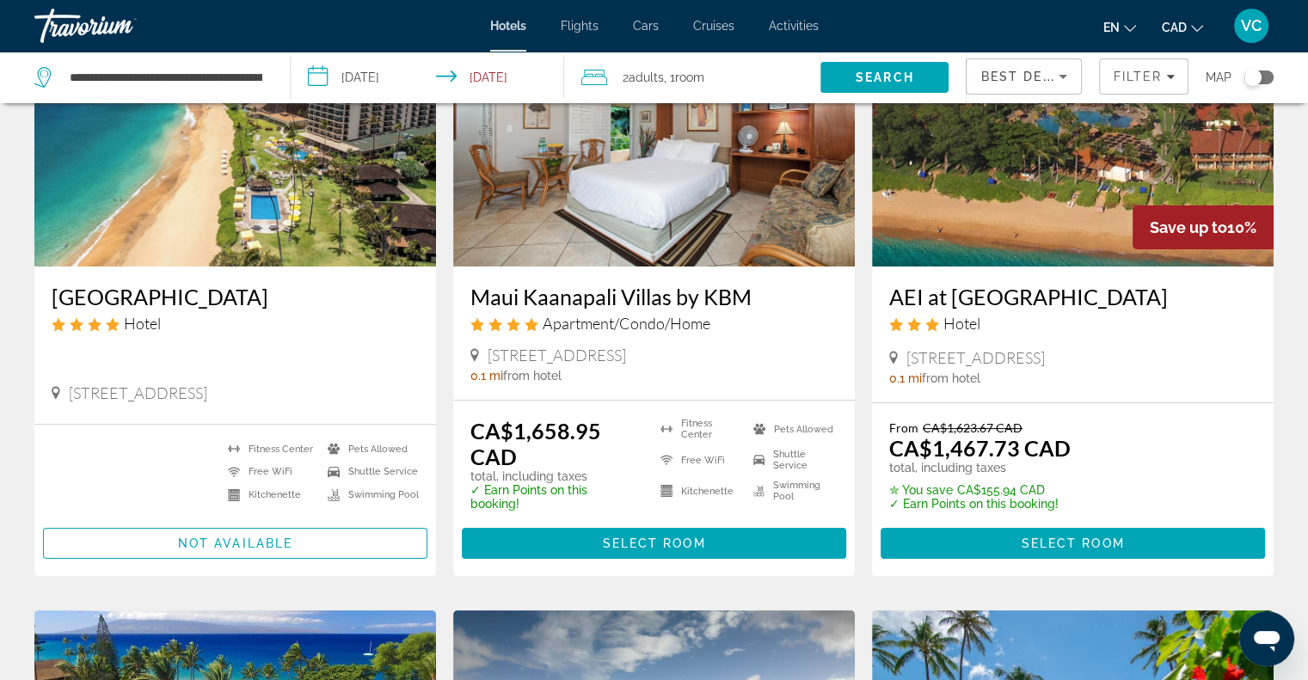
click at [204, 295] on h3 "[GEOGRAPHIC_DATA]" at bounding box center [235, 297] width 367 height 26
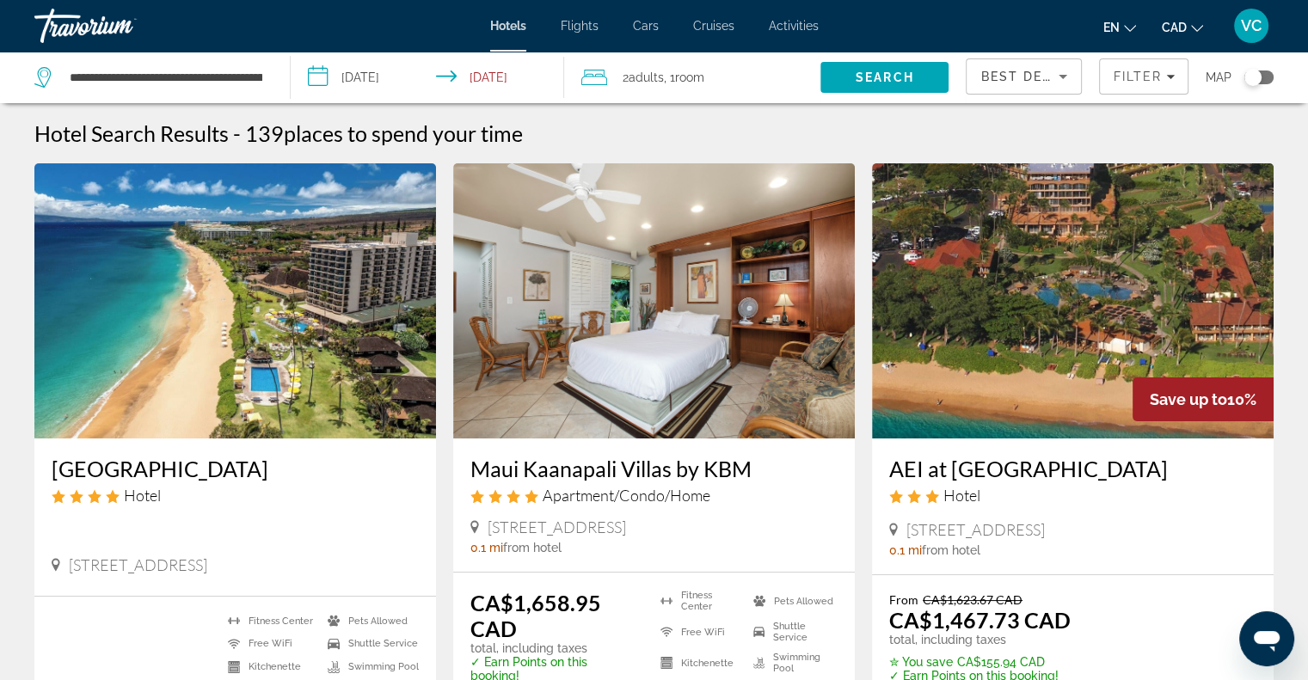
click at [389, 72] on input "**********" at bounding box center [431, 80] width 280 height 57
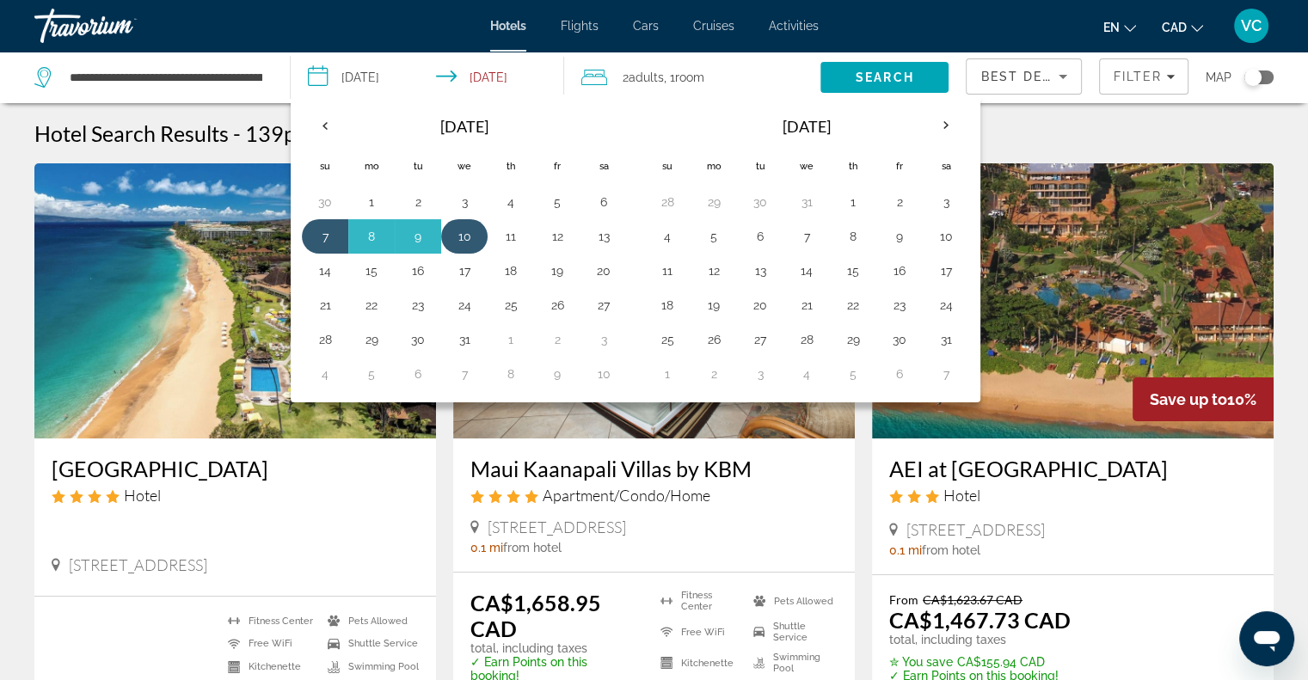
click at [462, 233] on button "10" at bounding box center [464, 236] width 28 height 24
click at [527, 78] on input "**********" at bounding box center [431, 80] width 280 height 57
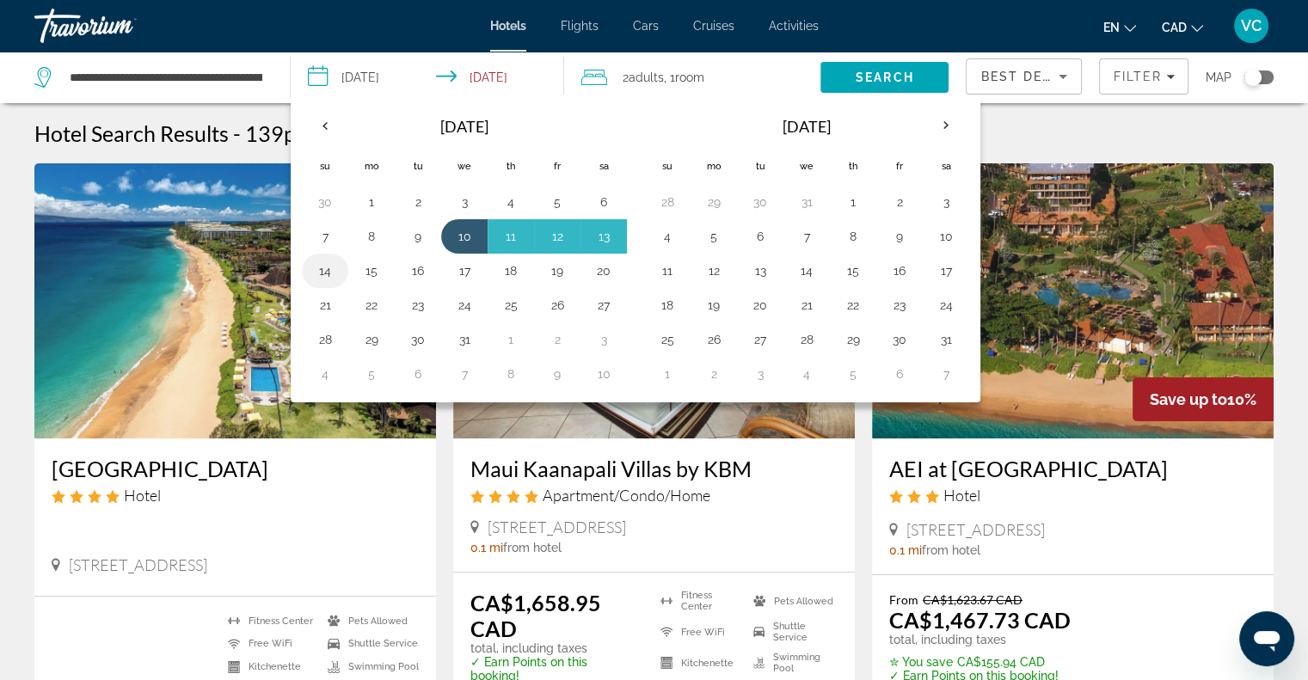
click at [326, 273] on button "14" at bounding box center [325, 271] width 28 height 24
type input "**********"
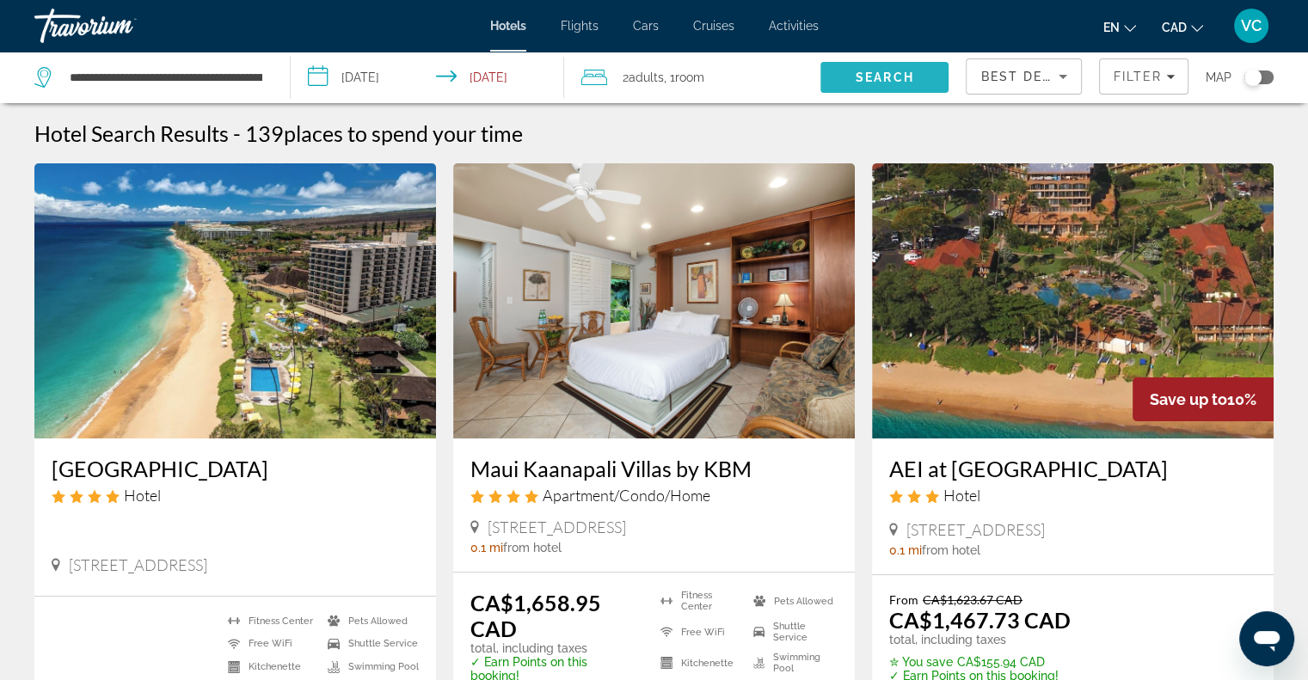
click at [875, 74] on span "Search" at bounding box center [884, 77] width 58 height 14
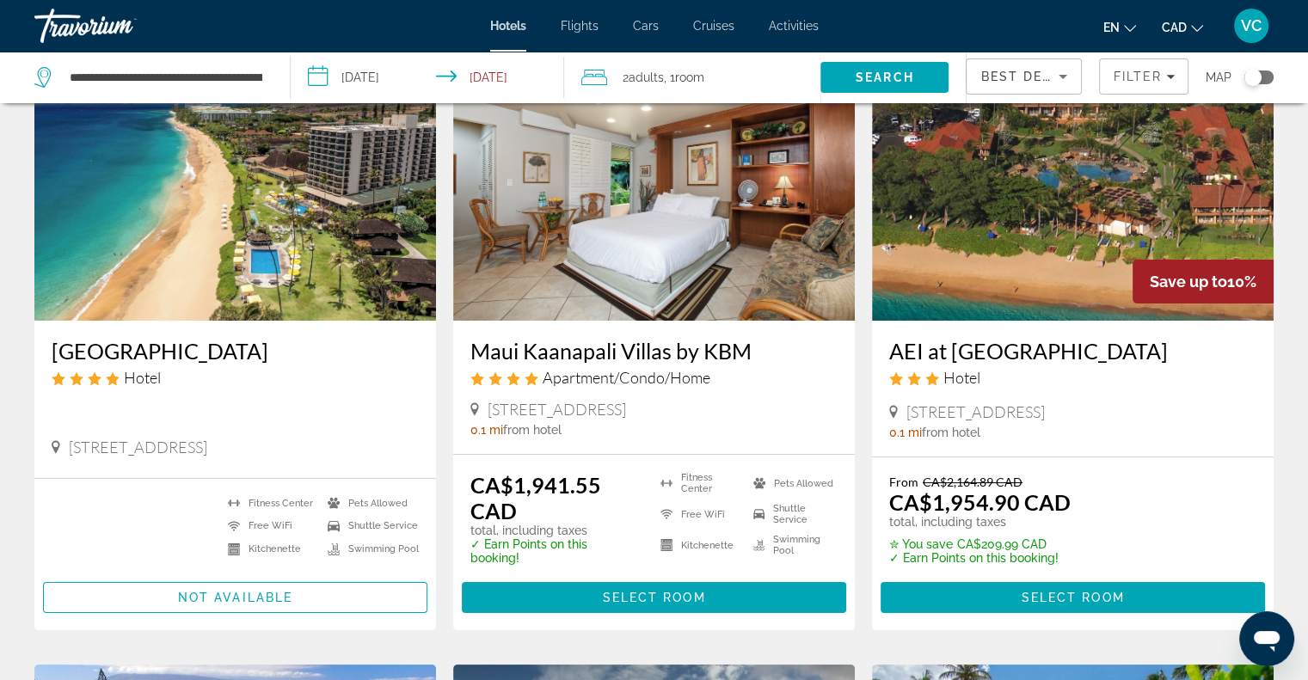
scroll to position [172, 0]
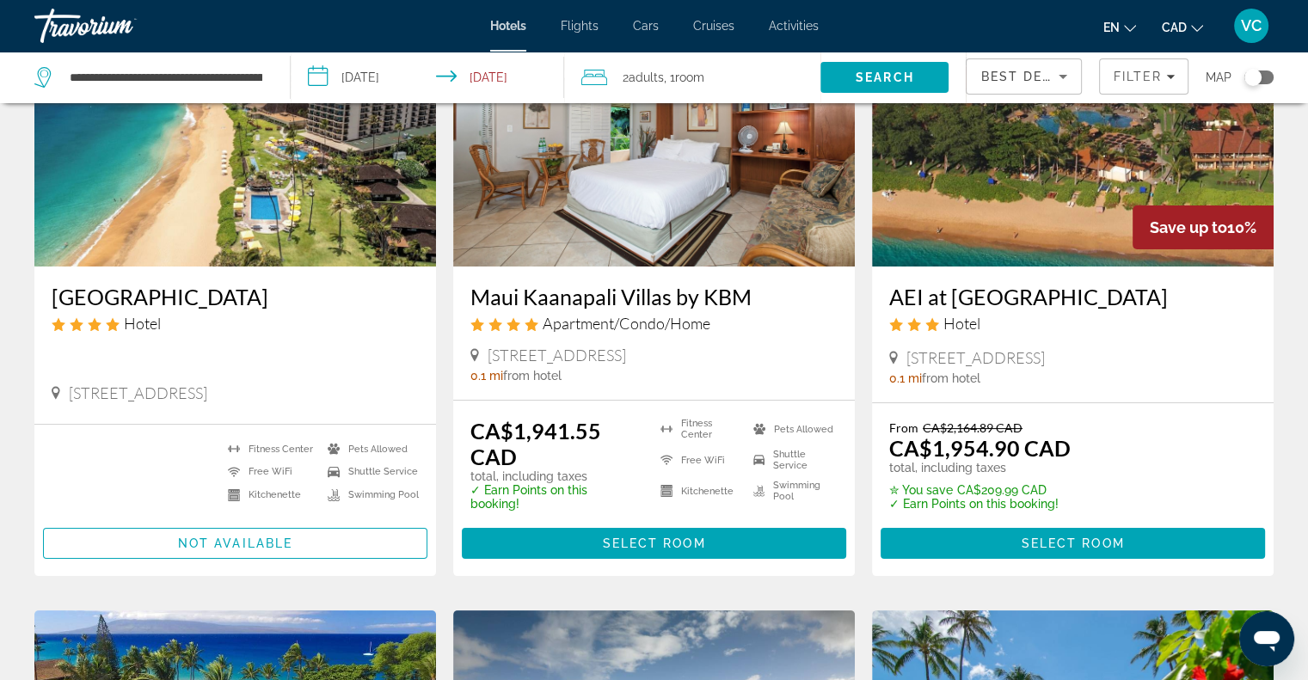
click at [1253, 76] on div "Toggle map" at bounding box center [1252, 77] width 17 height 17
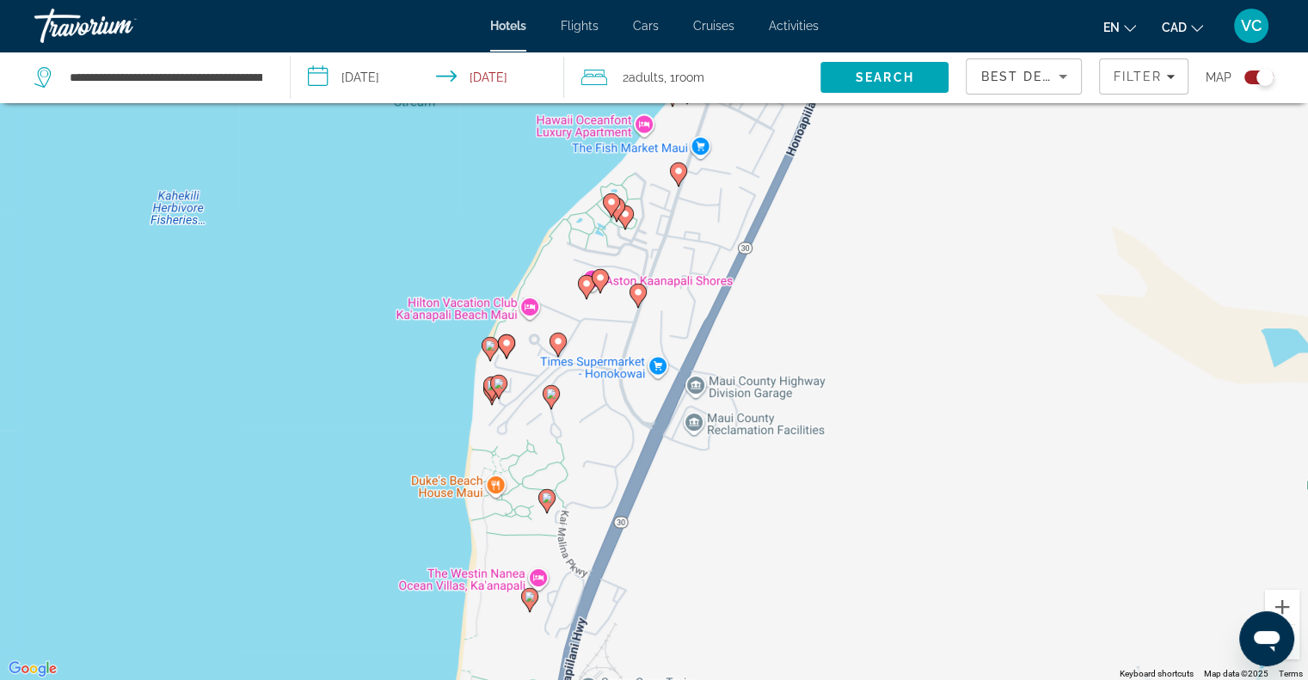
drag, startPoint x: 390, startPoint y: 345, endPoint x: 646, endPoint y: 436, distance: 271.1
click at [646, 436] on div "To activate drag with keyboard, press Alt + Enter. Once in keyboard drag state,…" at bounding box center [654, 340] width 1308 height 680
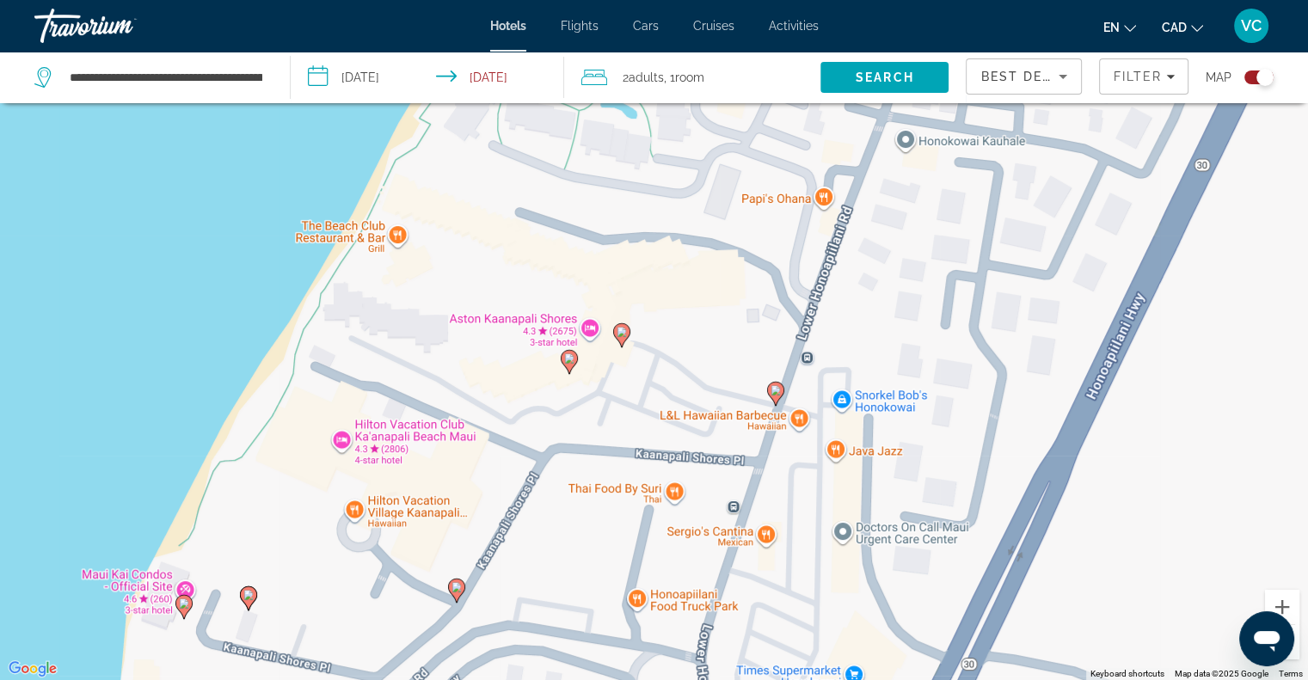
drag, startPoint x: 560, startPoint y: 319, endPoint x: 919, endPoint y: 249, distance: 366.0
click at [919, 249] on div "To activate drag with keyboard, press Alt + Enter. Once in keyboard drag state,…" at bounding box center [654, 340] width 1308 height 680
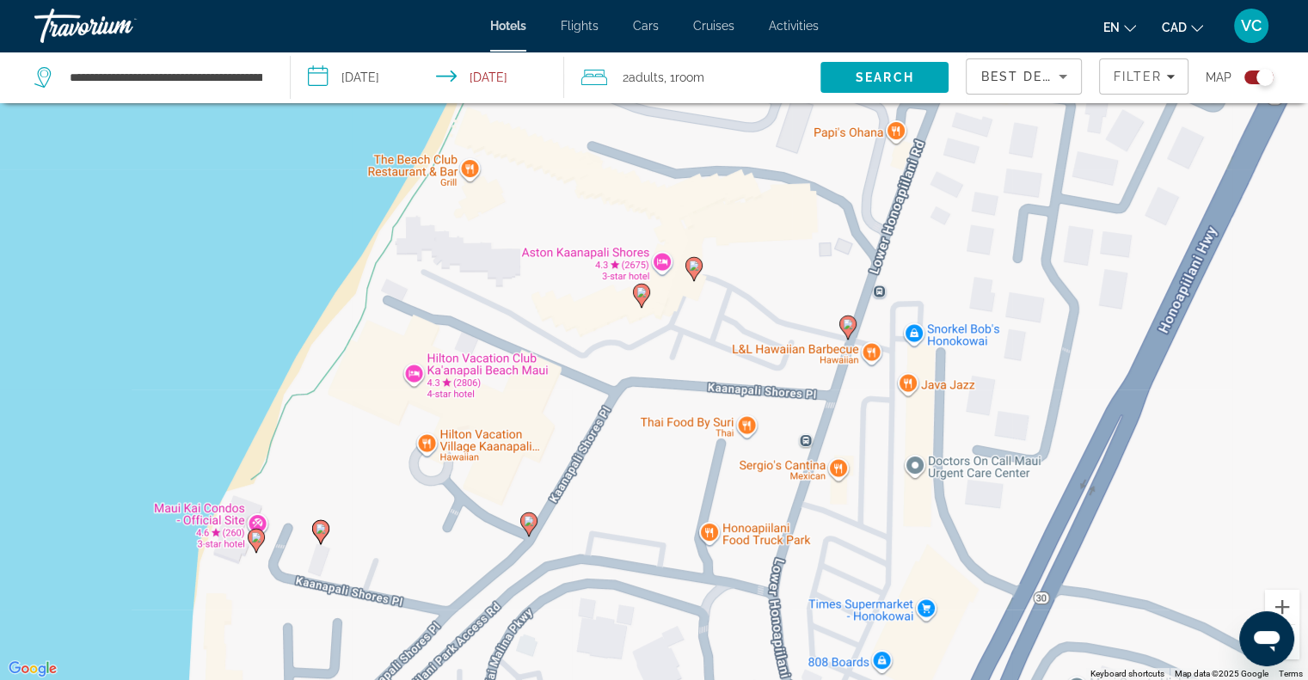
drag, startPoint x: 624, startPoint y: 490, endPoint x: 650, endPoint y: 465, distance: 35.9
click at [650, 465] on div "To activate drag with keyboard, press Alt + Enter. Once in keyboard drag state,…" at bounding box center [654, 340] width 1308 height 680
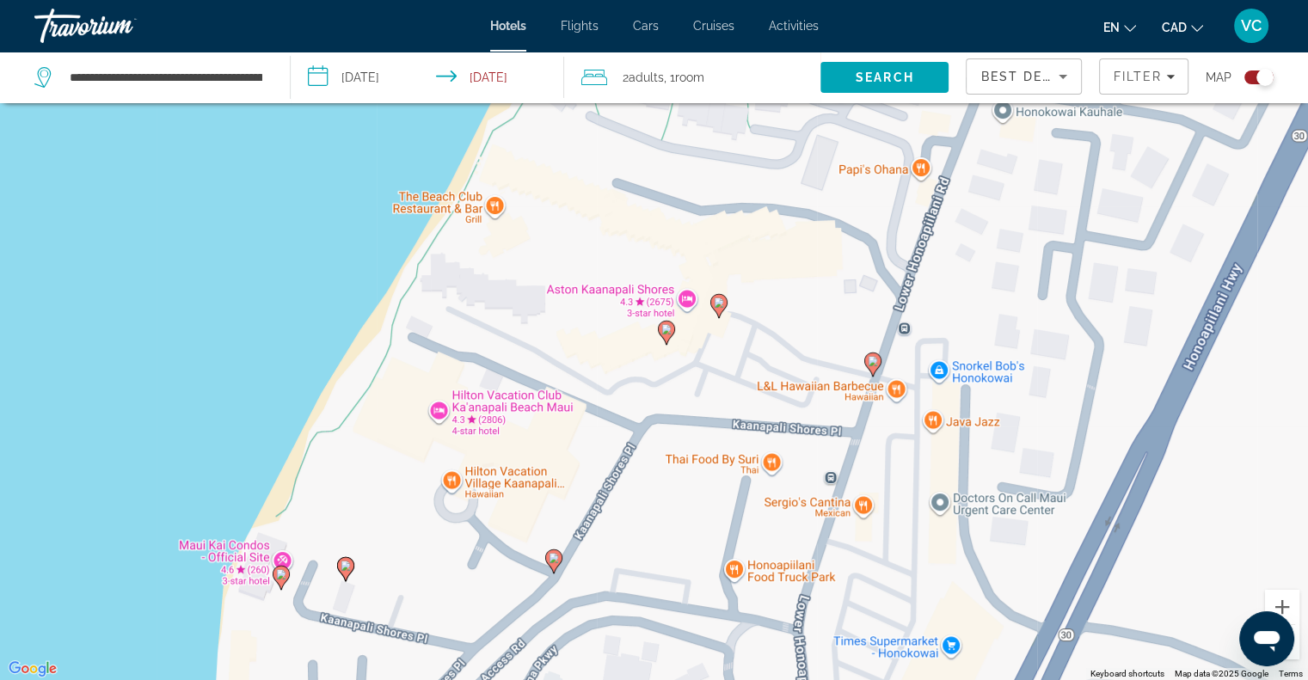
drag, startPoint x: 536, startPoint y: 185, endPoint x: 560, endPoint y: 218, distance: 40.1
click at [560, 218] on div "To activate drag with keyboard, press Alt + Enter. Once in keyboard drag state,…" at bounding box center [654, 340] width 1308 height 680
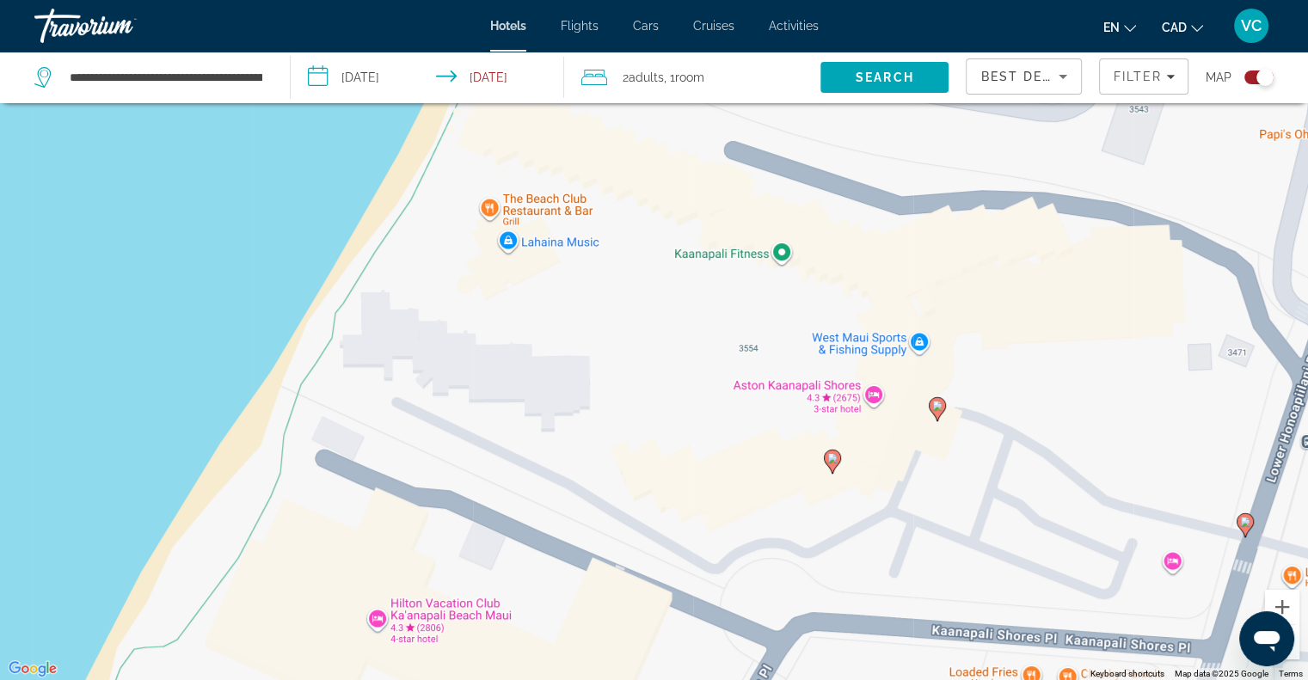
click at [524, 205] on div "To activate drag with keyboard, press Alt + Enter. Once in keyboard drag state,…" at bounding box center [654, 340] width 1308 height 680
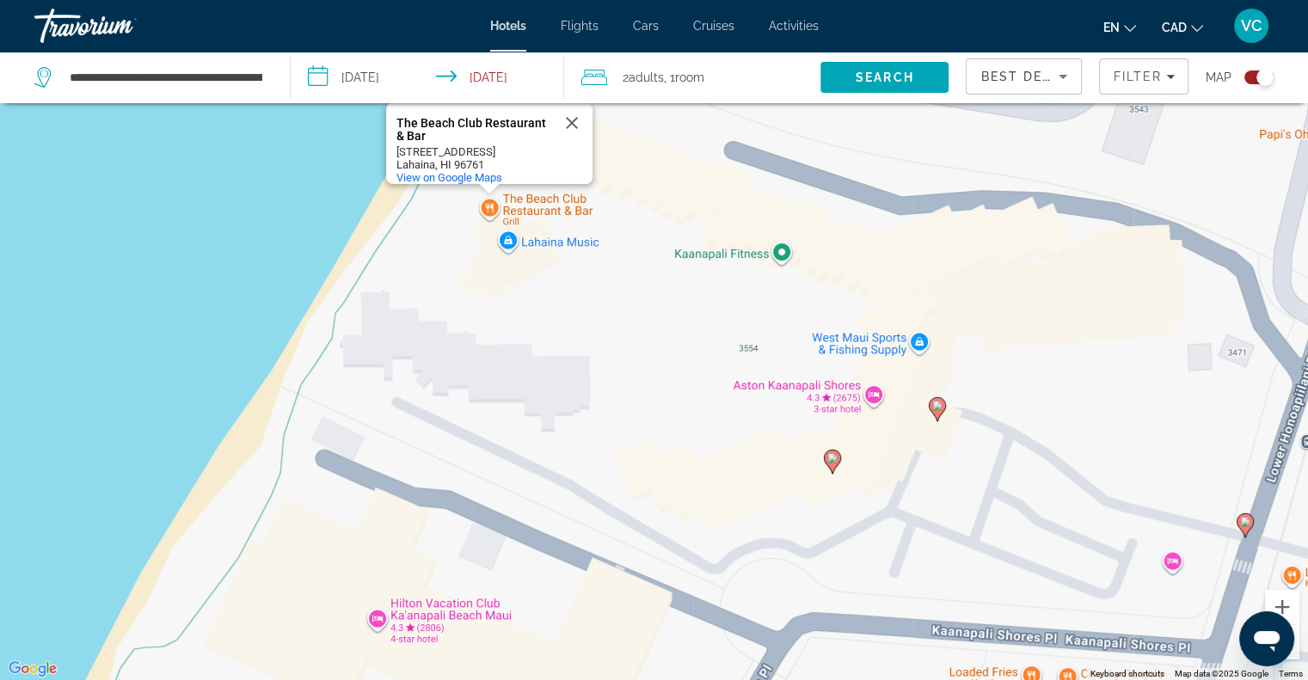
click at [1263, 78] on div "Toggle map" at bounding box center [1264, 77] width 17 height 17
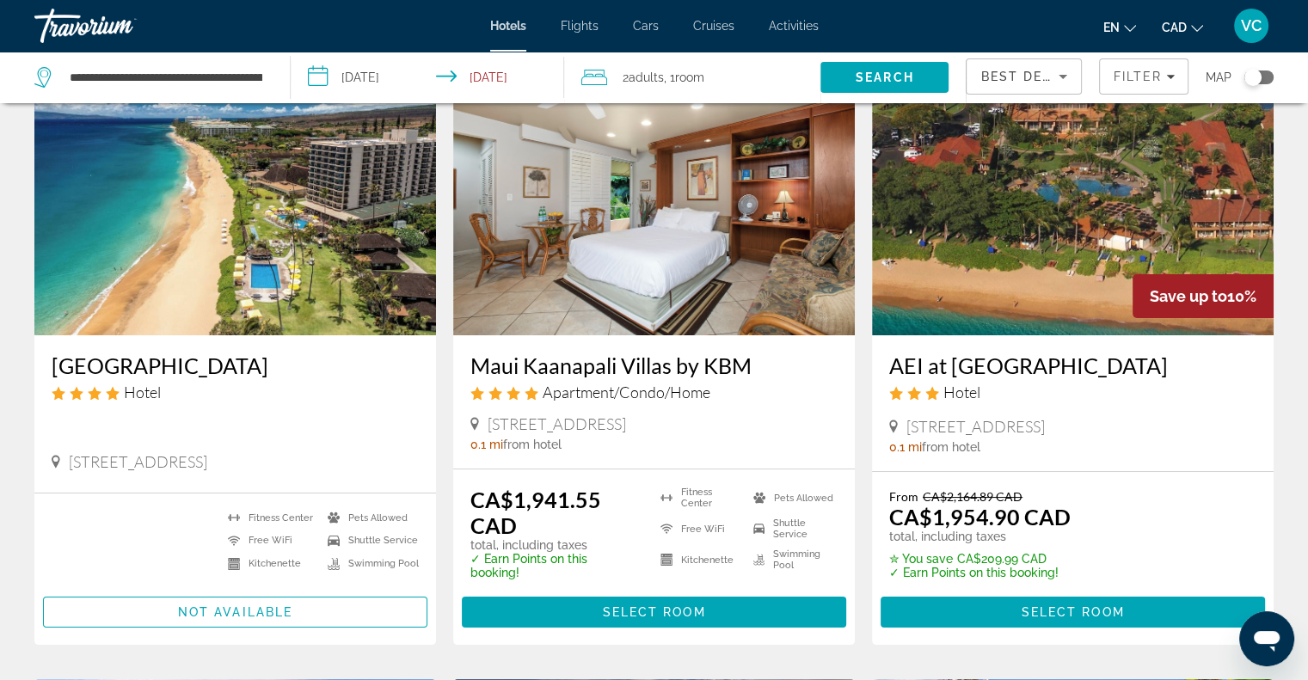
scroll to position [120, 0]
